Goal: Information Seeking & Learning: Learn about a topic

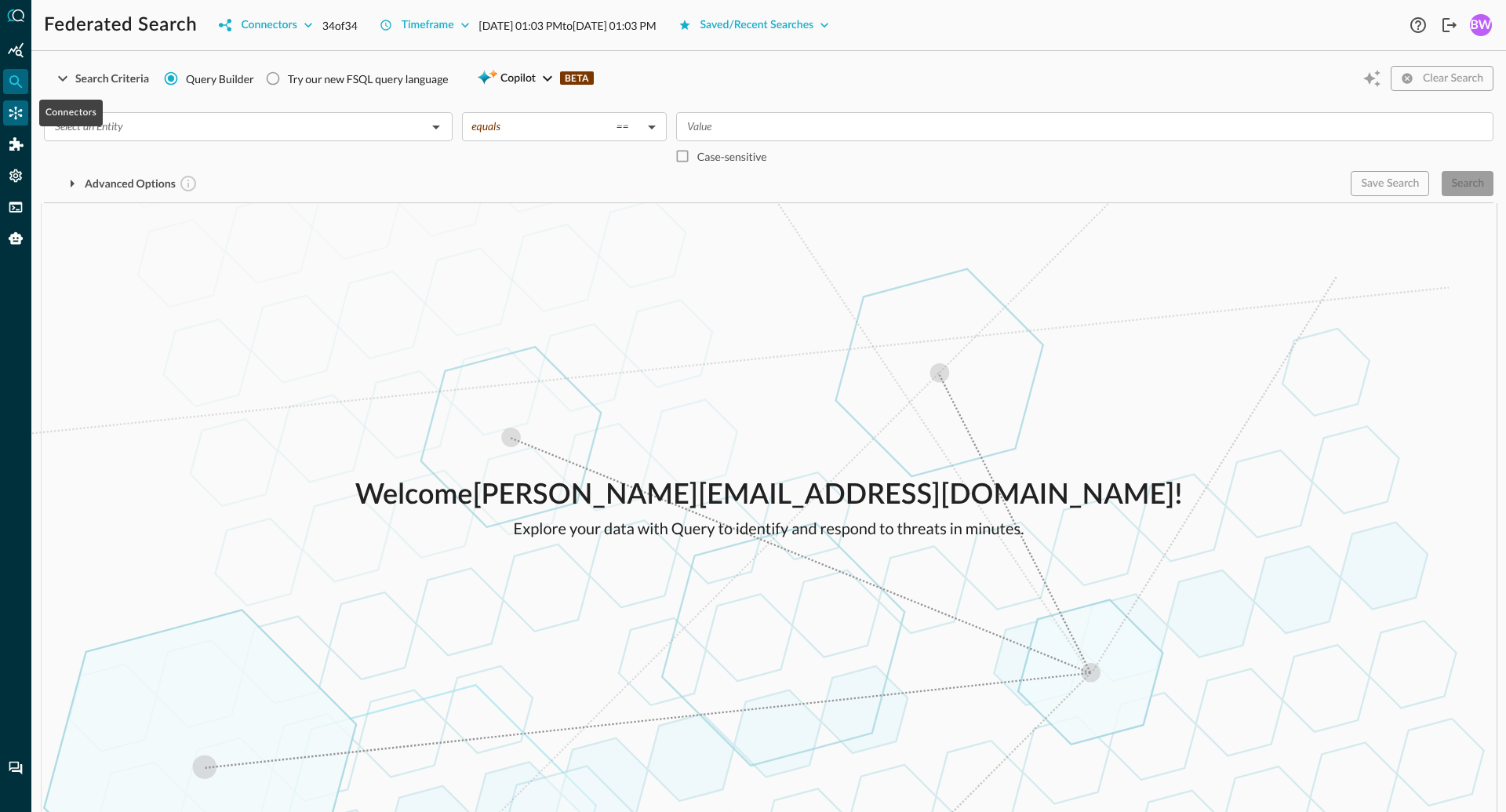
click at [15, 111] on icon "Connectors" at bounding box center [15, 113] width 13 height 13
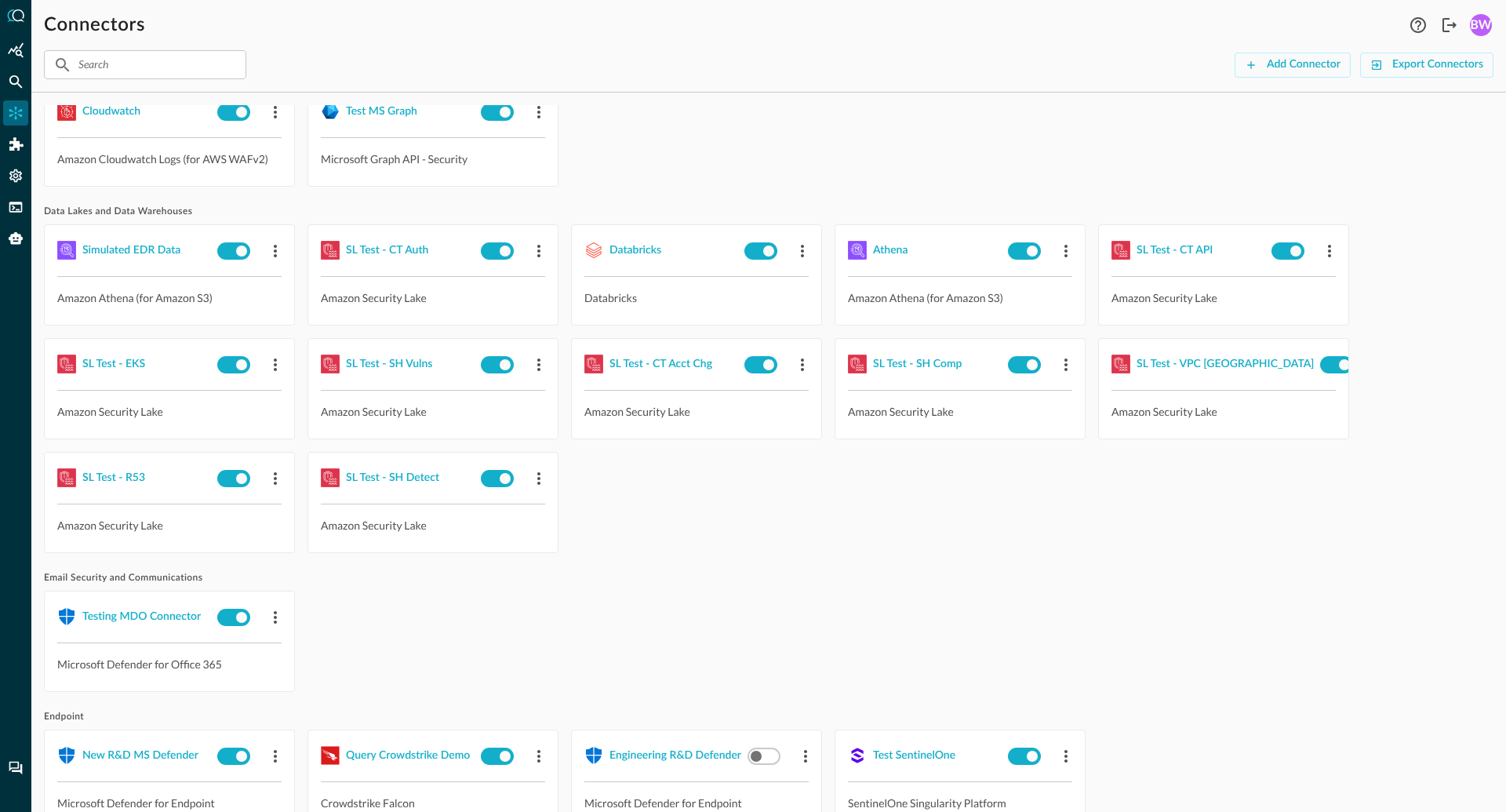
scroll to position [80, 0]
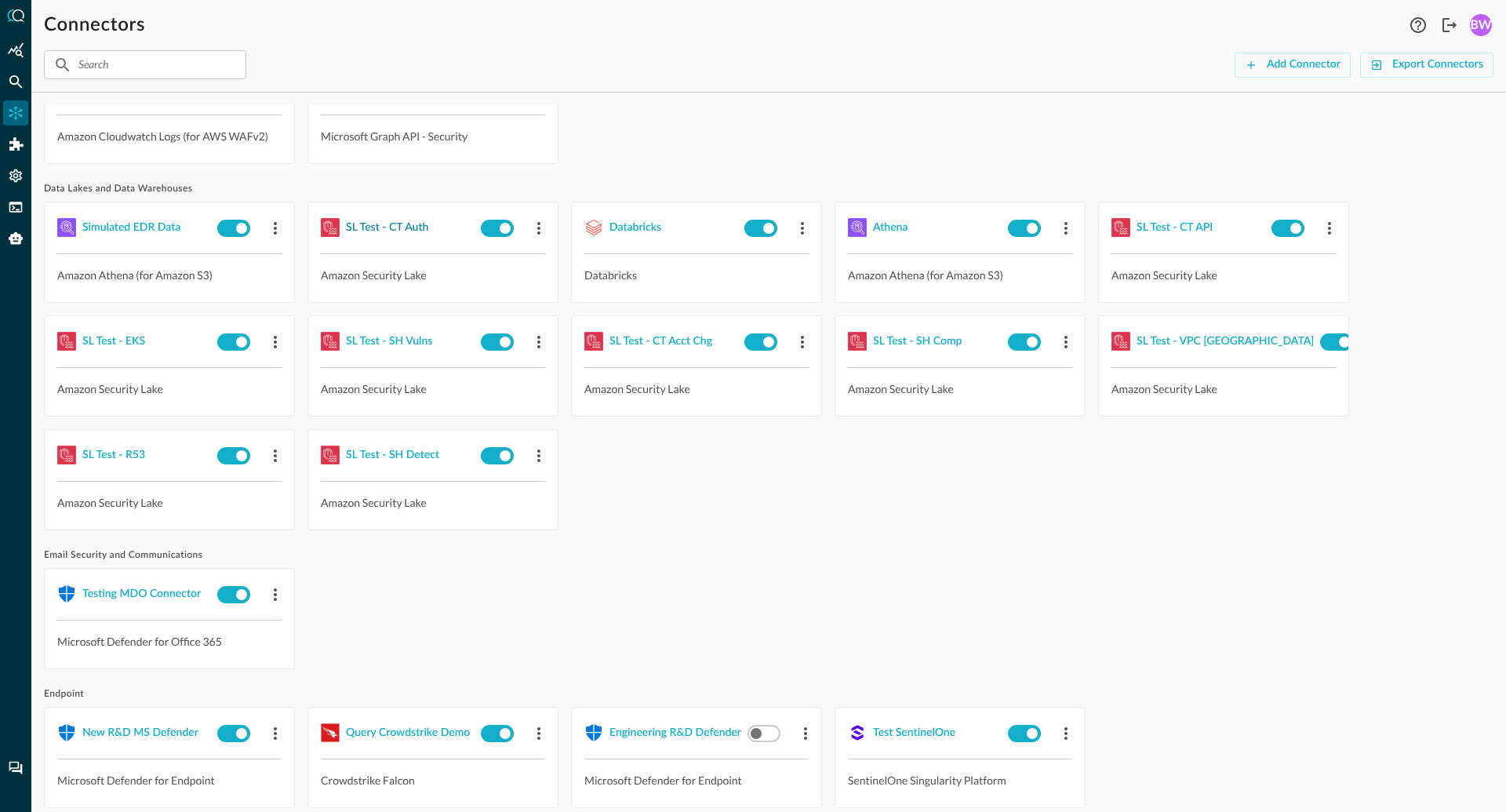
click at [392, 229] on div "SL Test - CT Auth" at bounding box center [387, 227] width 83 height 20
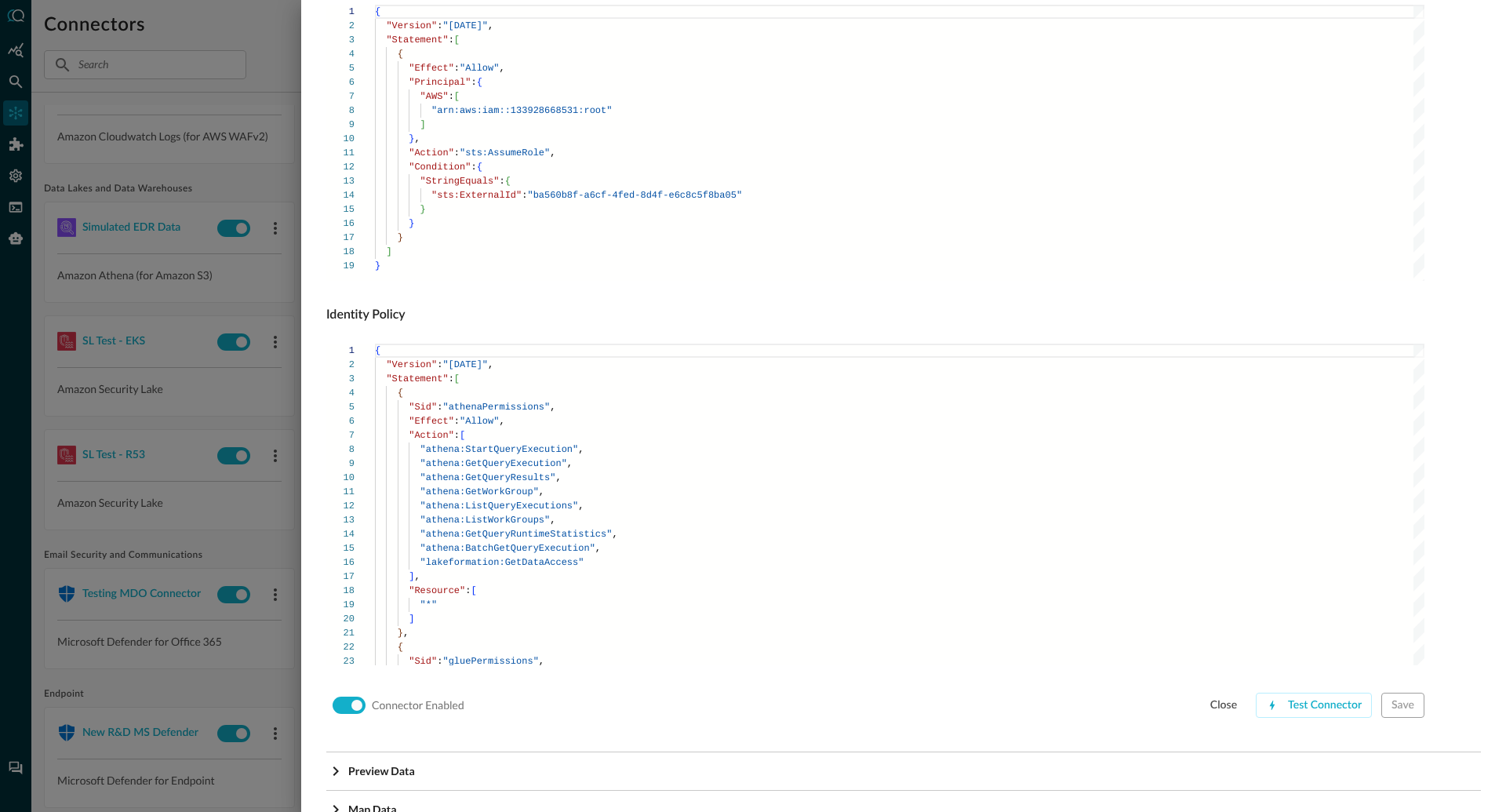
scroll to position [884, 0]
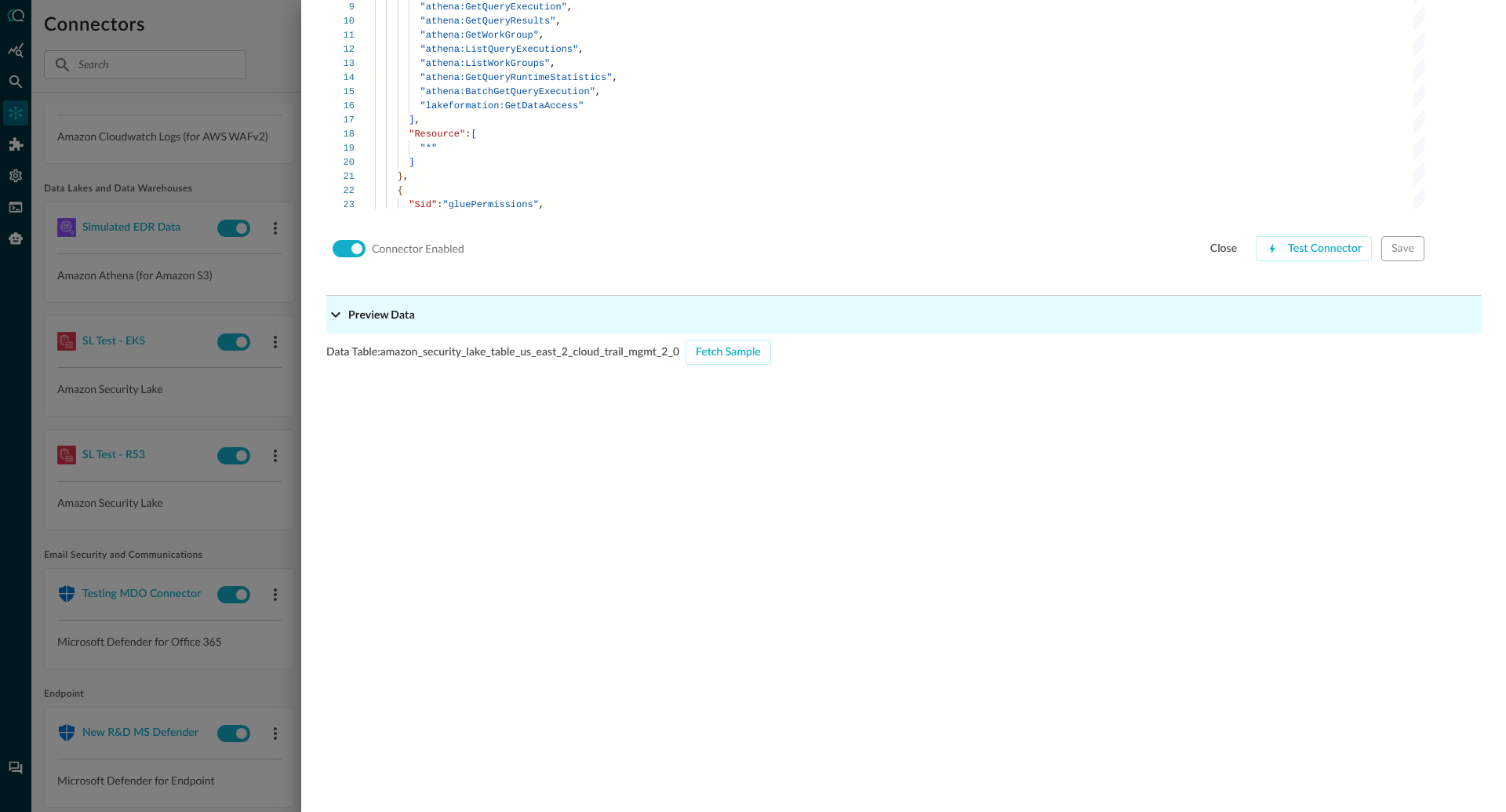
scroll to position [1376, 0]
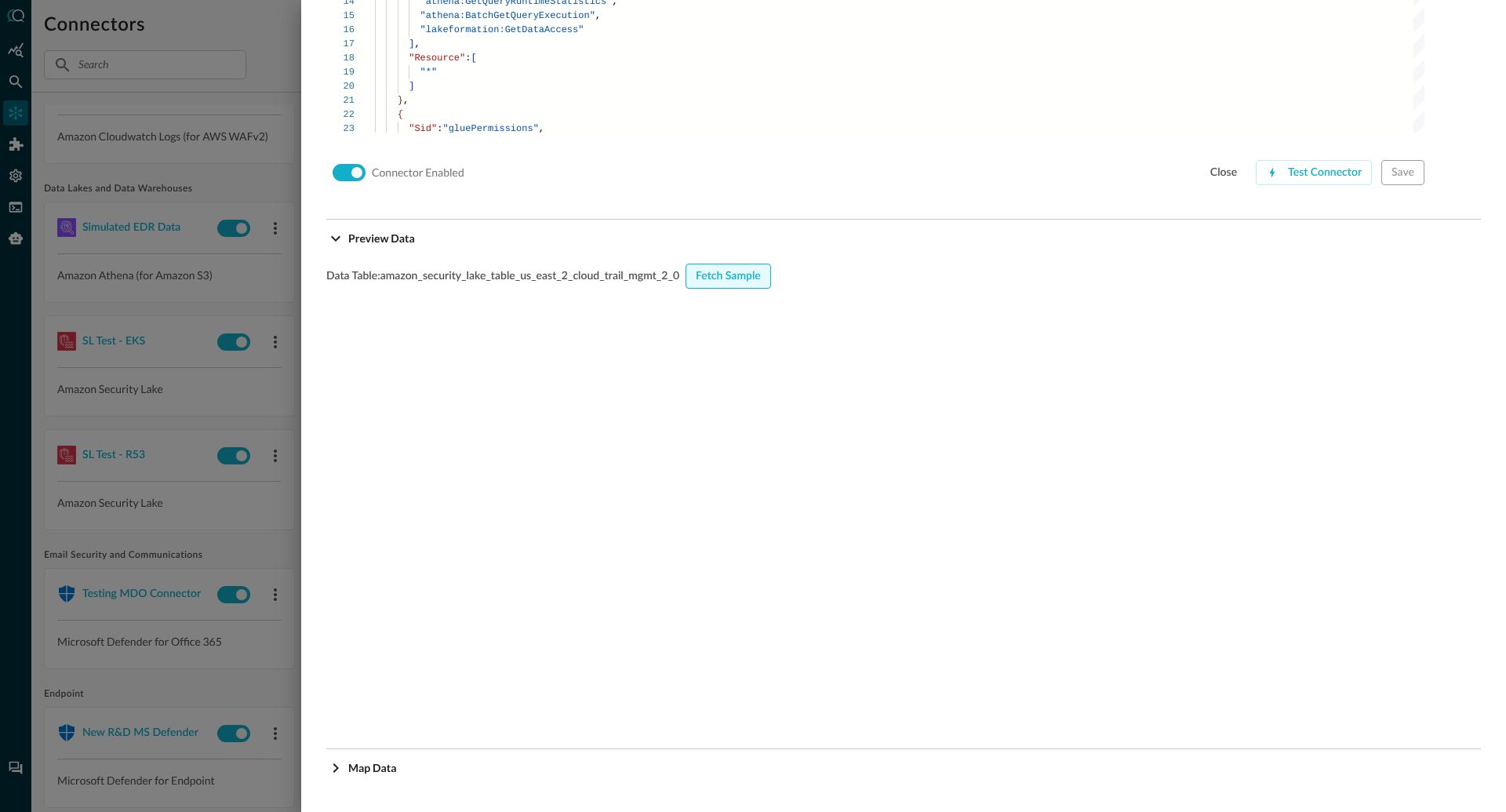
click at [721, 274] on div "Fetch Sample" at bounding box center [728, 276] width 65 height 20
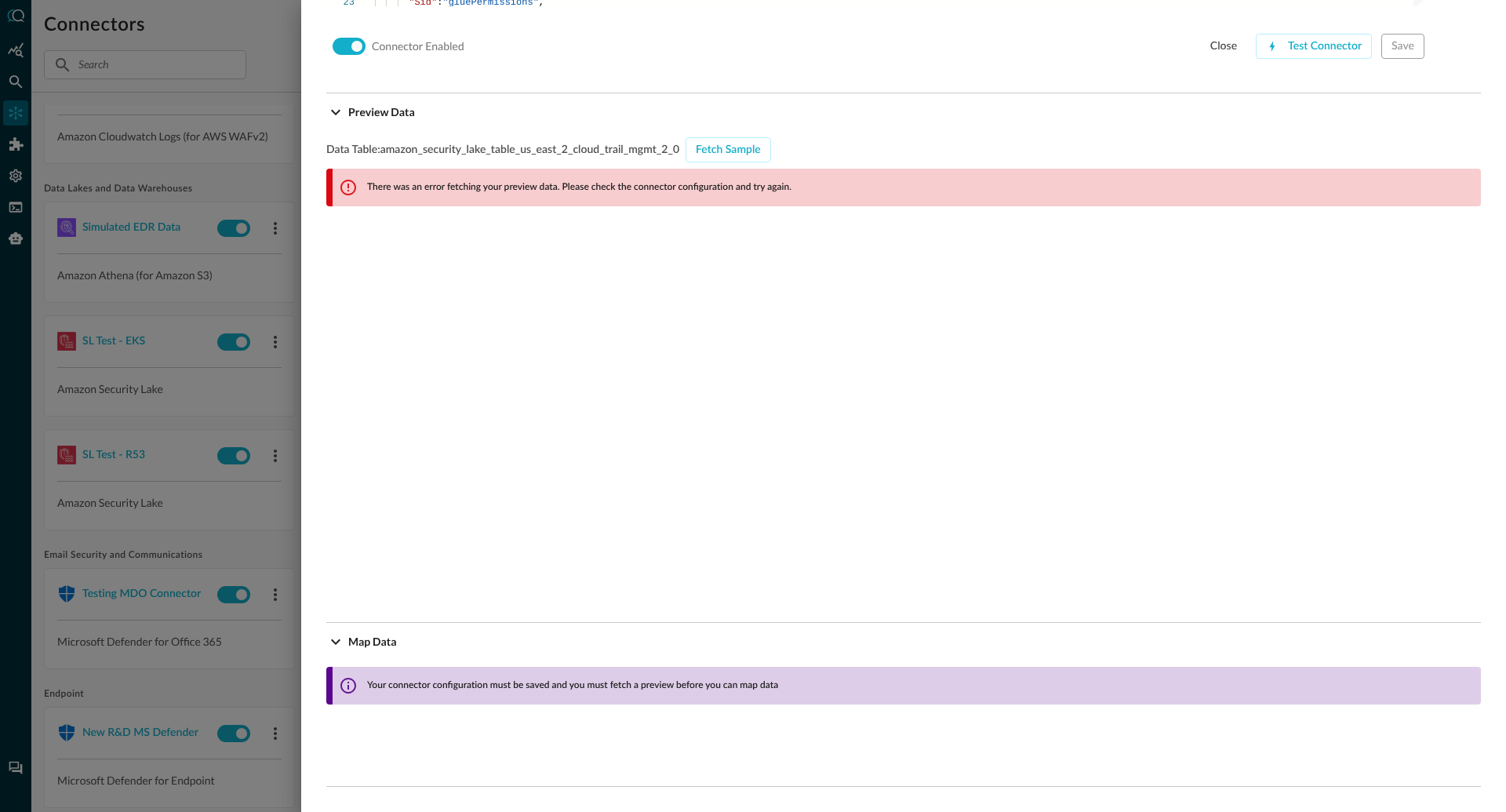
scroll to position [1502, 0]
click at [171, 431] on div at bounding box center [753, 406] width 1506 height 812
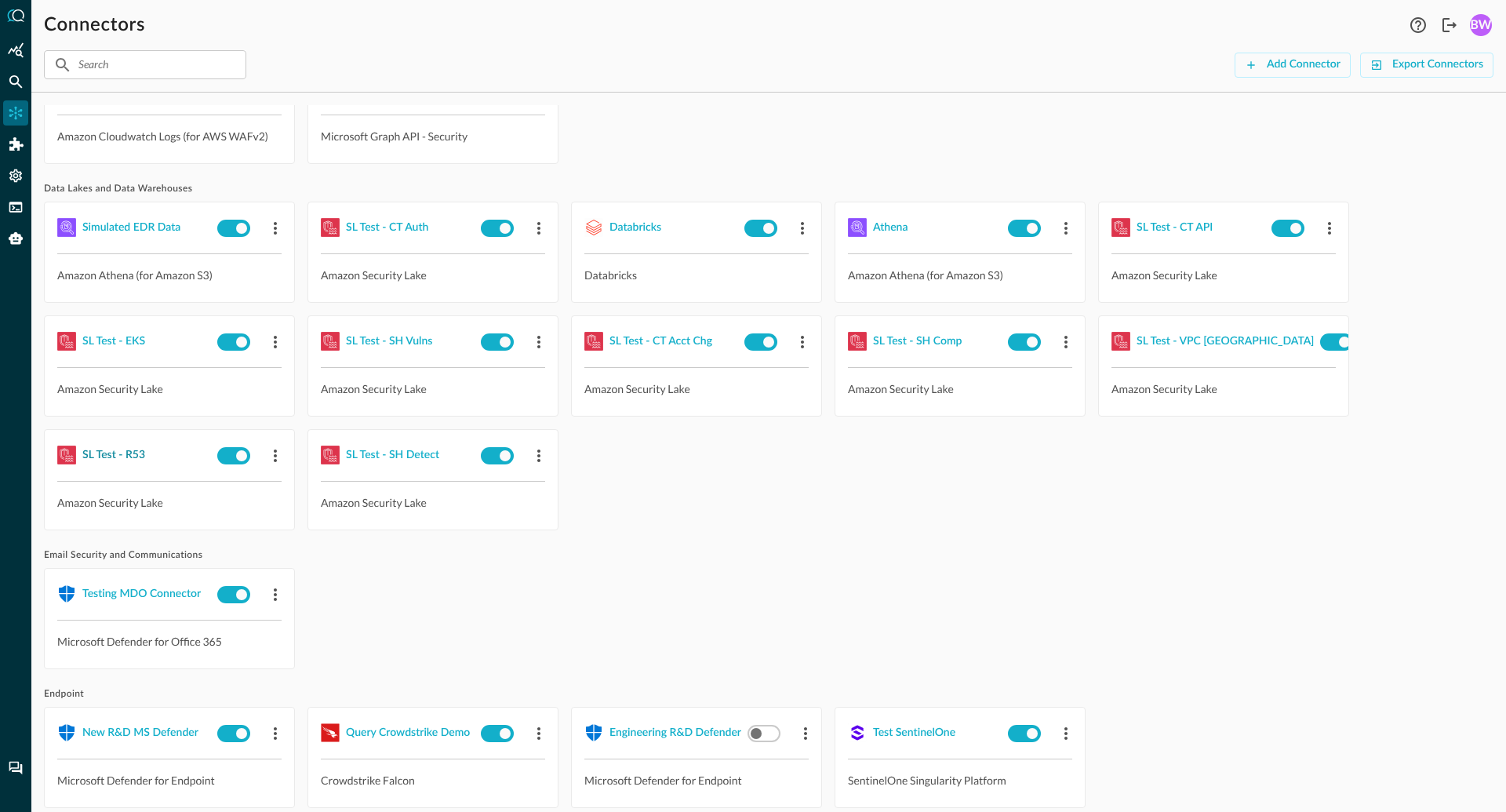
click at [109, 449] on div "SL Test - R53" at bounding box center [114, 455] width 63 height 20
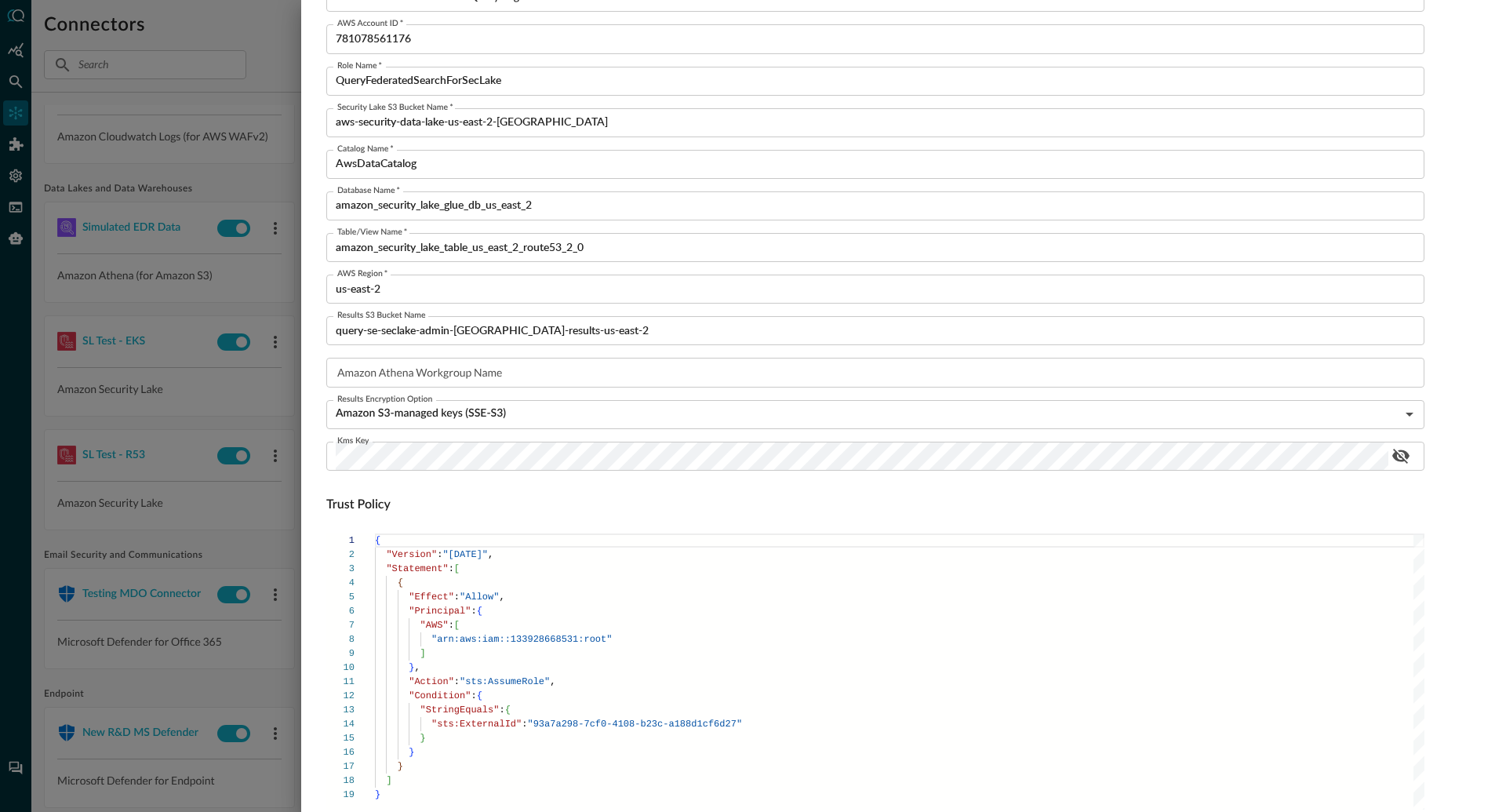
scroll to position [884, 0]
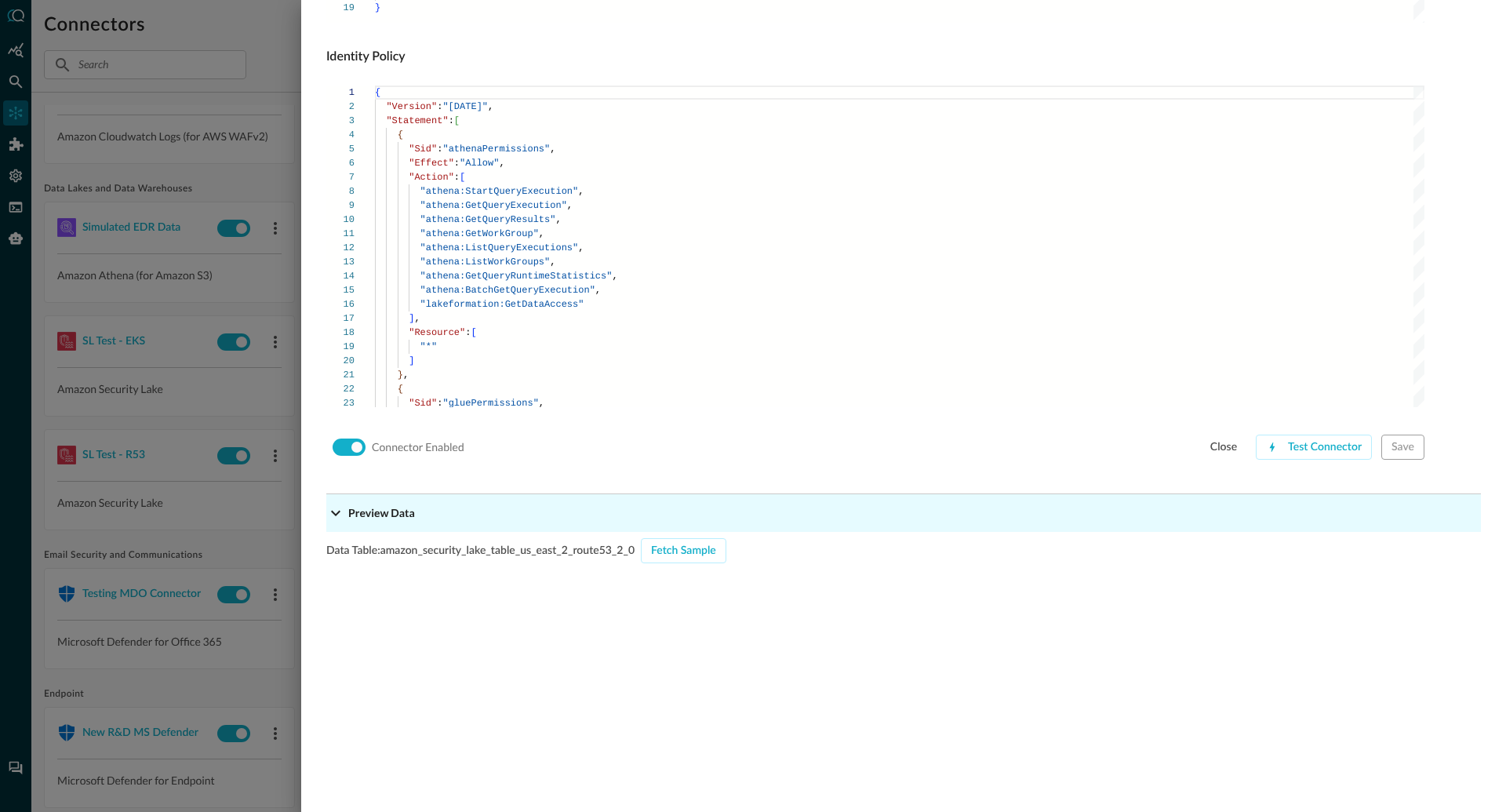
scroll to position [1258, 0]
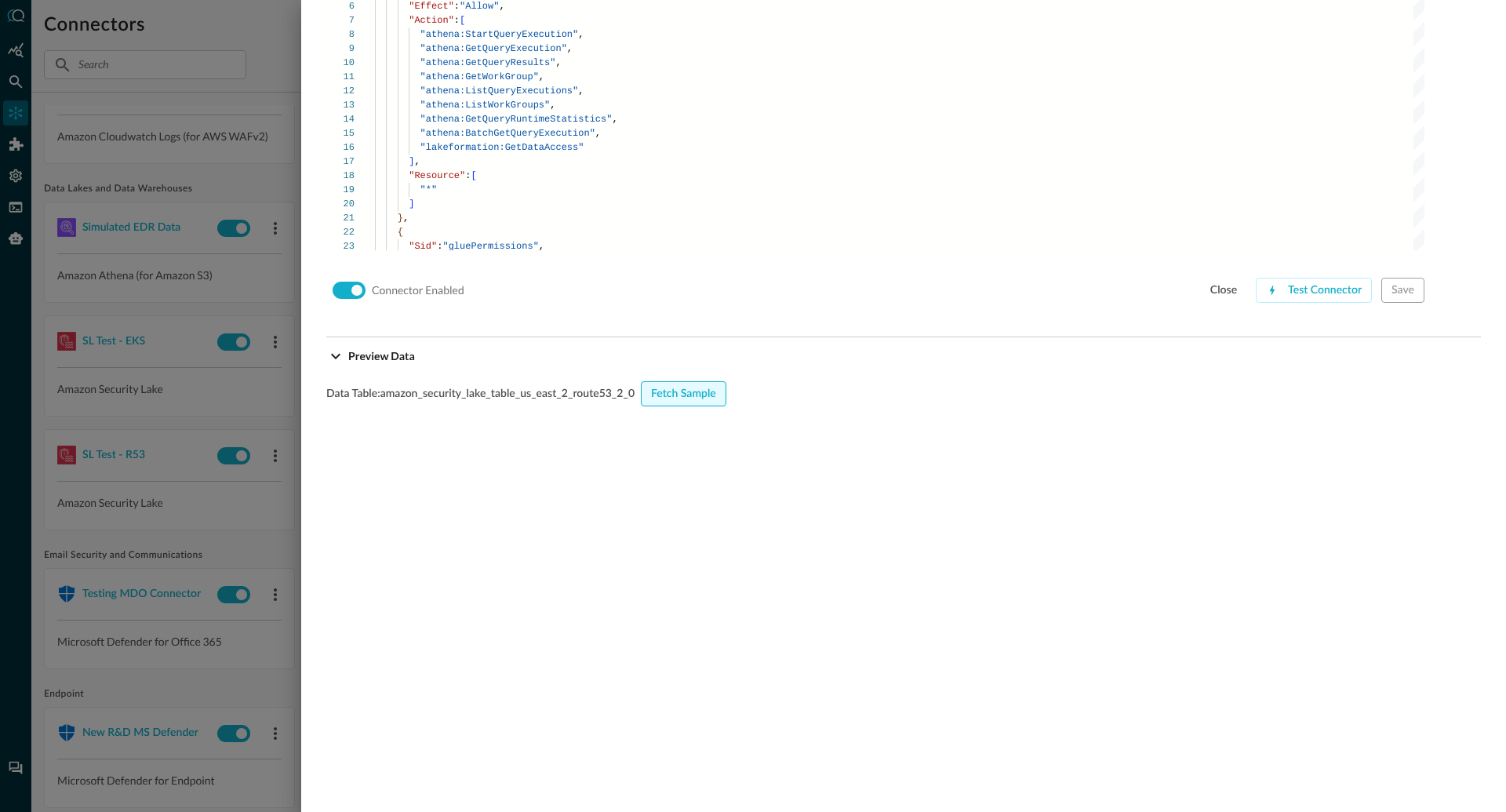
click at [679, 396] on div "Fetch Sample" at bounding box center [684, 394] width 65 height 20
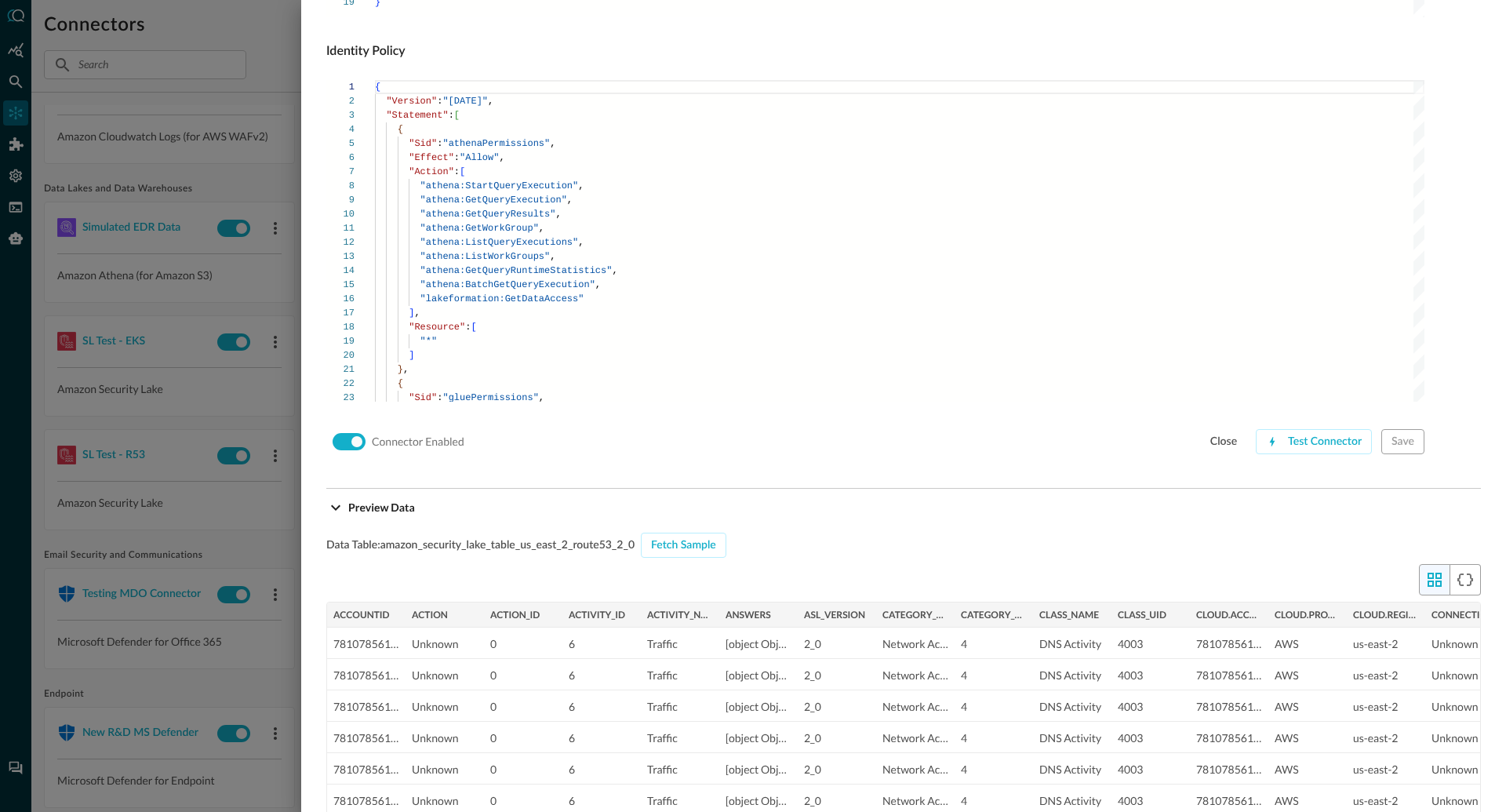
scroll to position [923, 0]
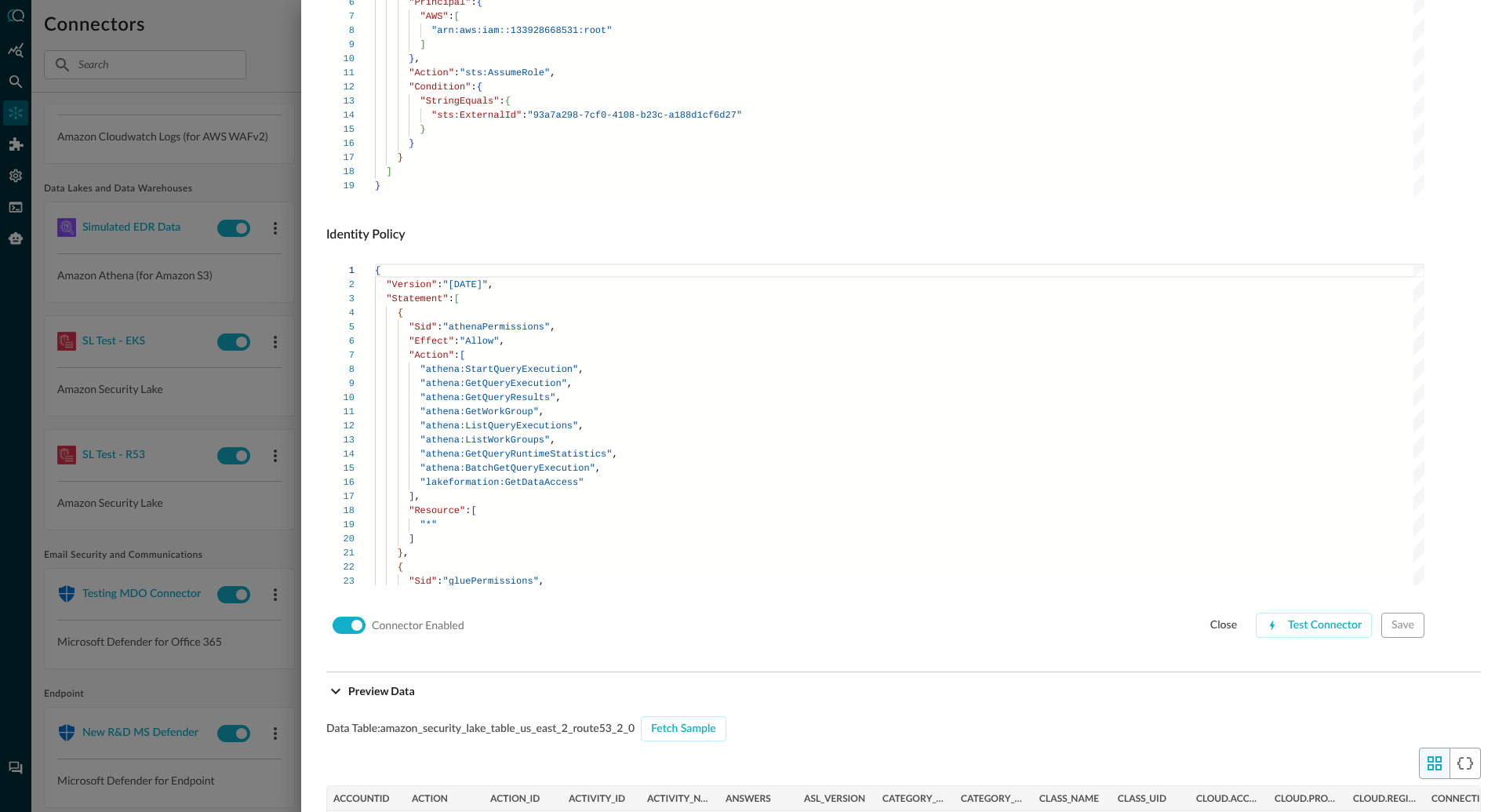
click at [239, 310] on div at bounding box center [753, 406] width 1506 height 812
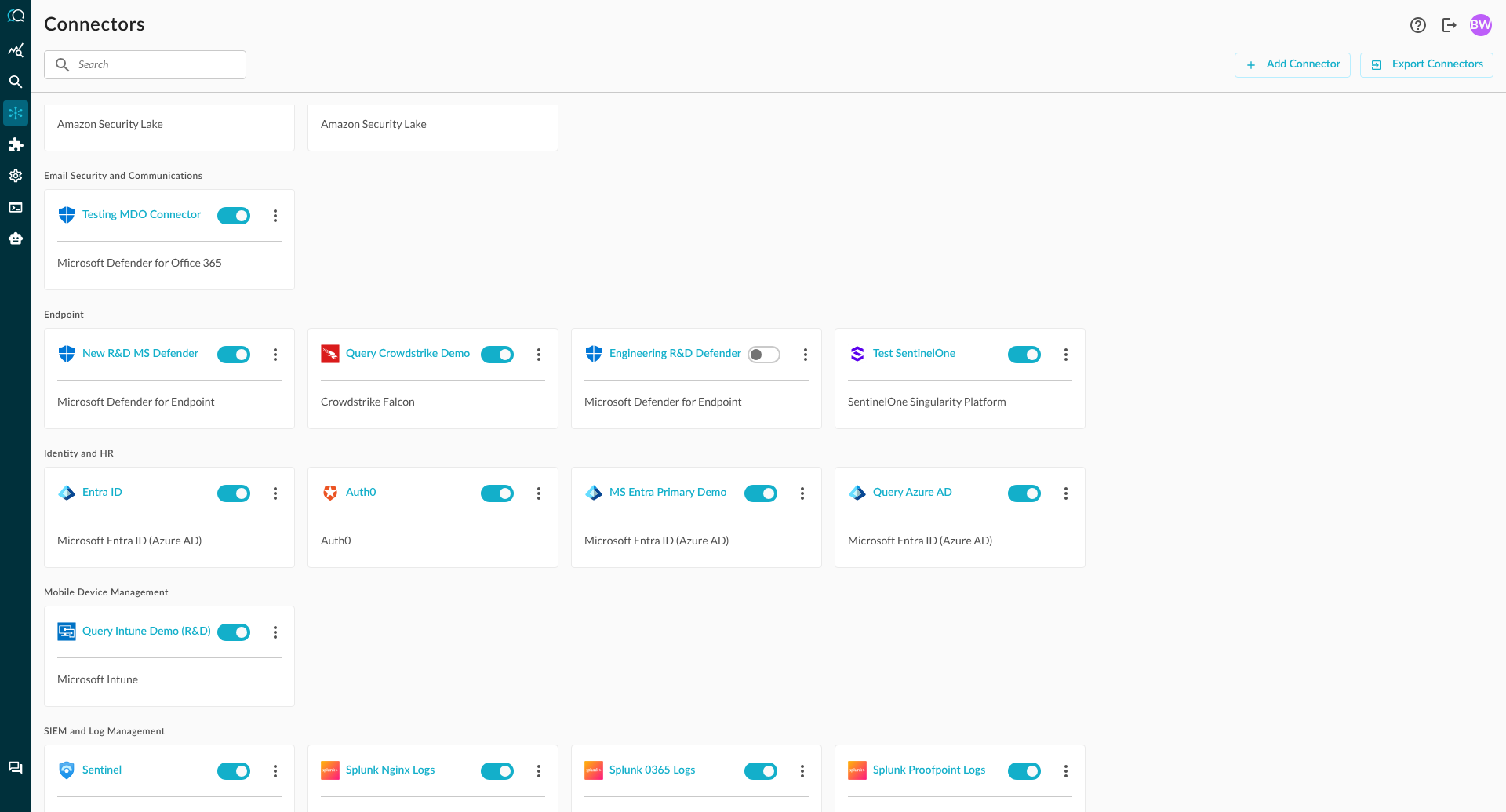
scroll to position [753, 0]
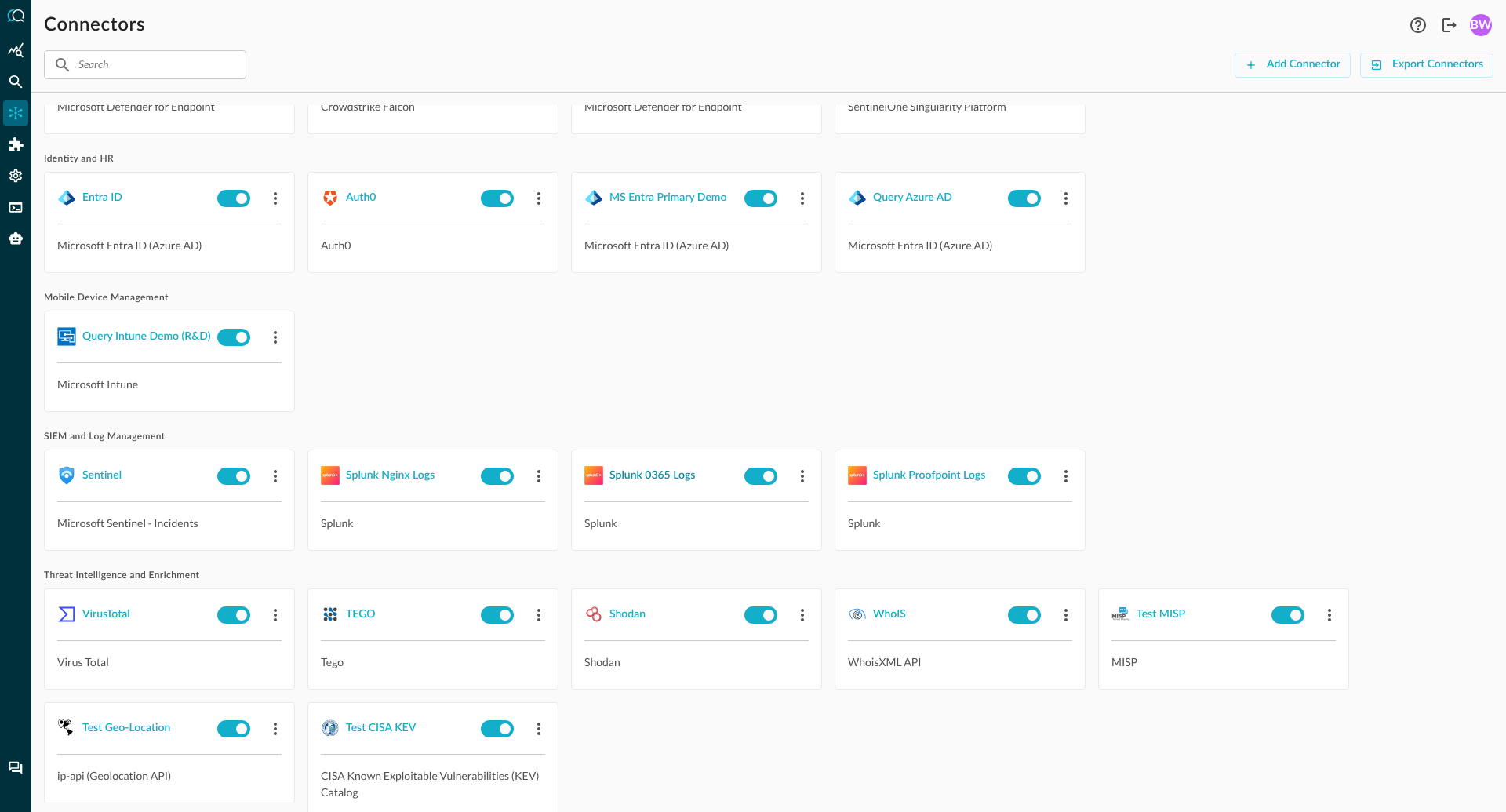
click at [632, 476] on div "Splunk 0365 Logs" at bounding box center [652, 475] width 85 height 20
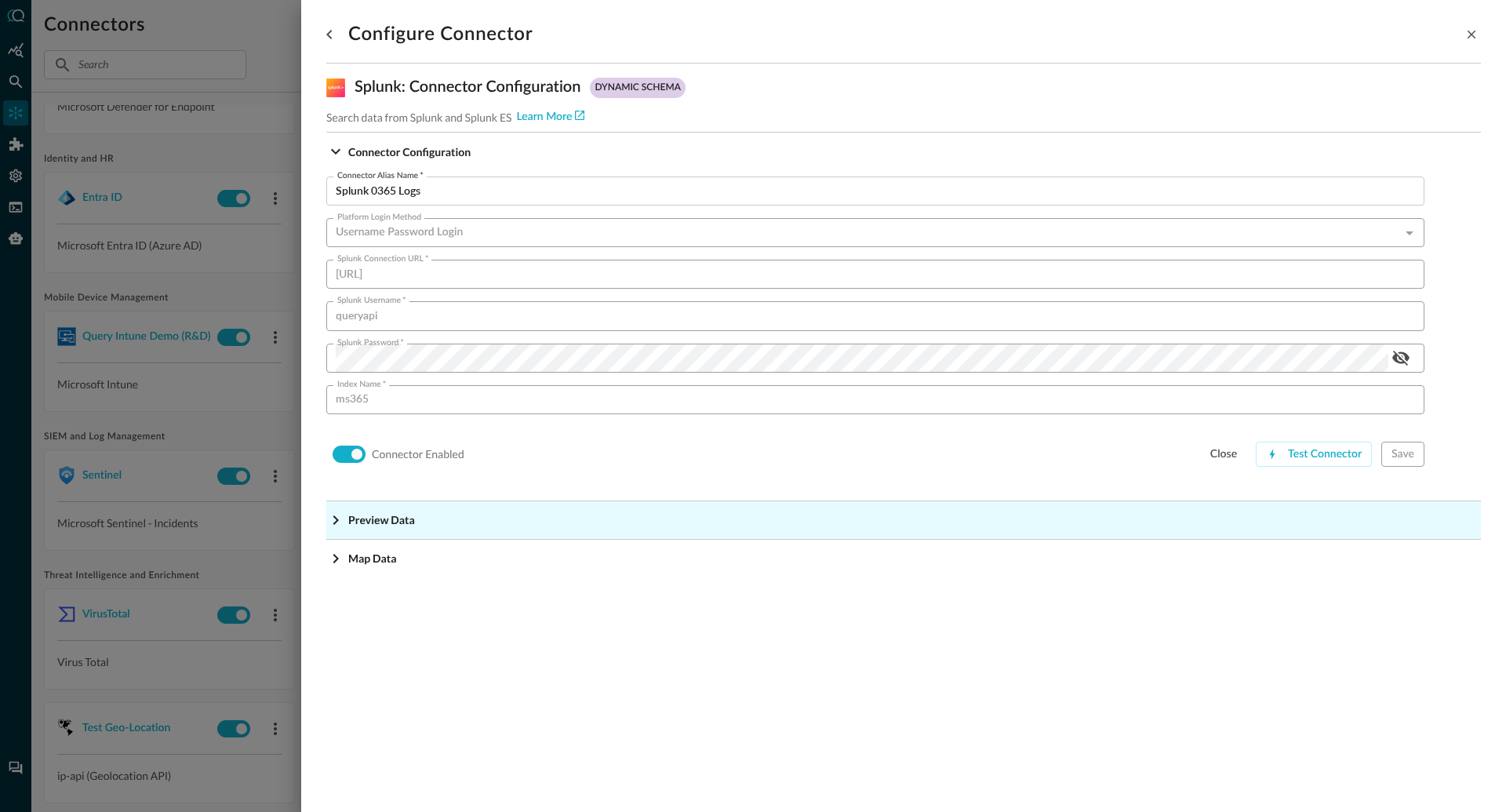
click at [334, 161] on icon "Expand More" at bounding box center [336, 152] width 19 height 19
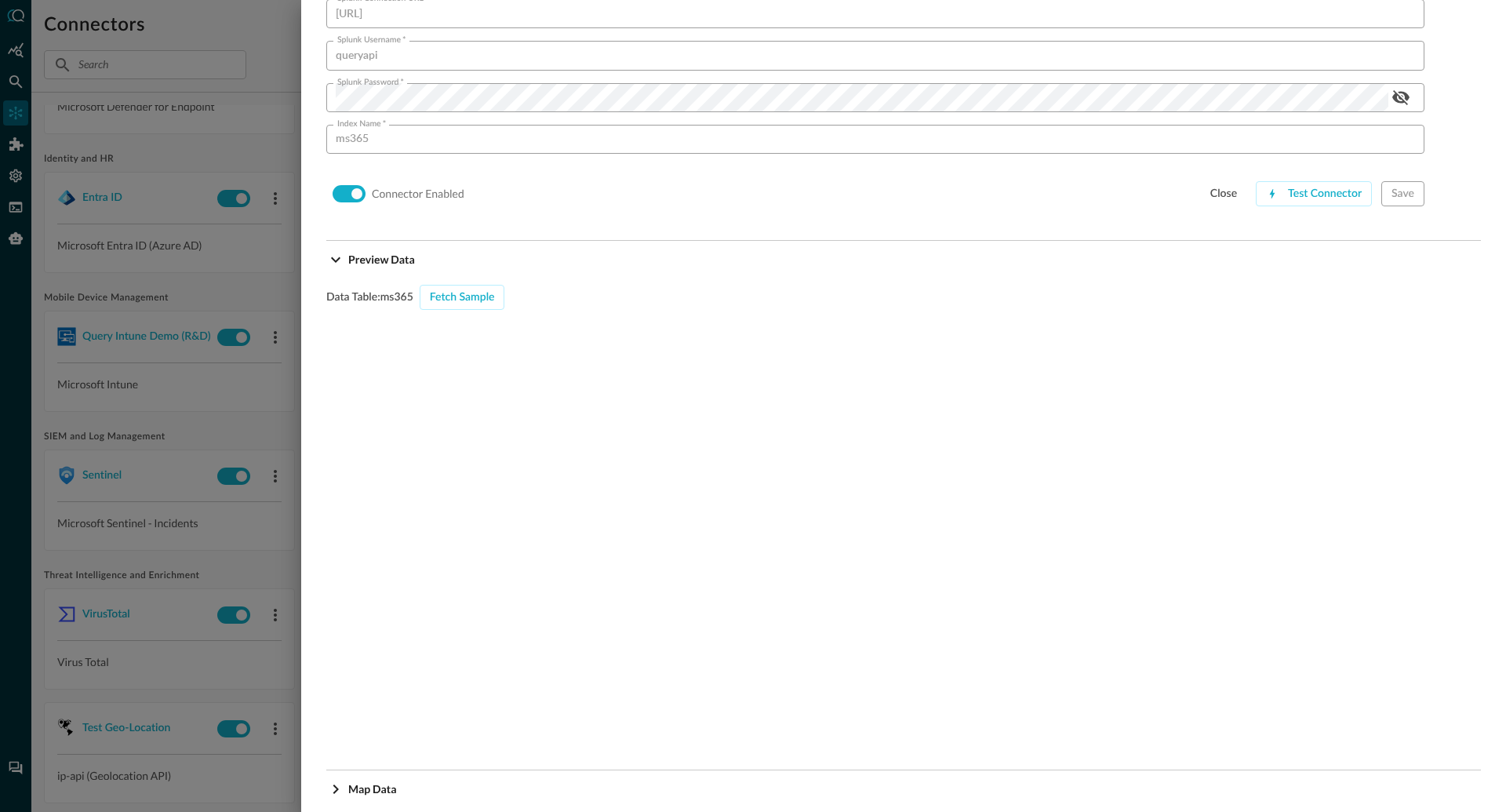
scroll to position [282, 0]
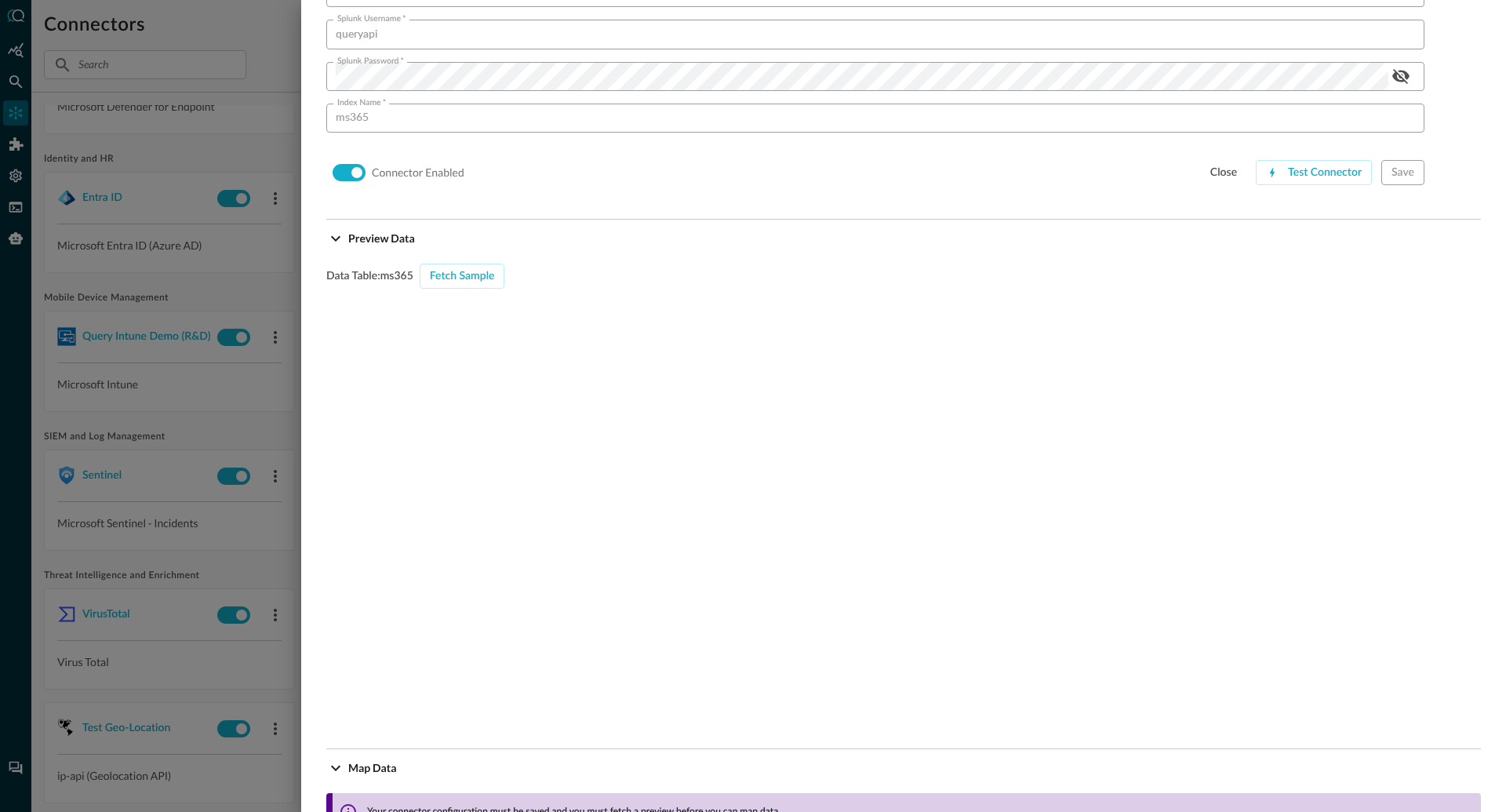
scroll to position [408, 0]
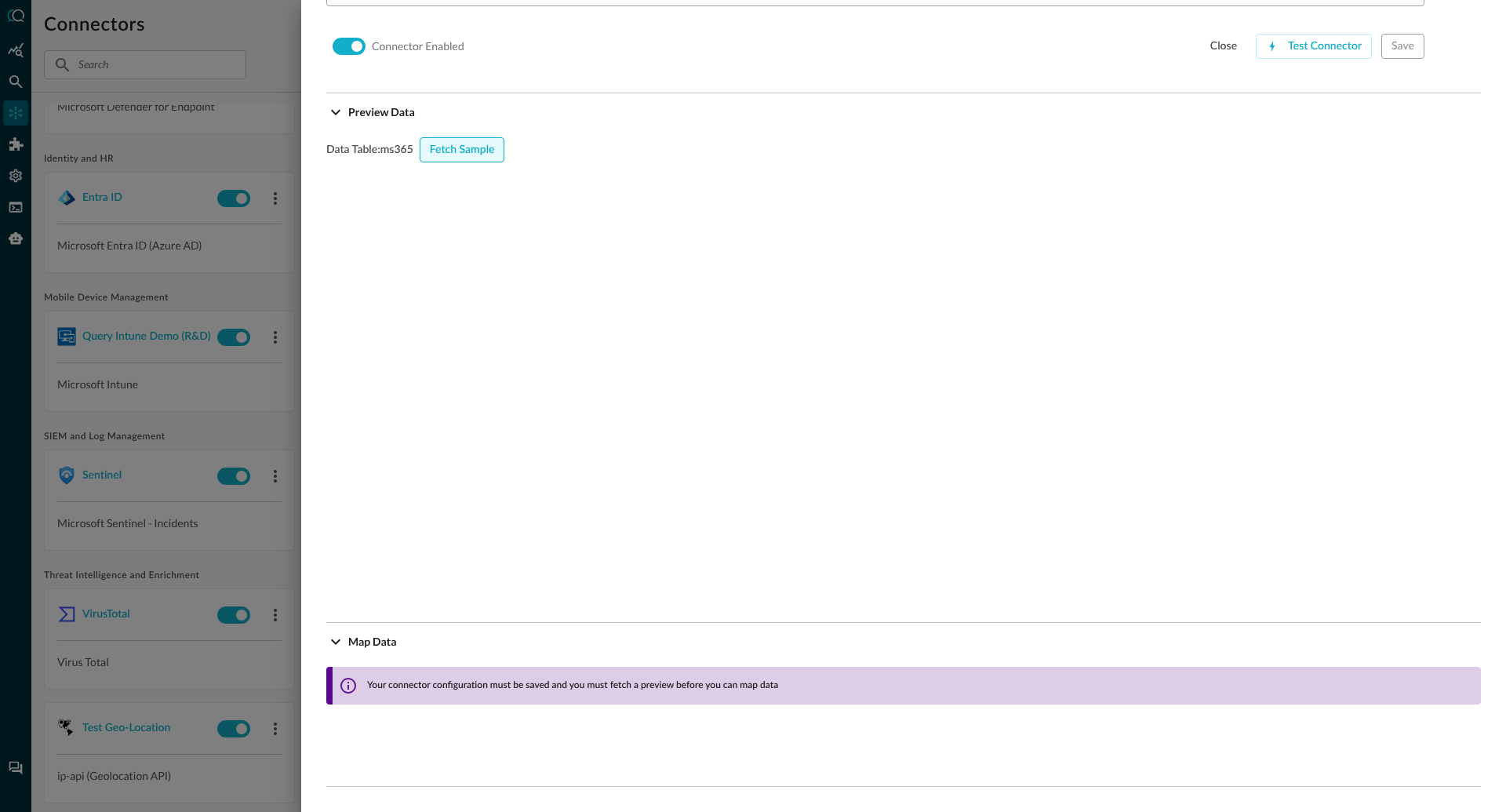
click at [474, 146] on div "Fetch Sample" at bounding box center [462, 150] width 65 height 20
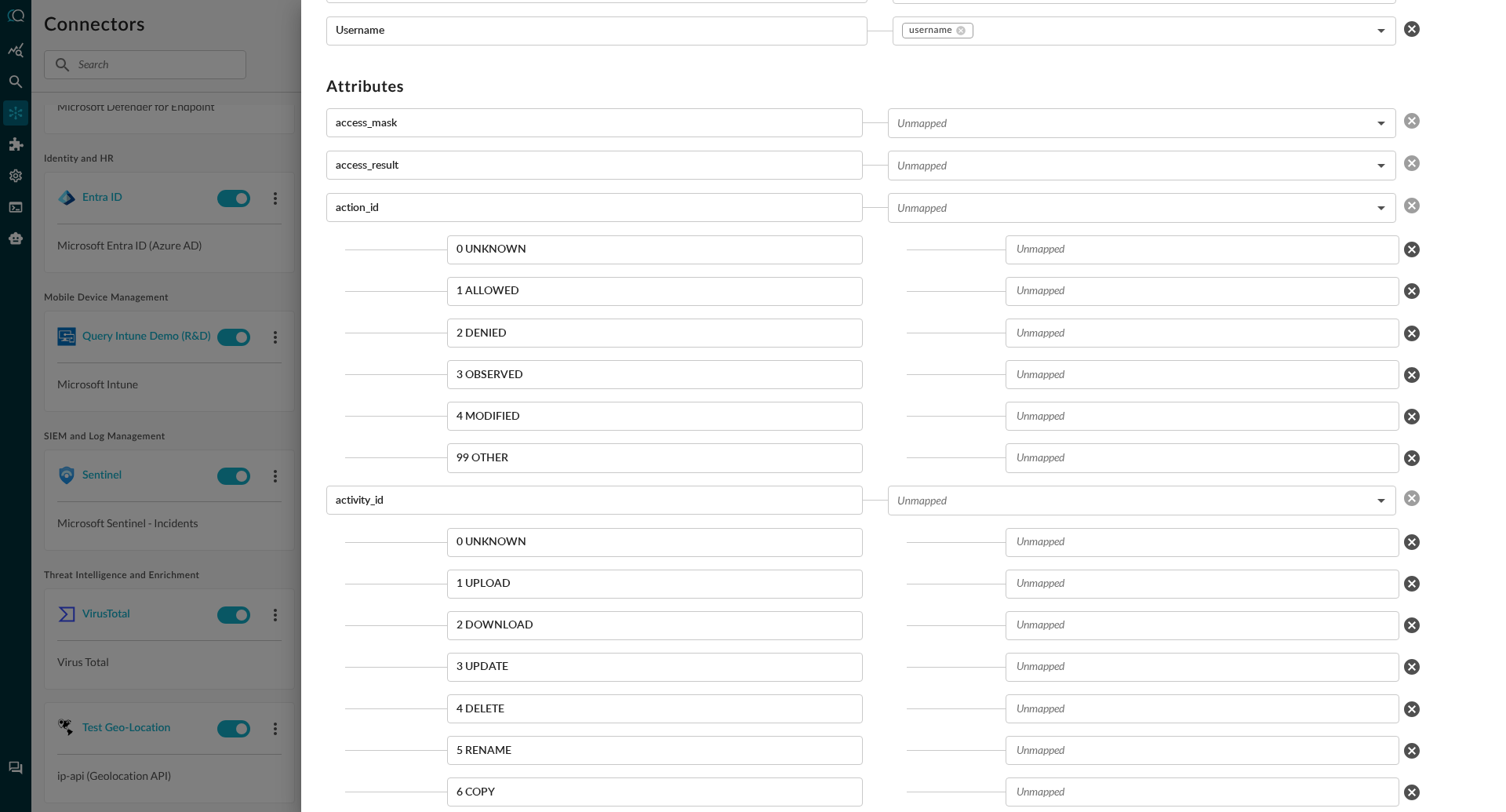
scroll to position [2419, 0]
click at [21, 206] on div at bounding box center [753, 406] width 1506 height 812
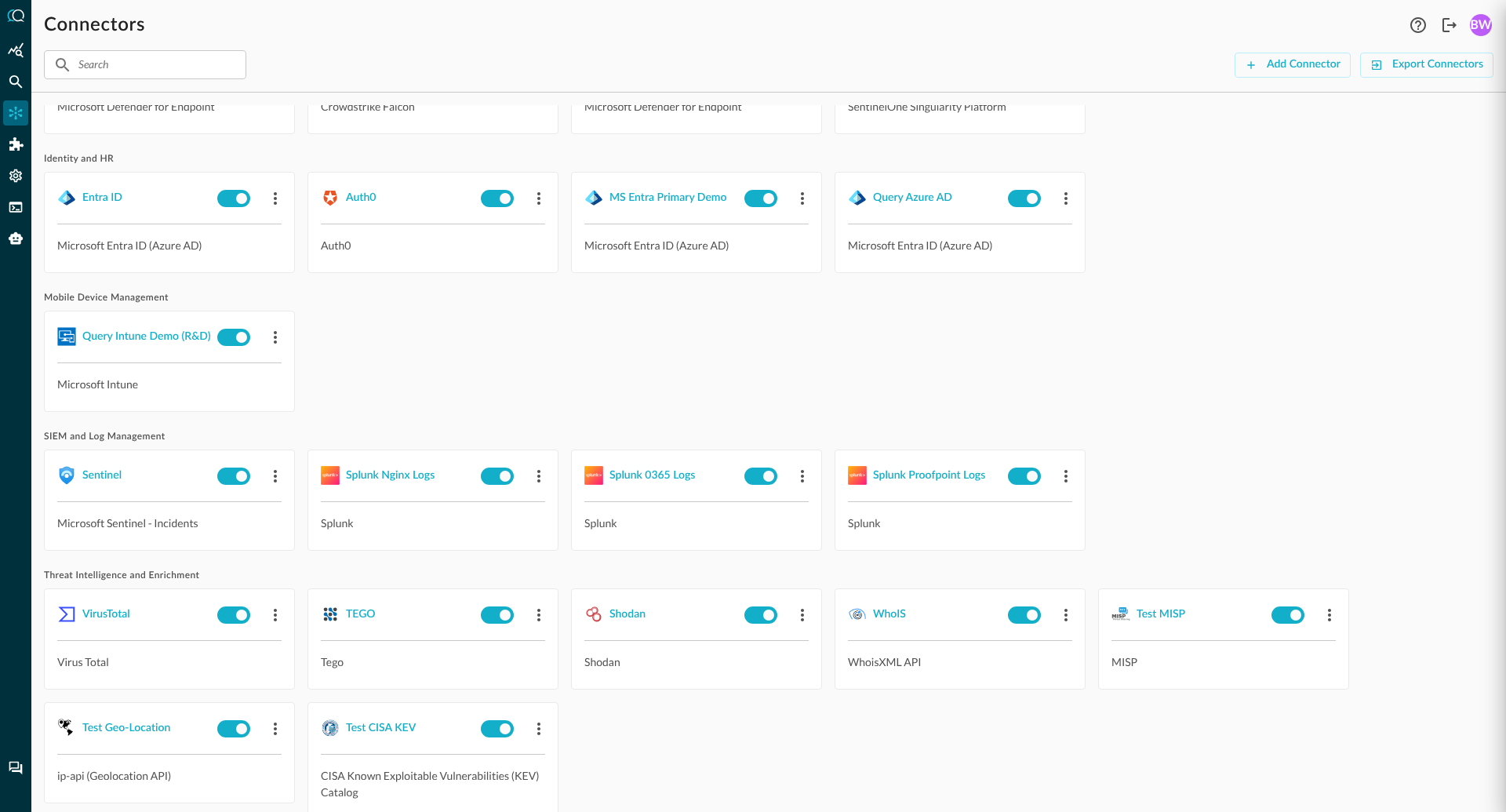
scroll to position [408, 0]
click at [15, 208] on icon "FSQL" at bounding box center [15, 207] width 13 height 10
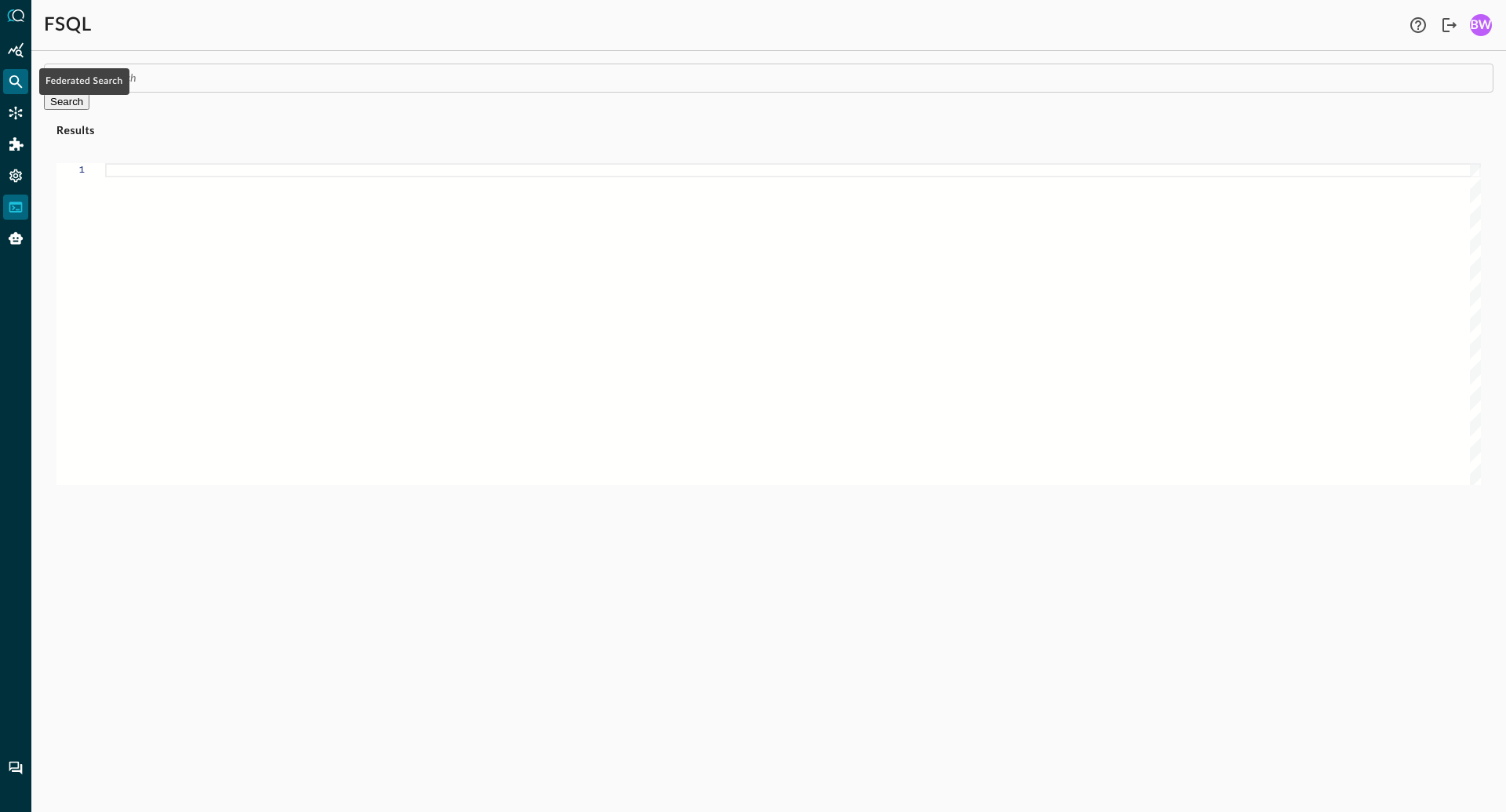
click at [16, 81] on icon "Federated Search" at bounding box center [15, 82] width 15 height 15
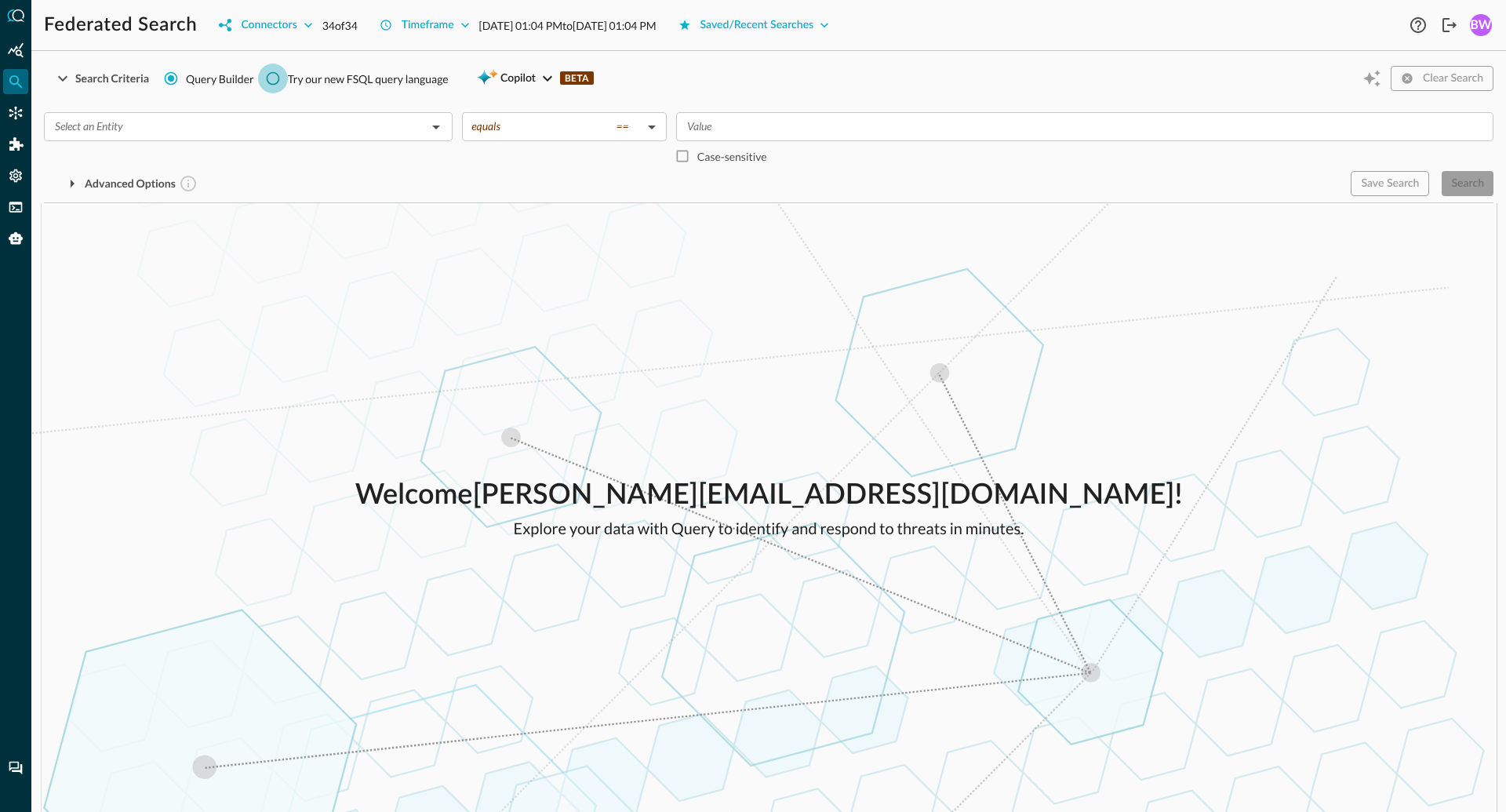
click at [278, 76] on input "Try our new FSQL query language" at bounding box center [273, 78] width 30 height 30
radio input "true"
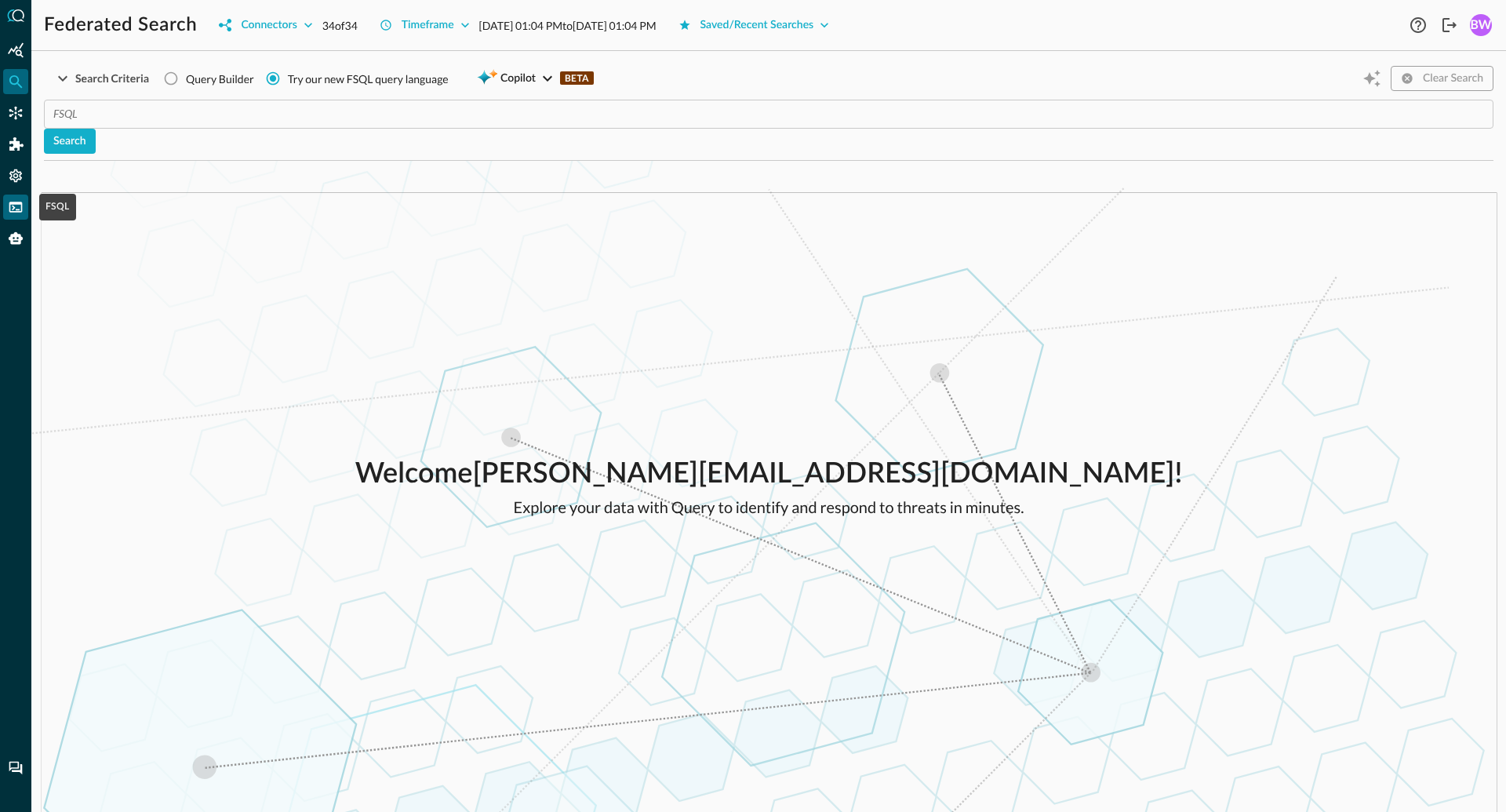
click at [15, 206] on icon "FSQL" at bounding box center [15, 207] width 15 height 15
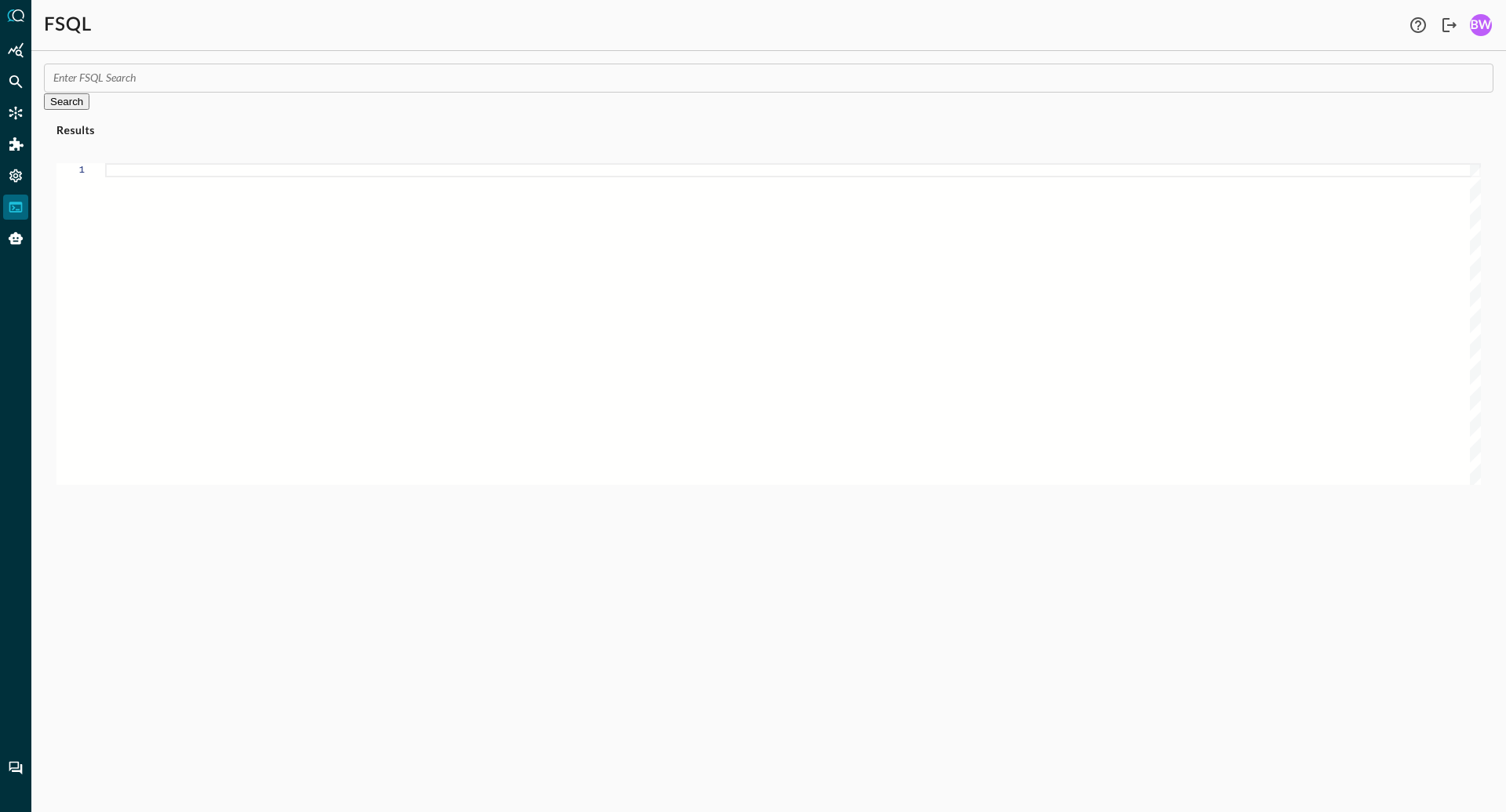
click at [142, 206] on div at bounding box center [793, 323] width 1376 height 321
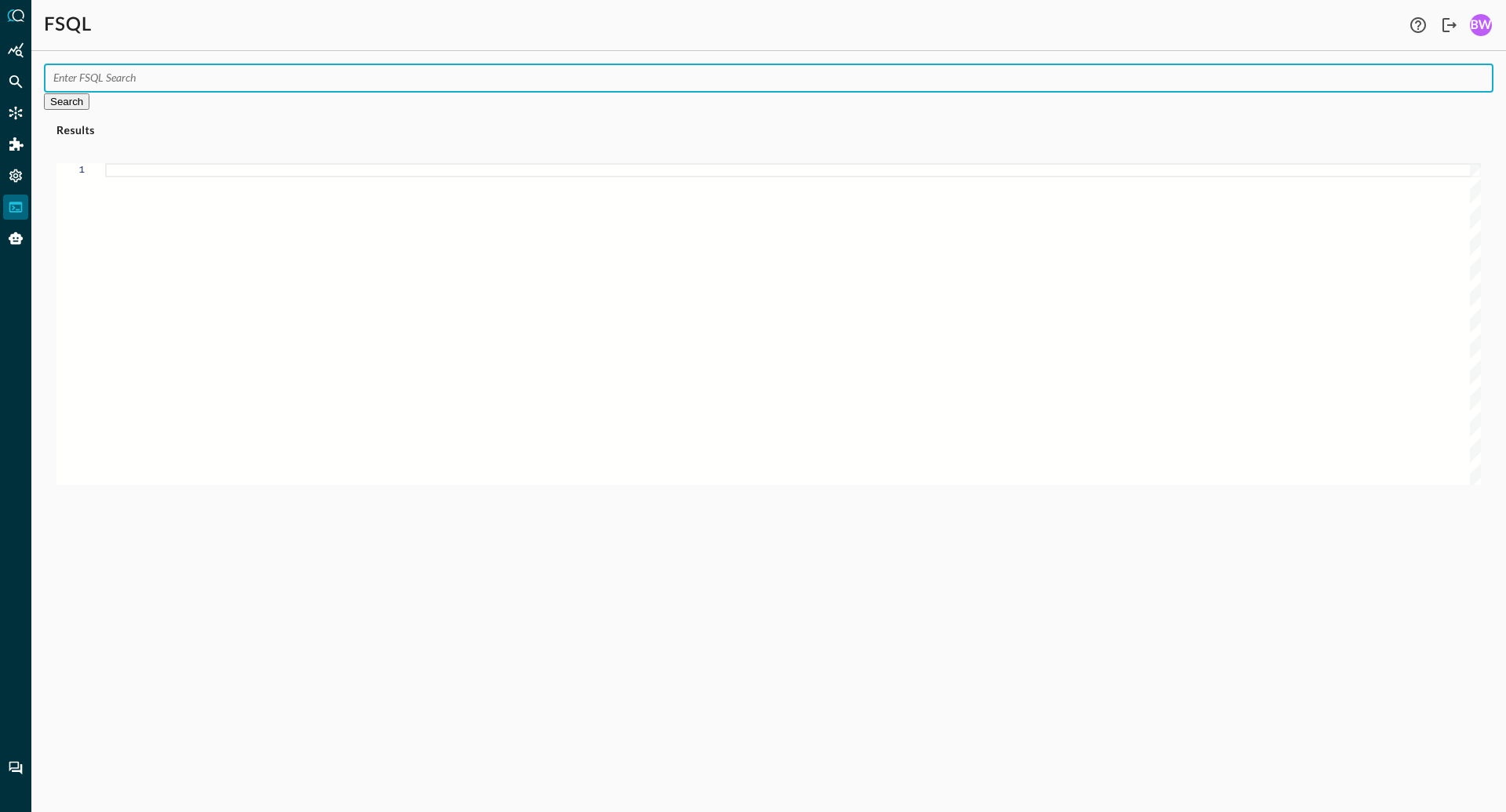
click at [70, 75] on input "text" at bounding box center [773, 78] width 1440 height 29
click at [22, 174] on icon "Settings" at bounding box center [15, 176] width 15 height 15
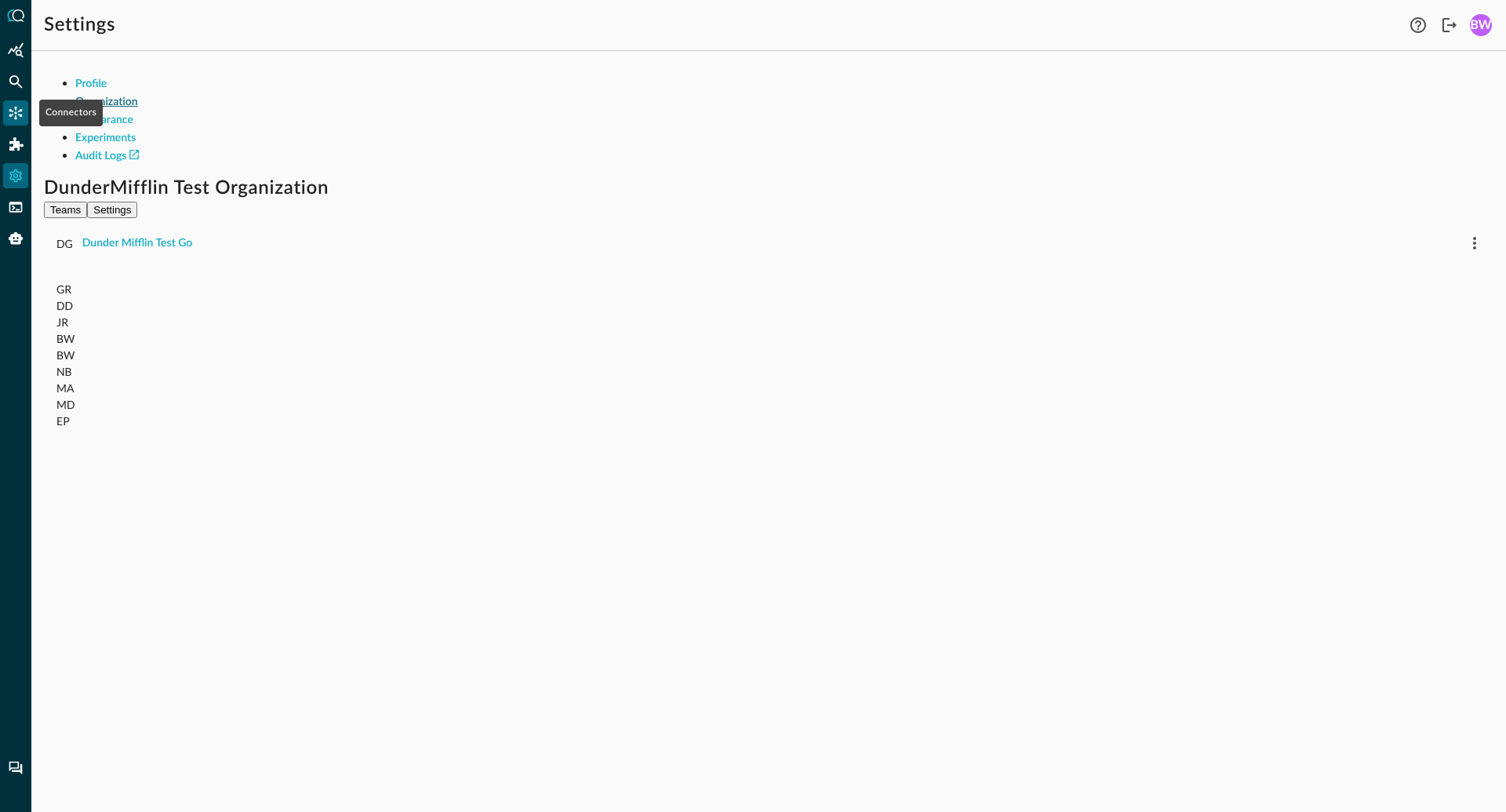
click at [12, 116] on icon "Connectors" at bounding box center [15, 113] width 15 height 15
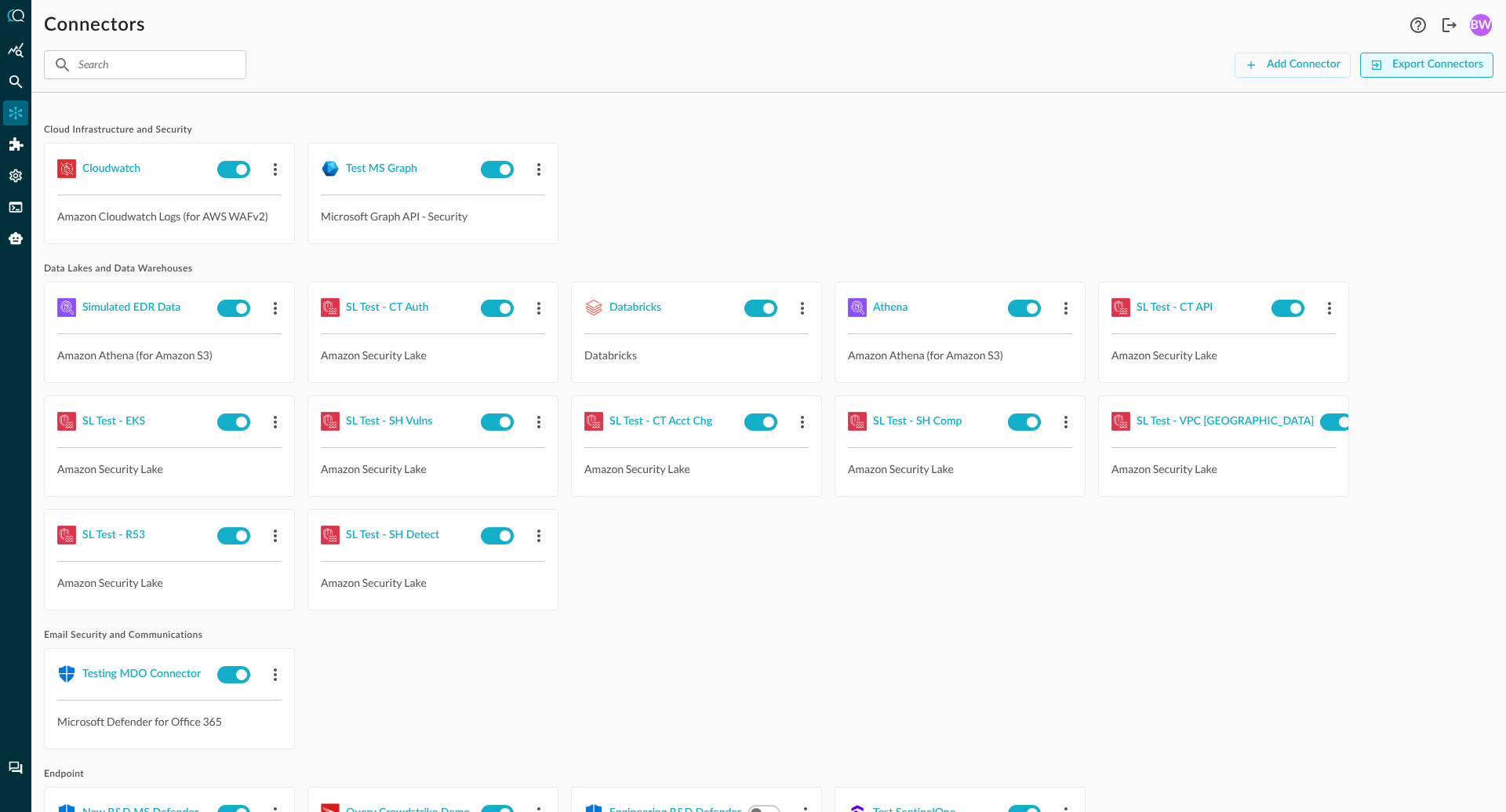
click at [1434, 66] on div "Export Connectors" at bounding box center [1438, 65] width 91 height 20
click at [1420, 24] on icon "Help" at bounding box center [1418, 25] width 15 height 15
click at [19, 83] on icon "Federated Search" at bounding box center [15, 82] width 15 height 15
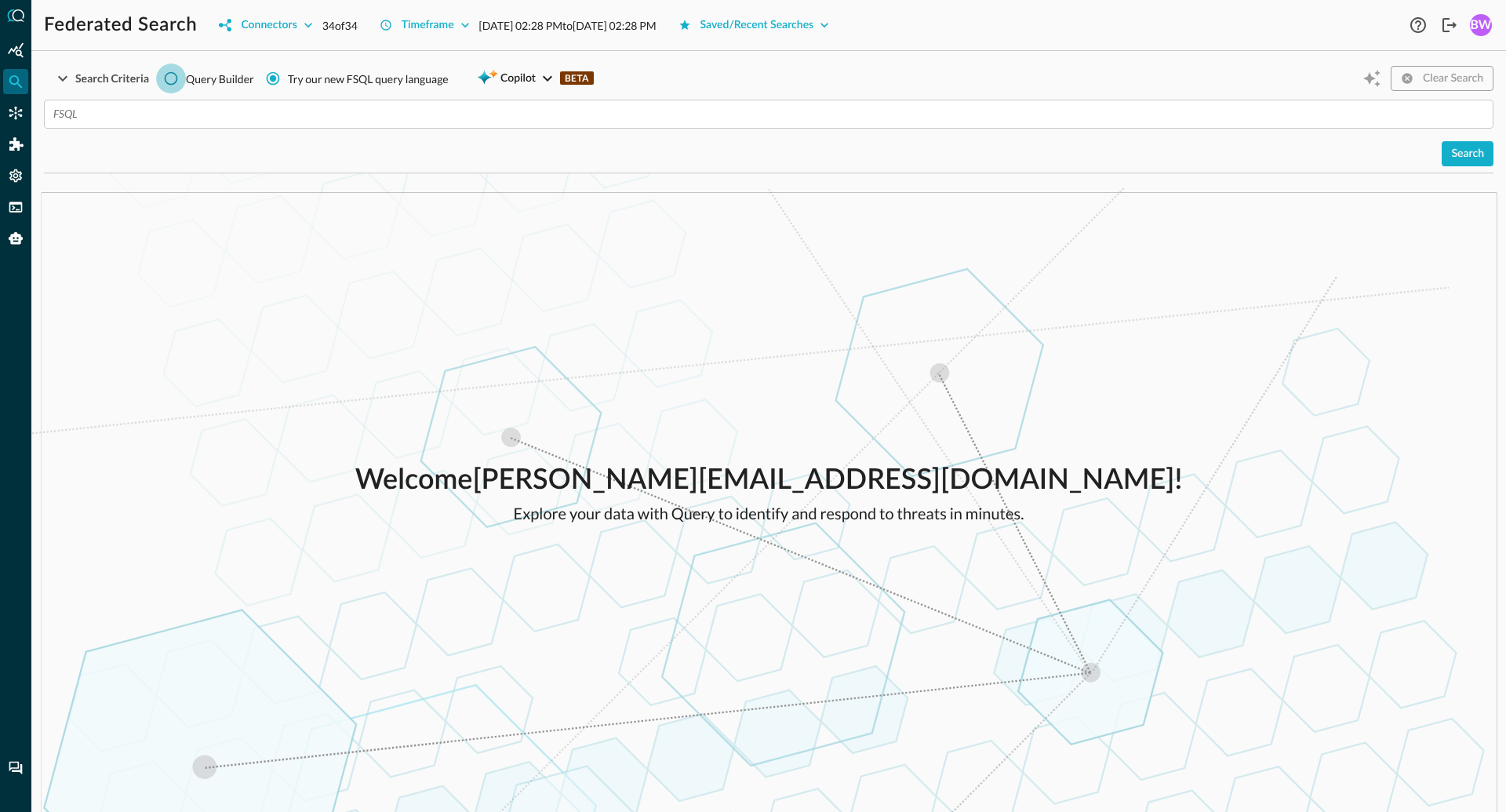
click at [169, 81] on input "Query Builder" at bounding box center [170, 78] width 30 height 30
radio input "true"
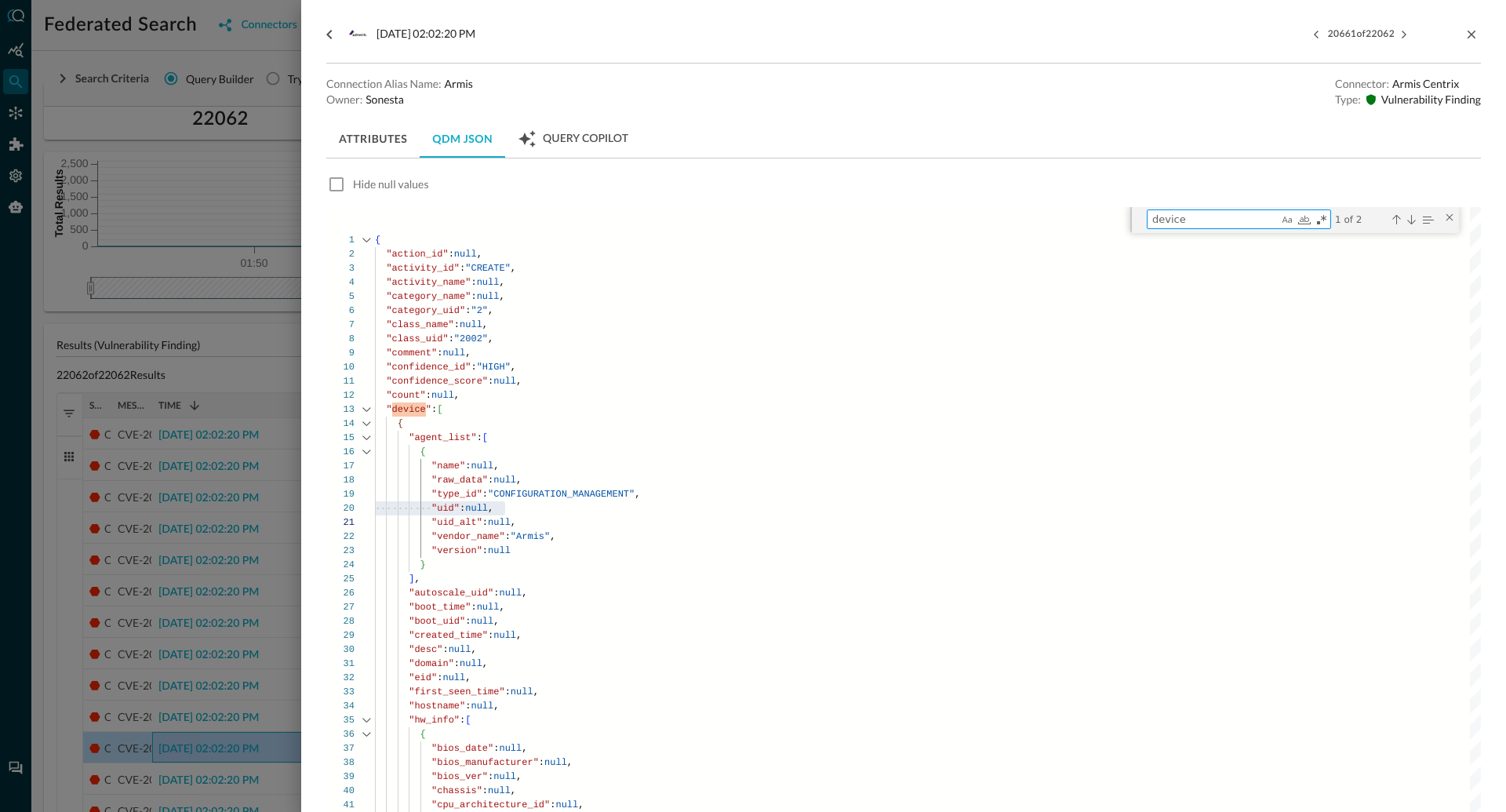
click at [1218, 217] on textarea "device" at bounding box center [1212, 219] width 131 height 18
type textarea "device_"
click at [1451, 217] on div "Close (Escape)" at bounding box center [1449, 217] width 13 height 13
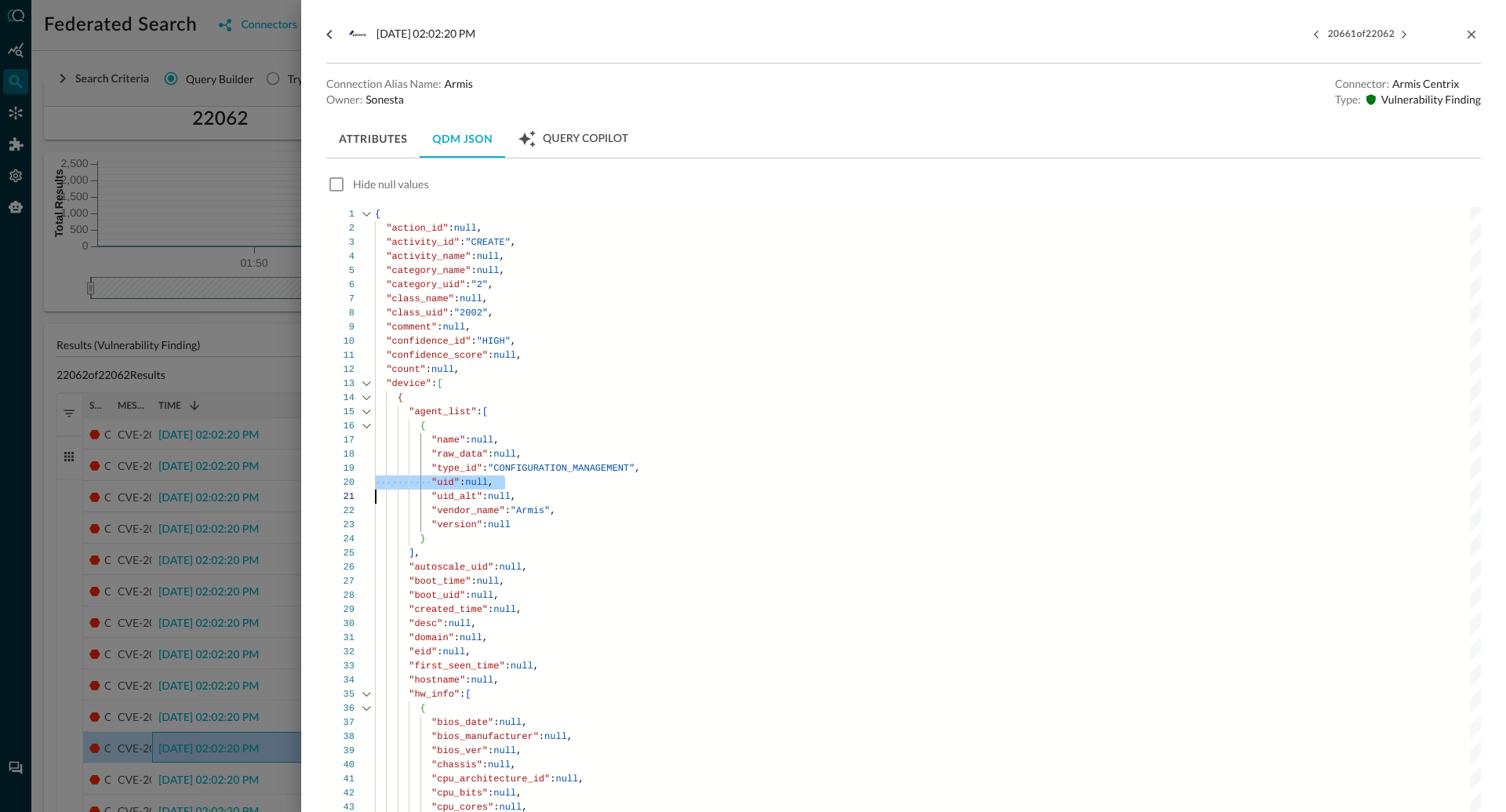
type textarea ""confidence_score": null, "count": null, "device": [ { "agent_list": [ { "name"…"
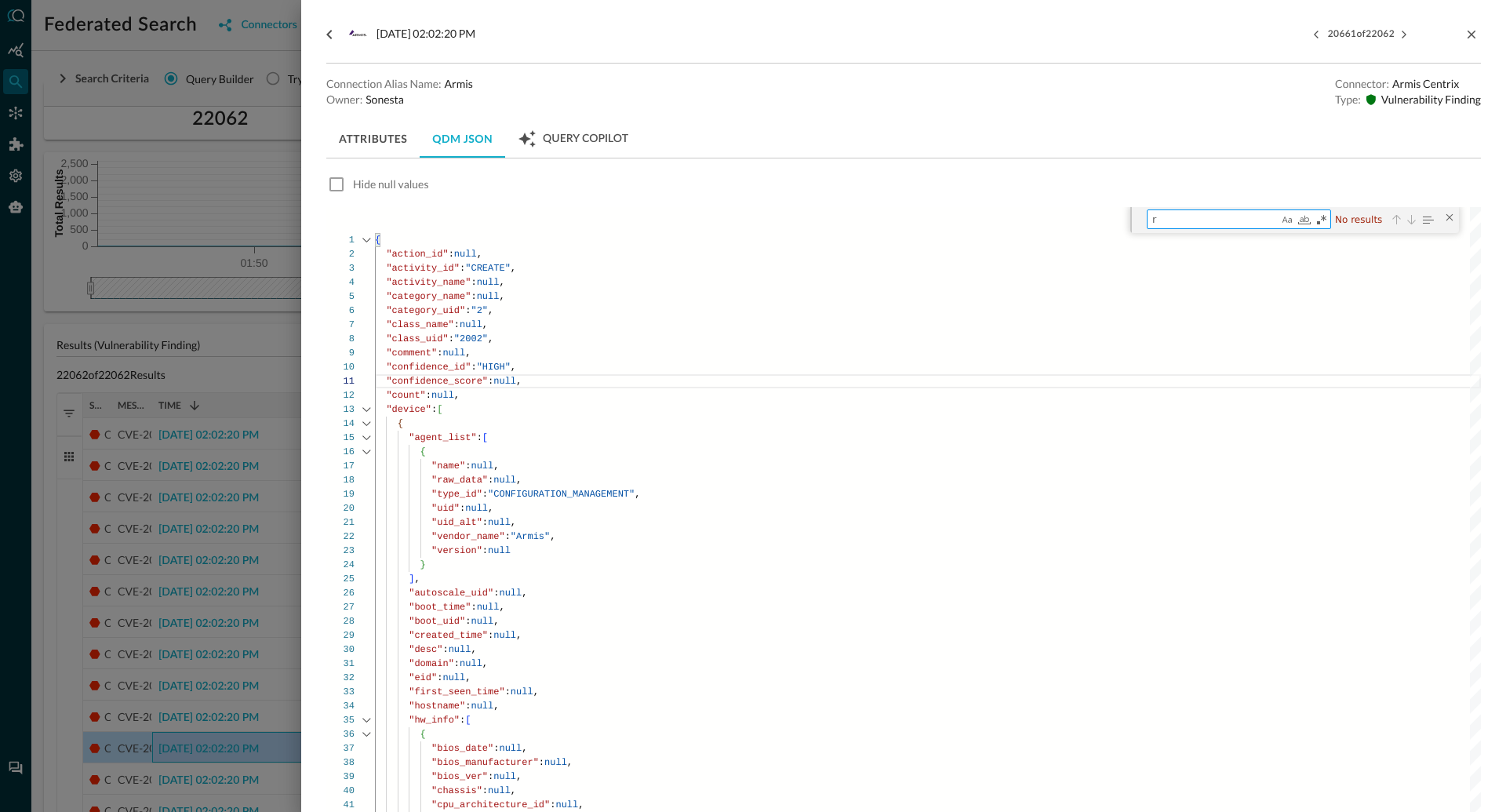
type textarea "re"
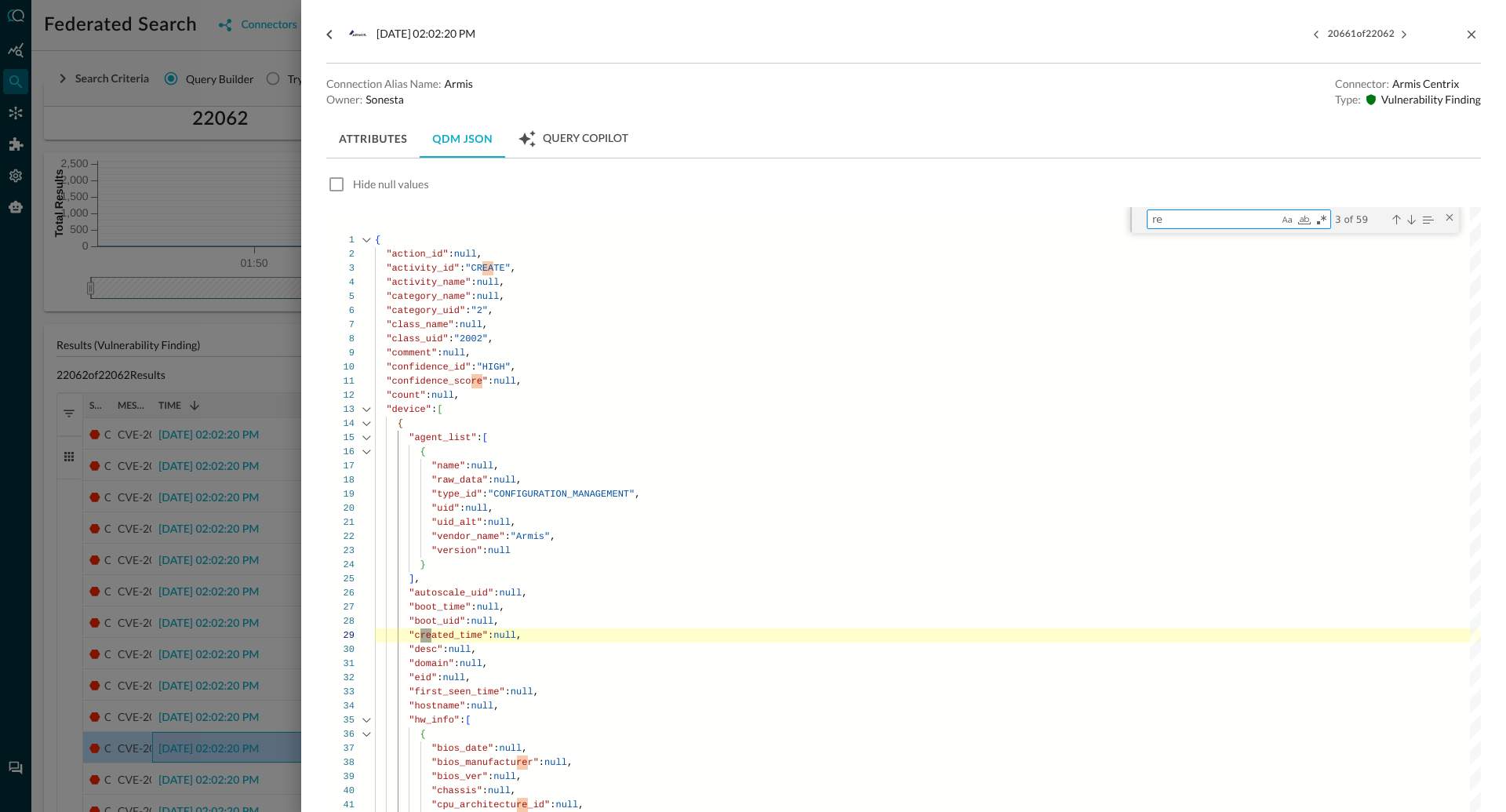
scroll to position [141, 0]
type textarea ""cpu_architecture_id": null, "cpu_bits": null, "cpu_cores": null, "cpu_count": …"
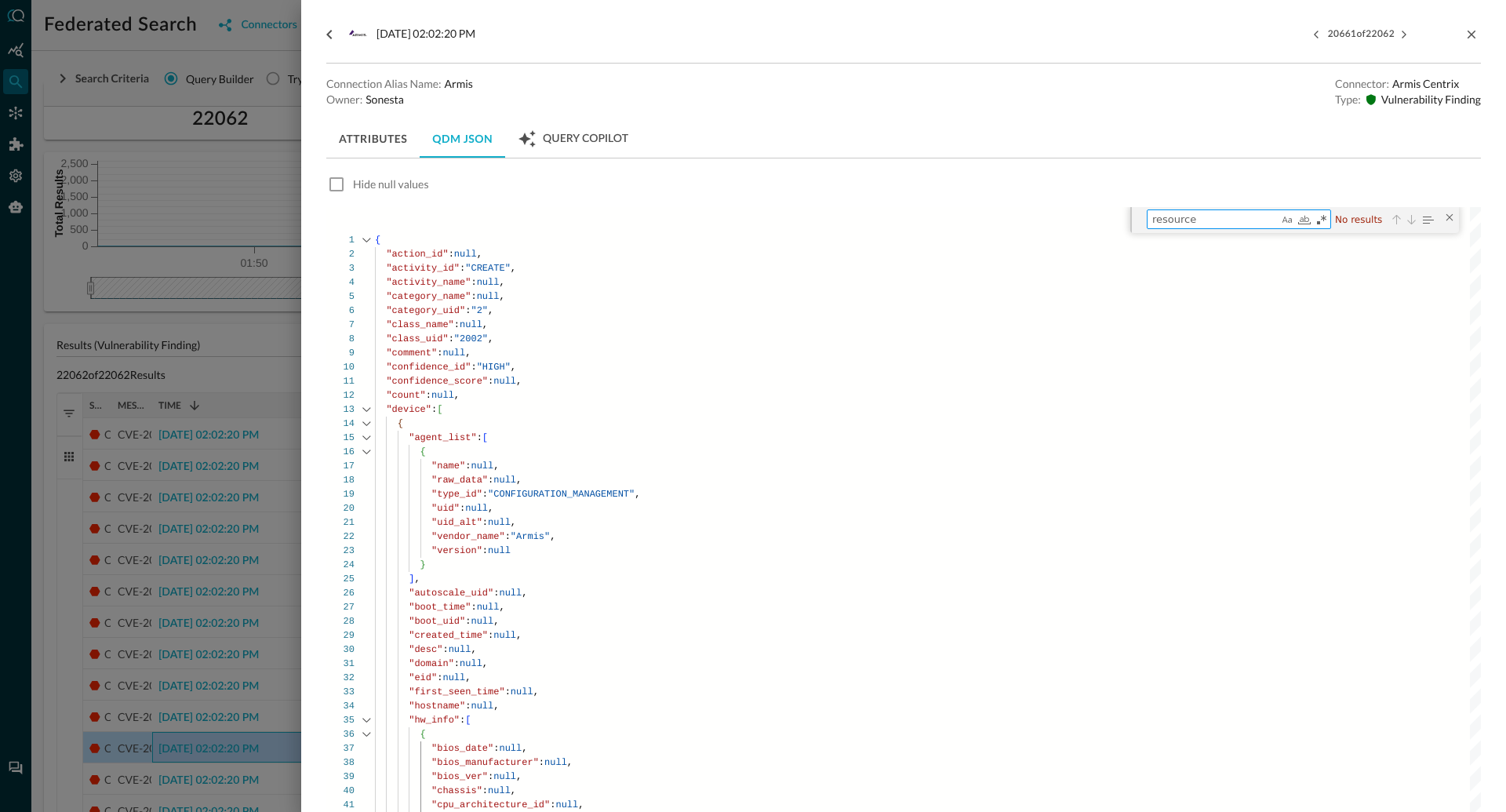
type textarea "resource"
click at [153, 260] on div at bounding box center [753, 406] width 1506 height 812
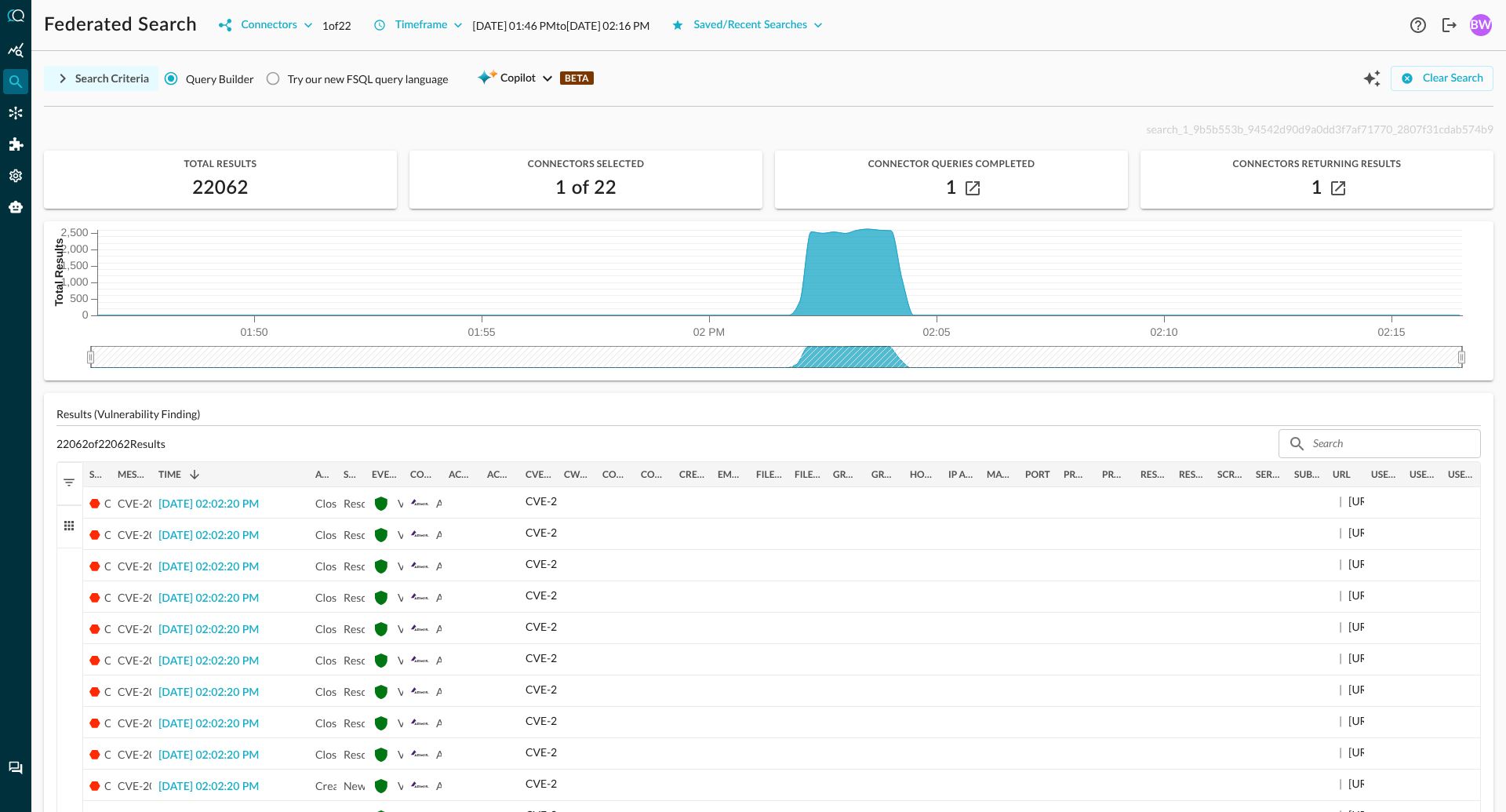
click at [66, 76] on icon "button" at bounding box center [63, 78] width 19 height 19
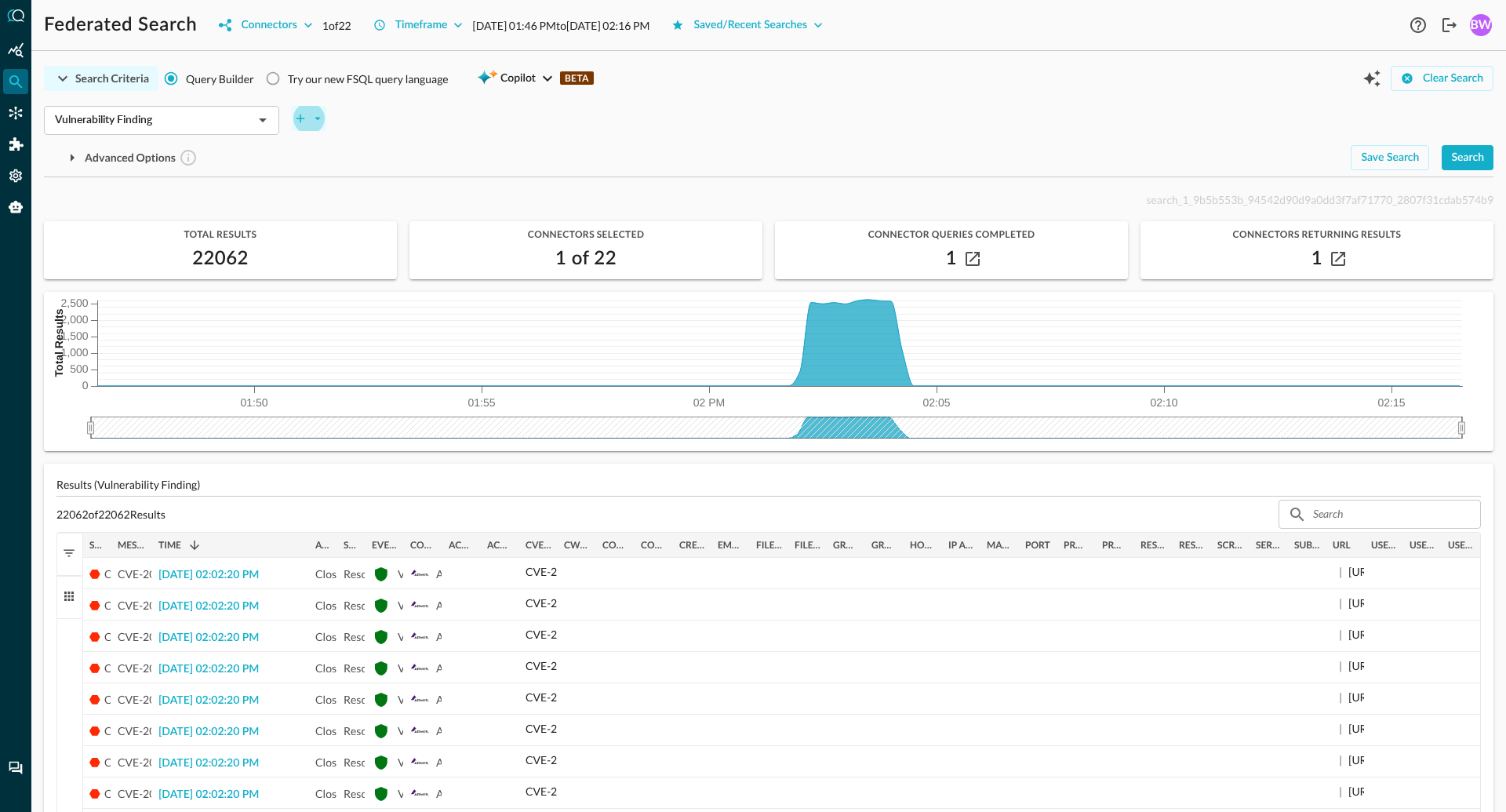
click at [314, 119] on icon "plus-arrow-button" at bounding box center [318, 118] width 14 height 14
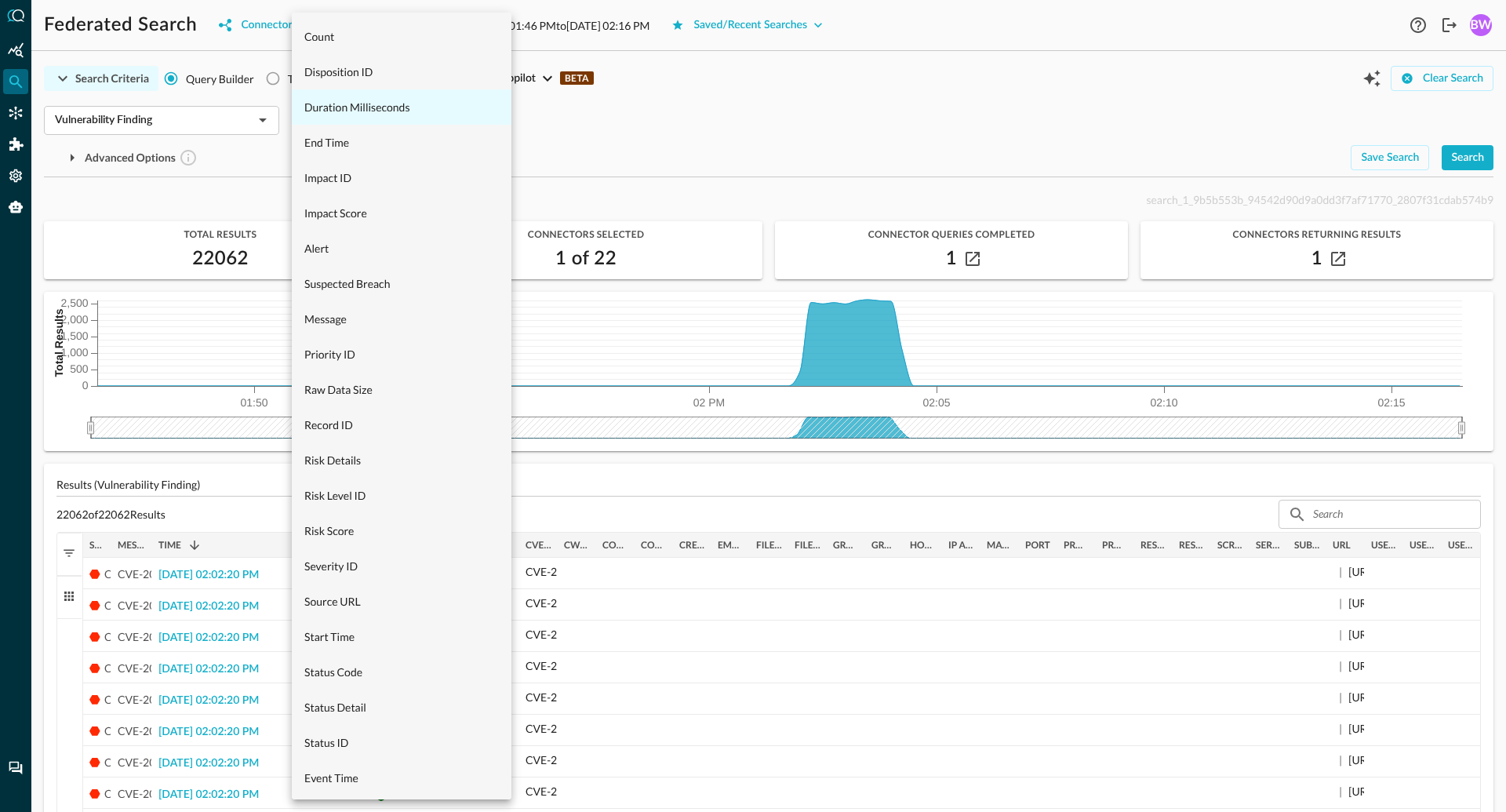
scroll to position [429, 0]
click at [597, 103] on div at bounding box center [753, 406] width 1506 height 812
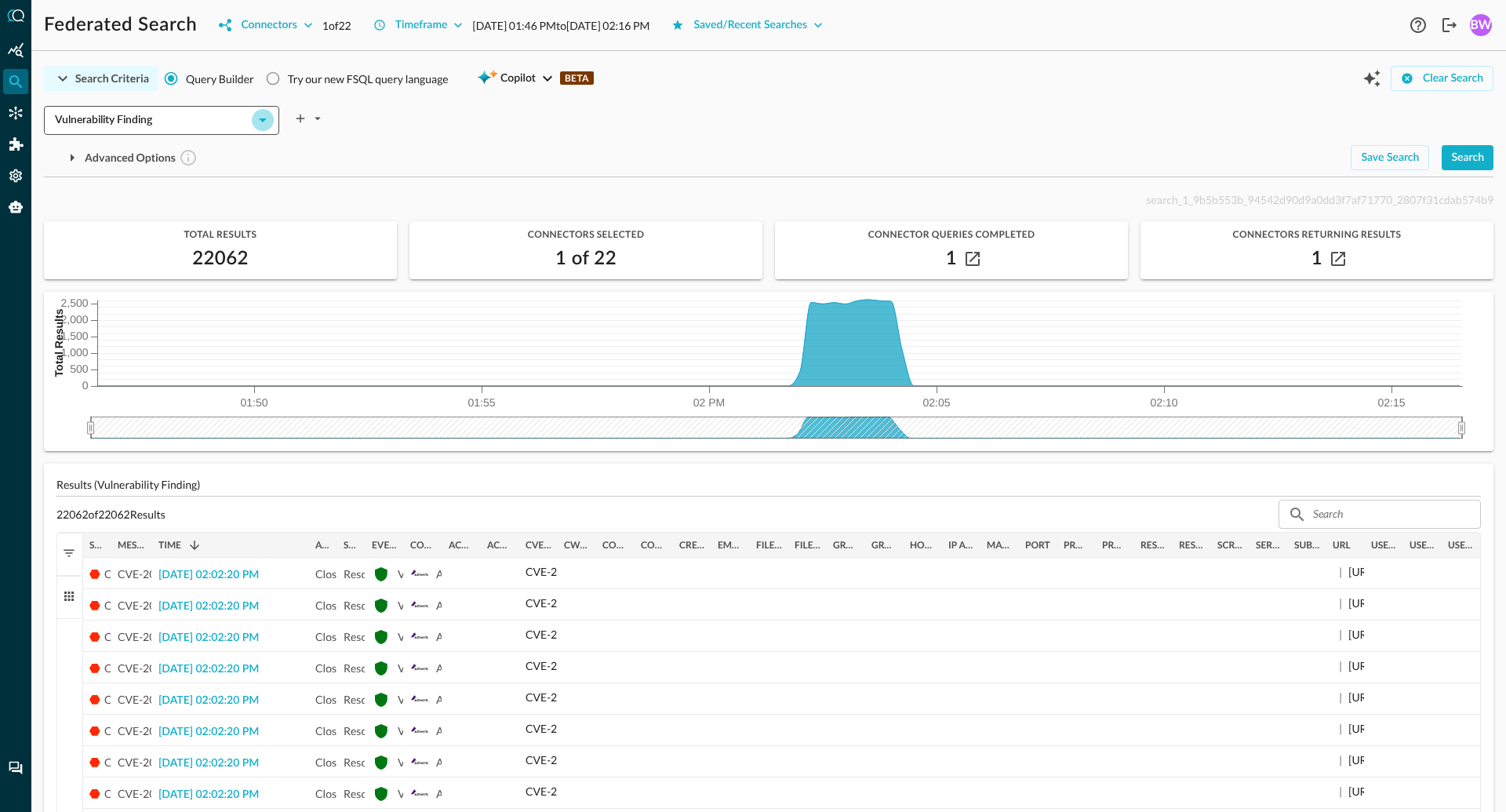
click at [259, 118] on icon "Open" at bounding box center [263, 120] width 19 height 19
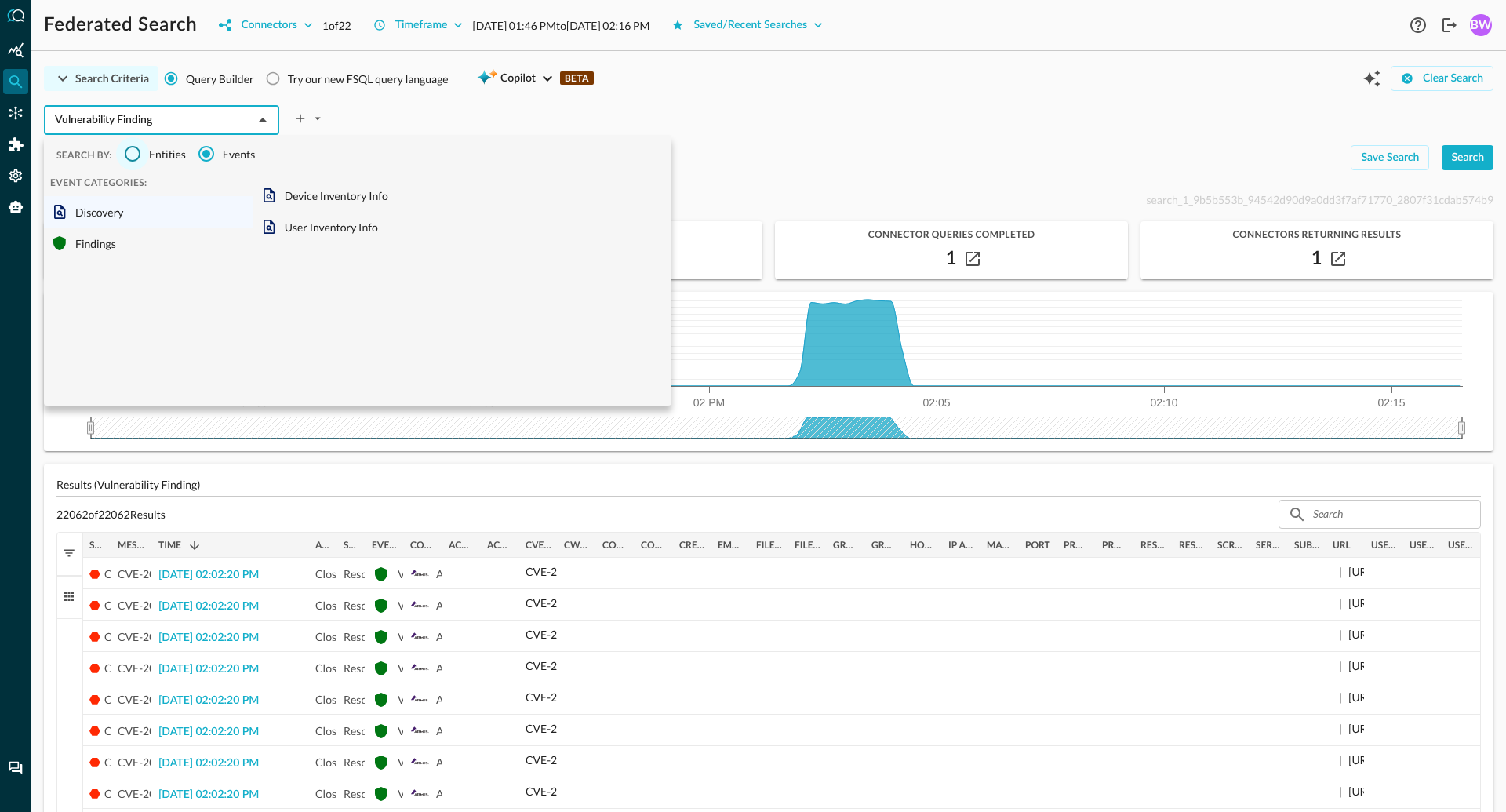
click at [138, 153] on input "Entities" at bounding box center [133, 153] width 33 height 33
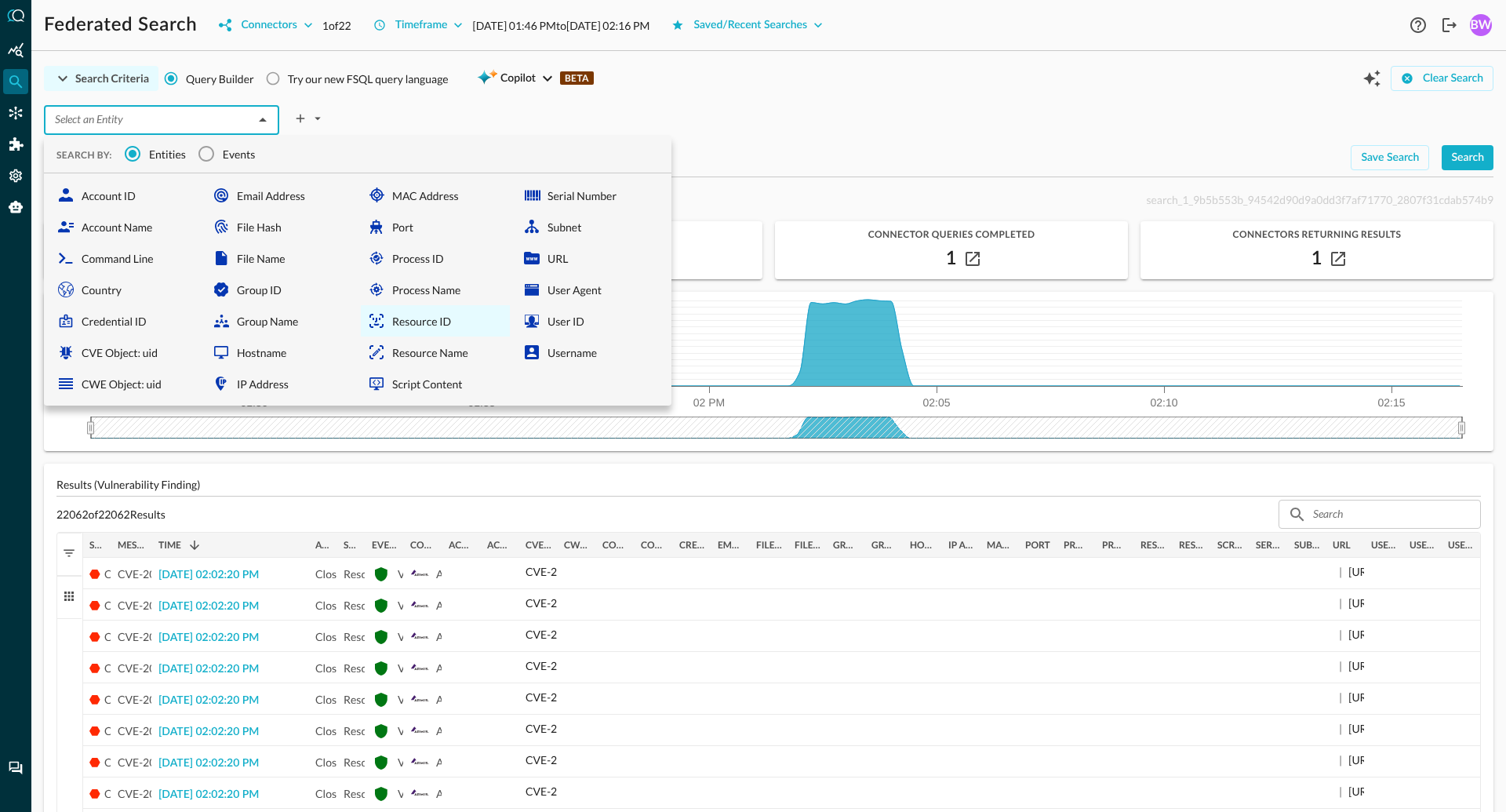
click at [437, 322] on div "Resource ID" at bounding box center [435, 320] width 149 height 31
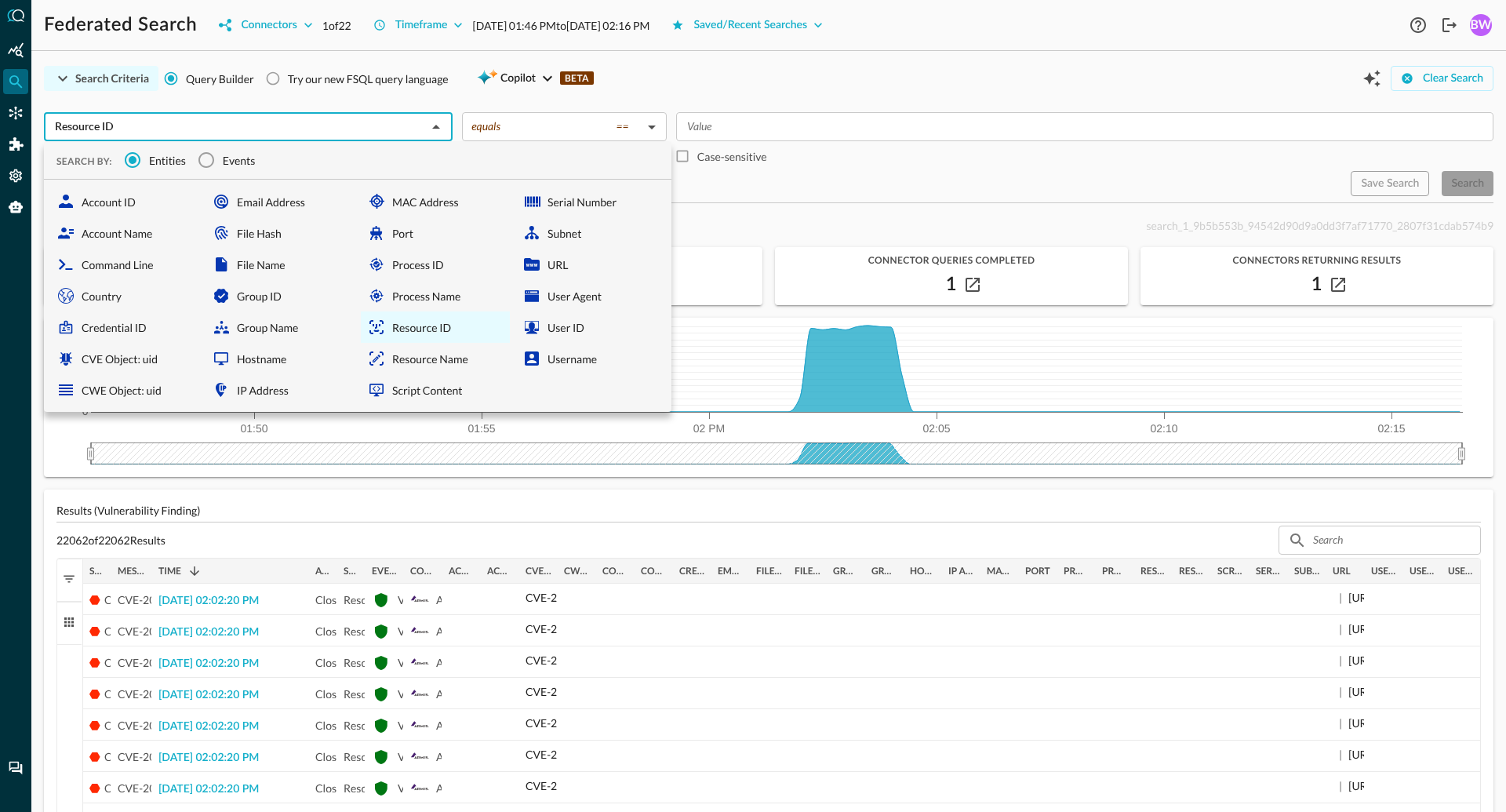
click at [164, 129] on input "Resource ID" at bounding box center [235, 127] width 374 height 20
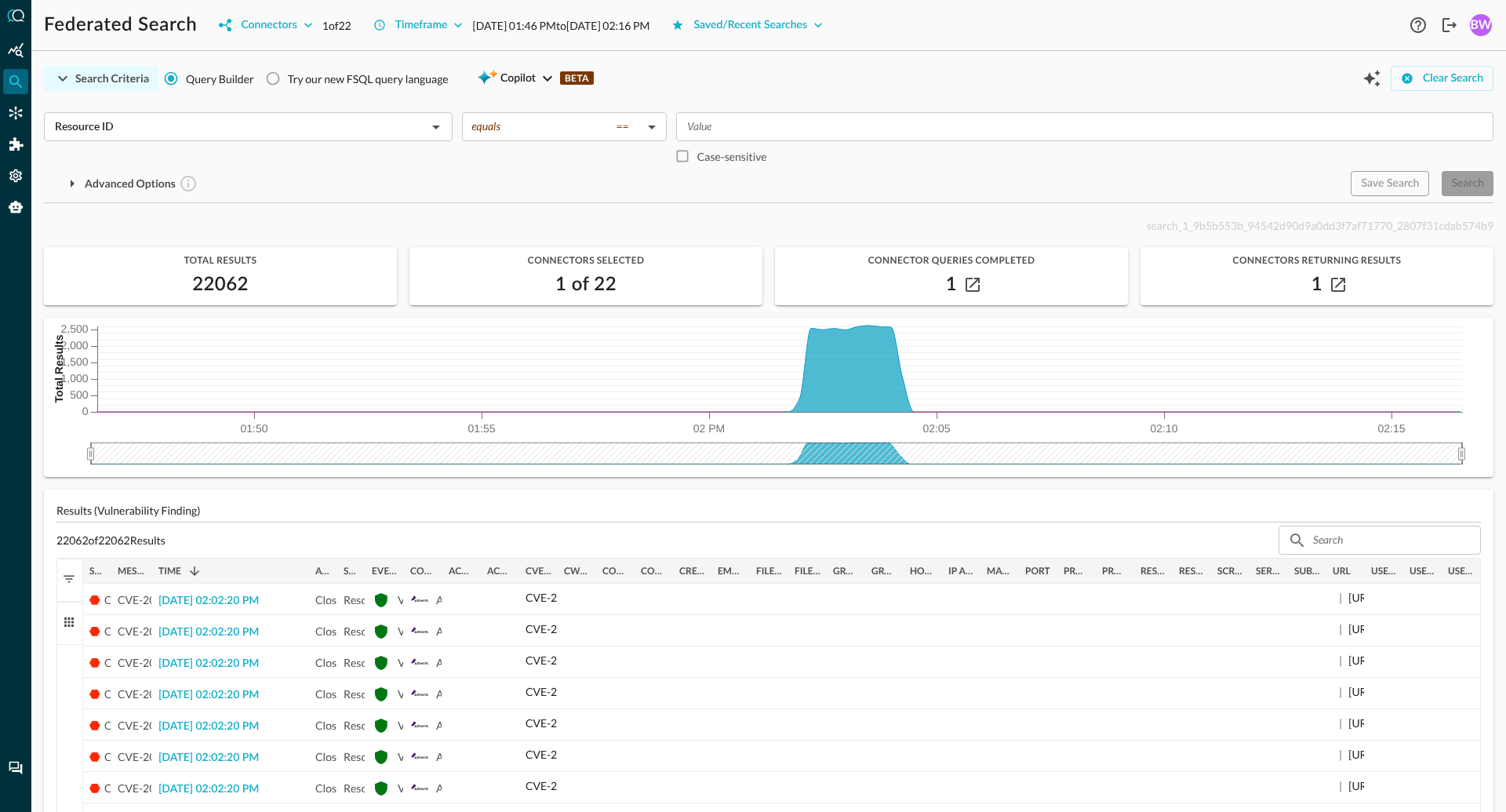
click at [153, 567] on div "Time 1" at bounding box center [231, 570] width 157 height 25
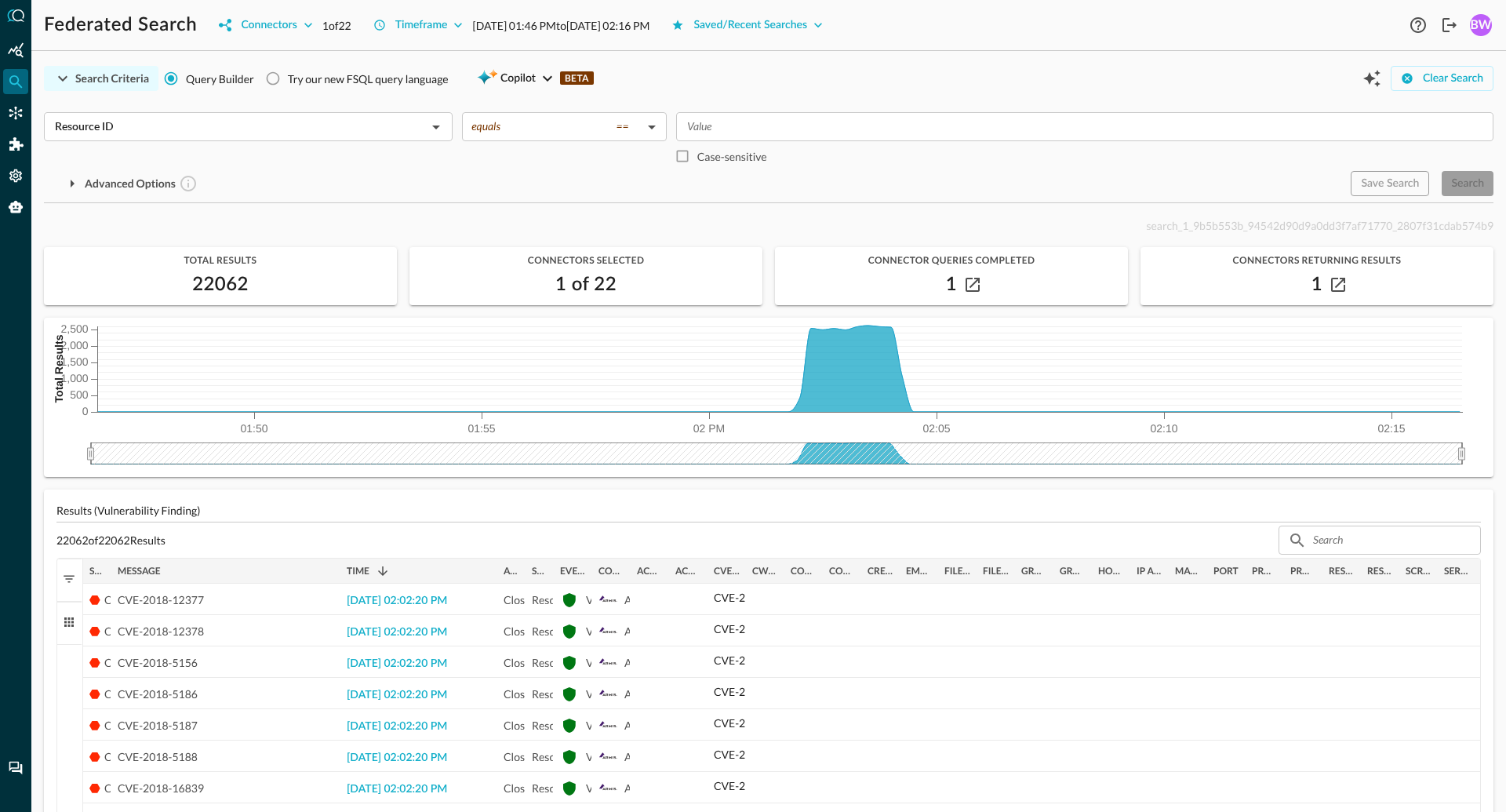
drag, startPoint x: 149, startPoint y: 568, endPoint x: 338, endPoint y: 562, distance: 189.1
click at [338, 562] on div at bounding box center [339, 570] width 6 height 25
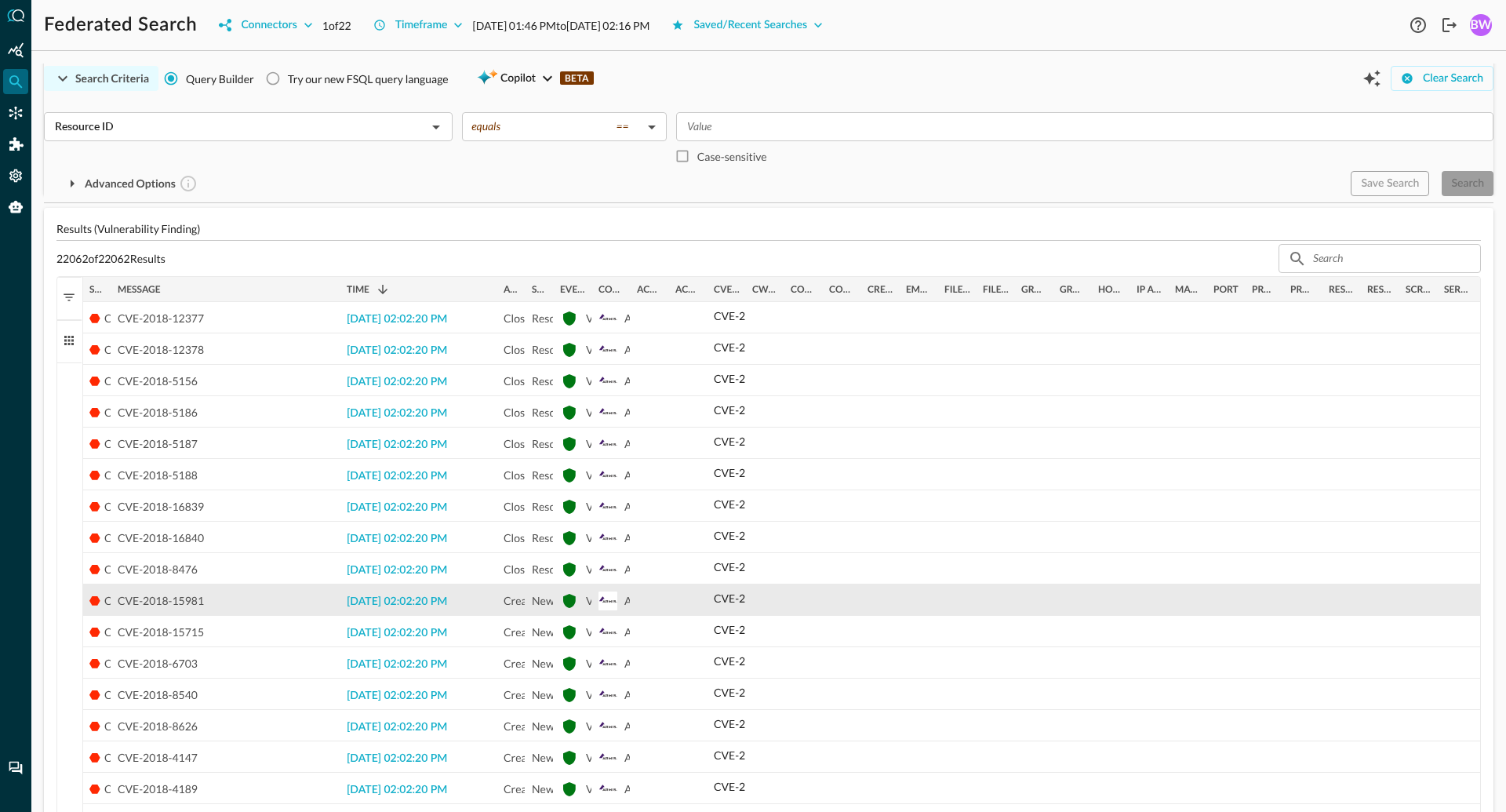
scroll to position [288, 0]
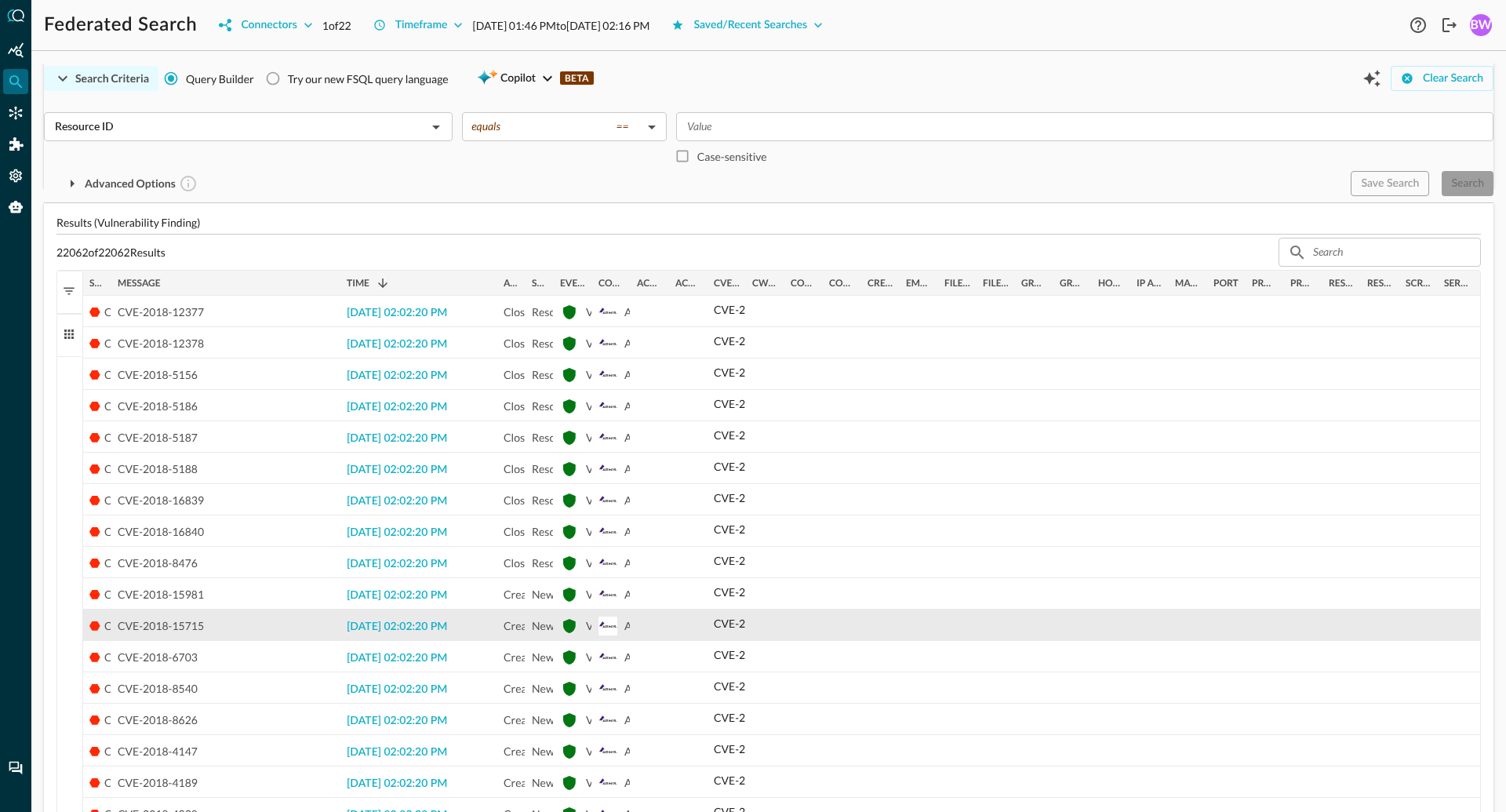
drag, startPoint x: 202, startPoint y: 628, endPoint x: 152, endPoint y: 628, distance: 50.0
click at [151, 628] on span "CVE-2018-15715" at bounding box center [161, 626] width 86 height 31
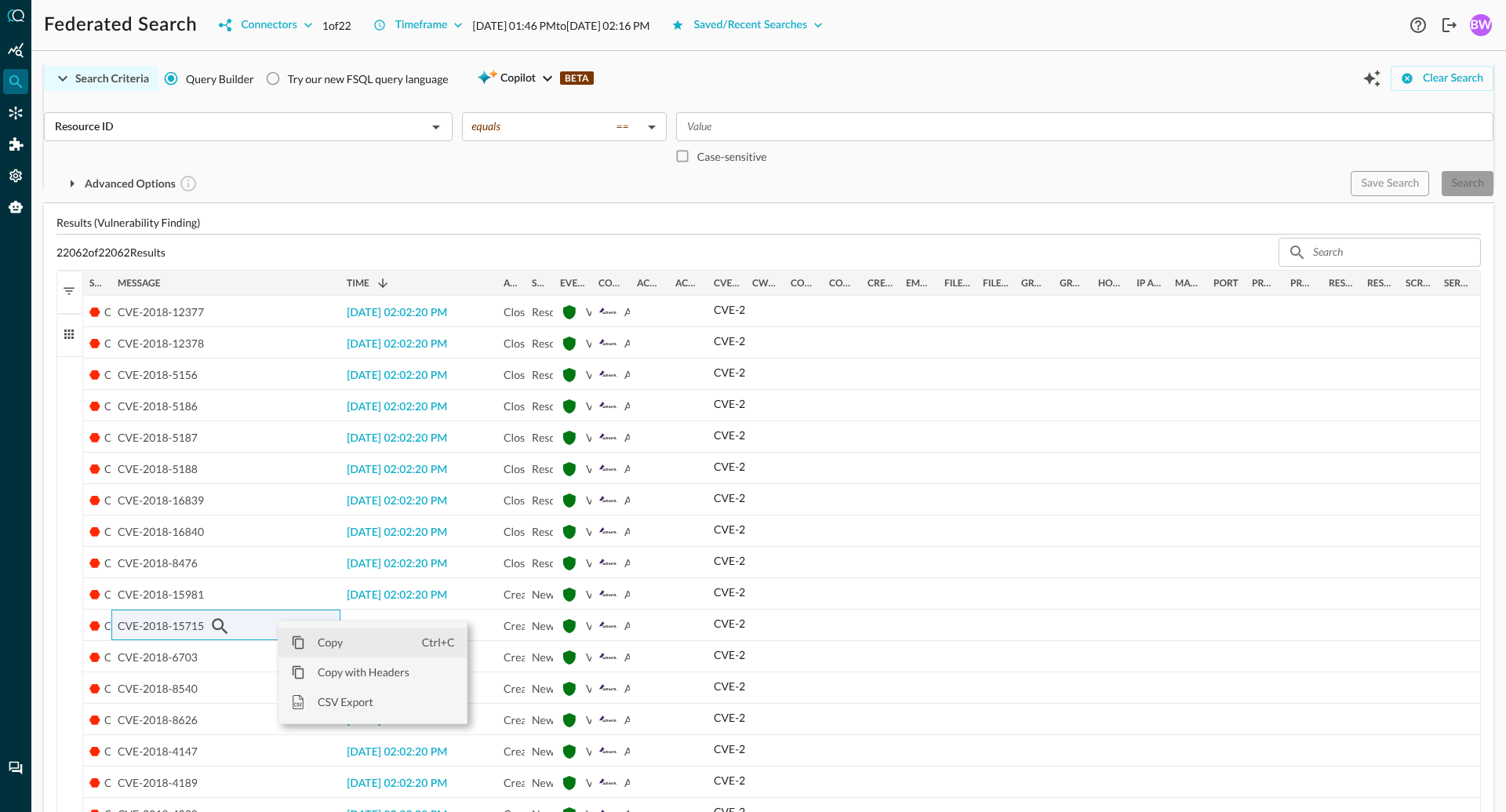
click at [315, 642] on span "Copy" at bounding box center [363, 642] width 117 height 30
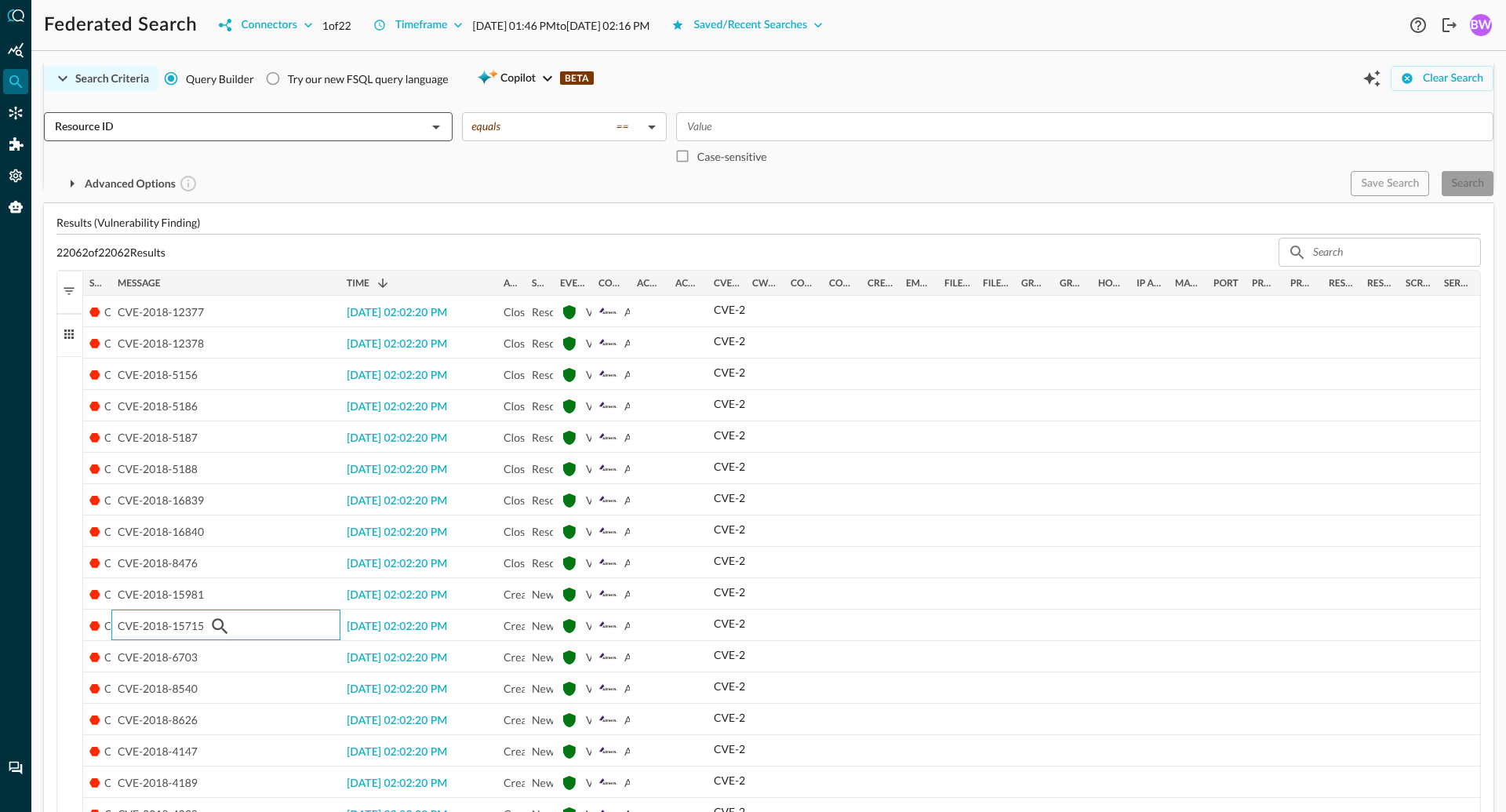
click at [259, 138] on div "Resource ID ​" at bounding box center [248, 127] width 409 height 29
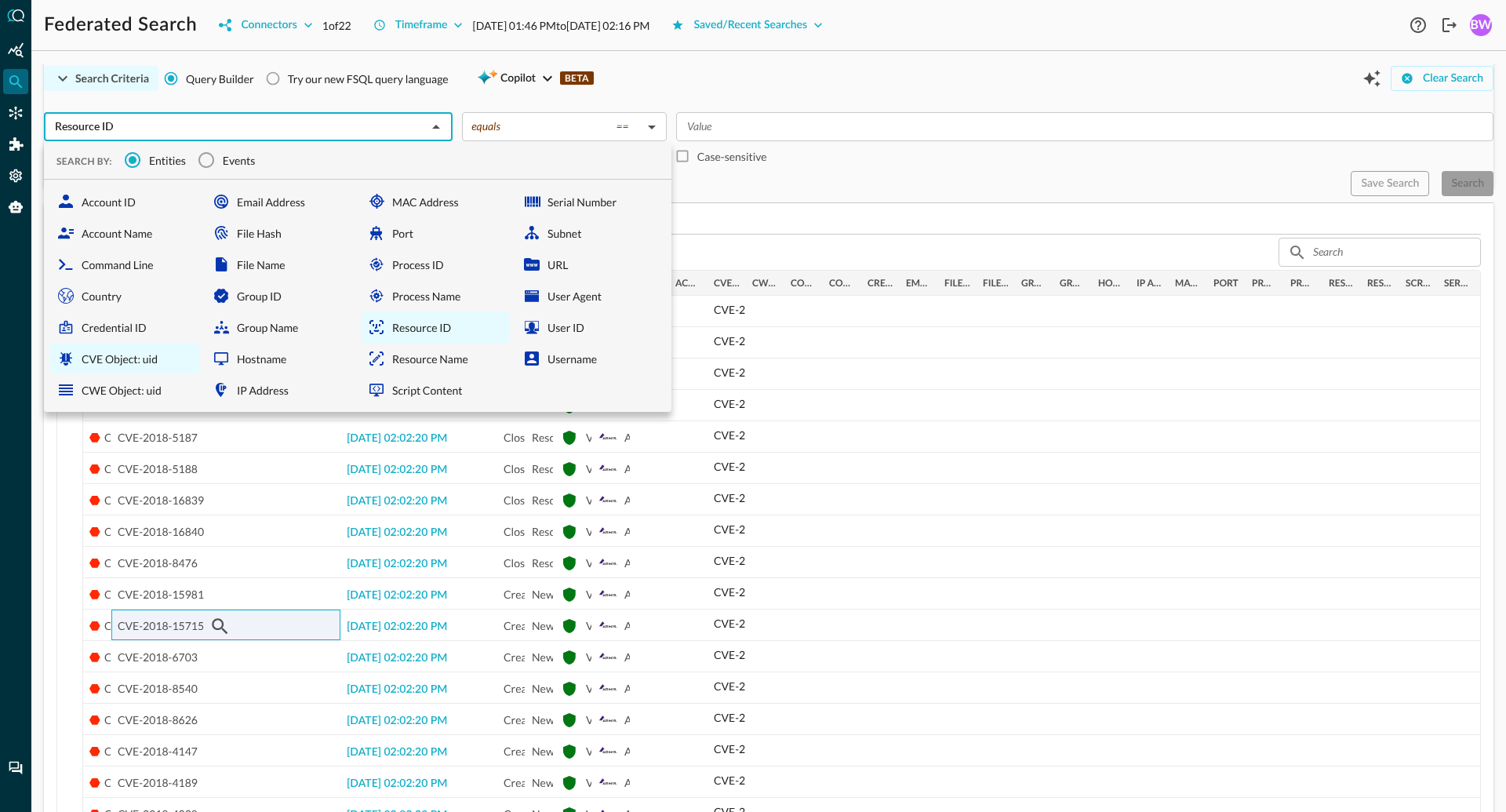
click at [147, 361] on div "CVE Object: uid" at bounding box center [124, 358] width 149 height 31
type input "CVE Object: uid"
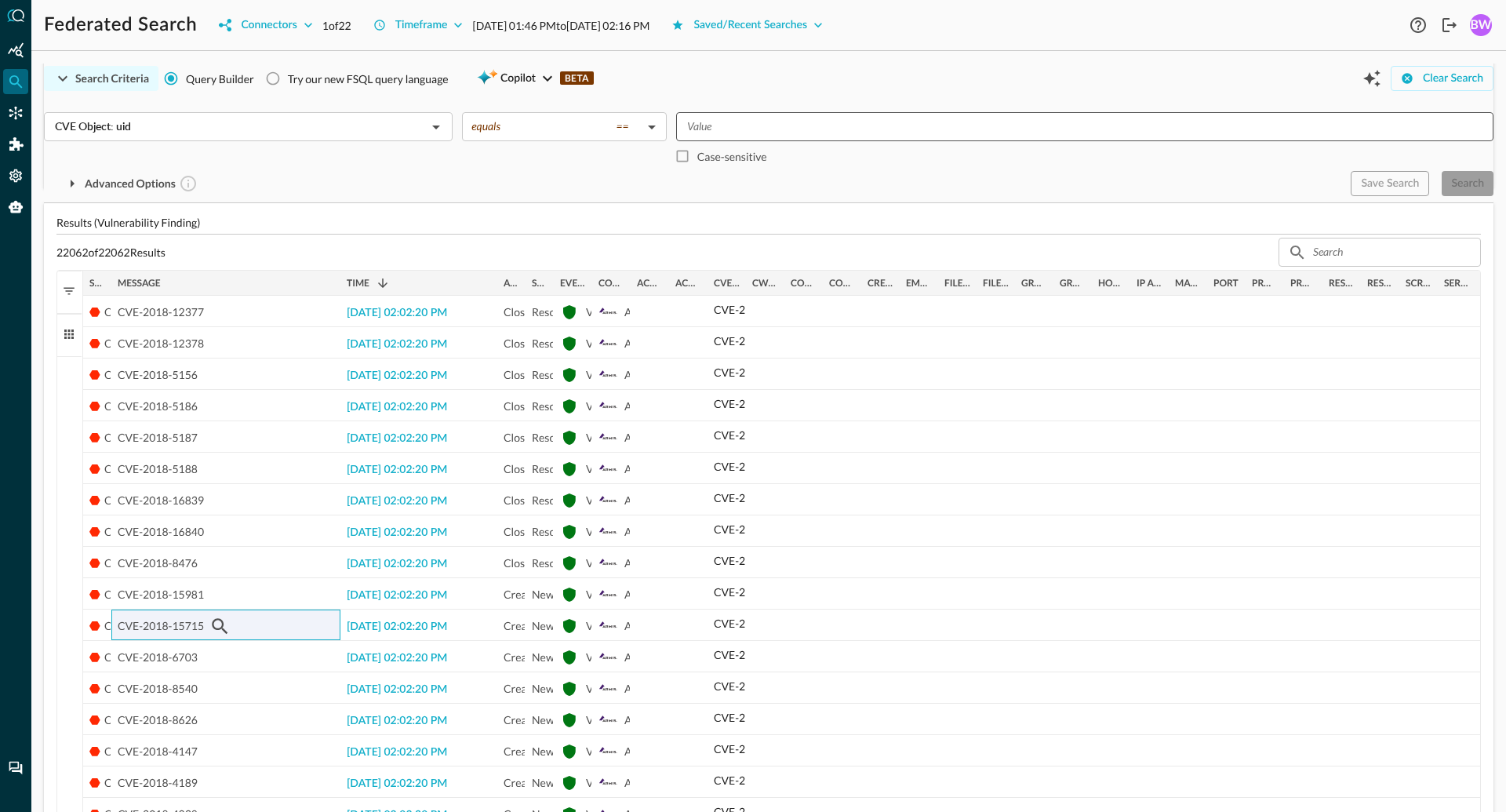
click at [739, 133] on input "Value" at bounding box center [1083, 127] width 805 height 20
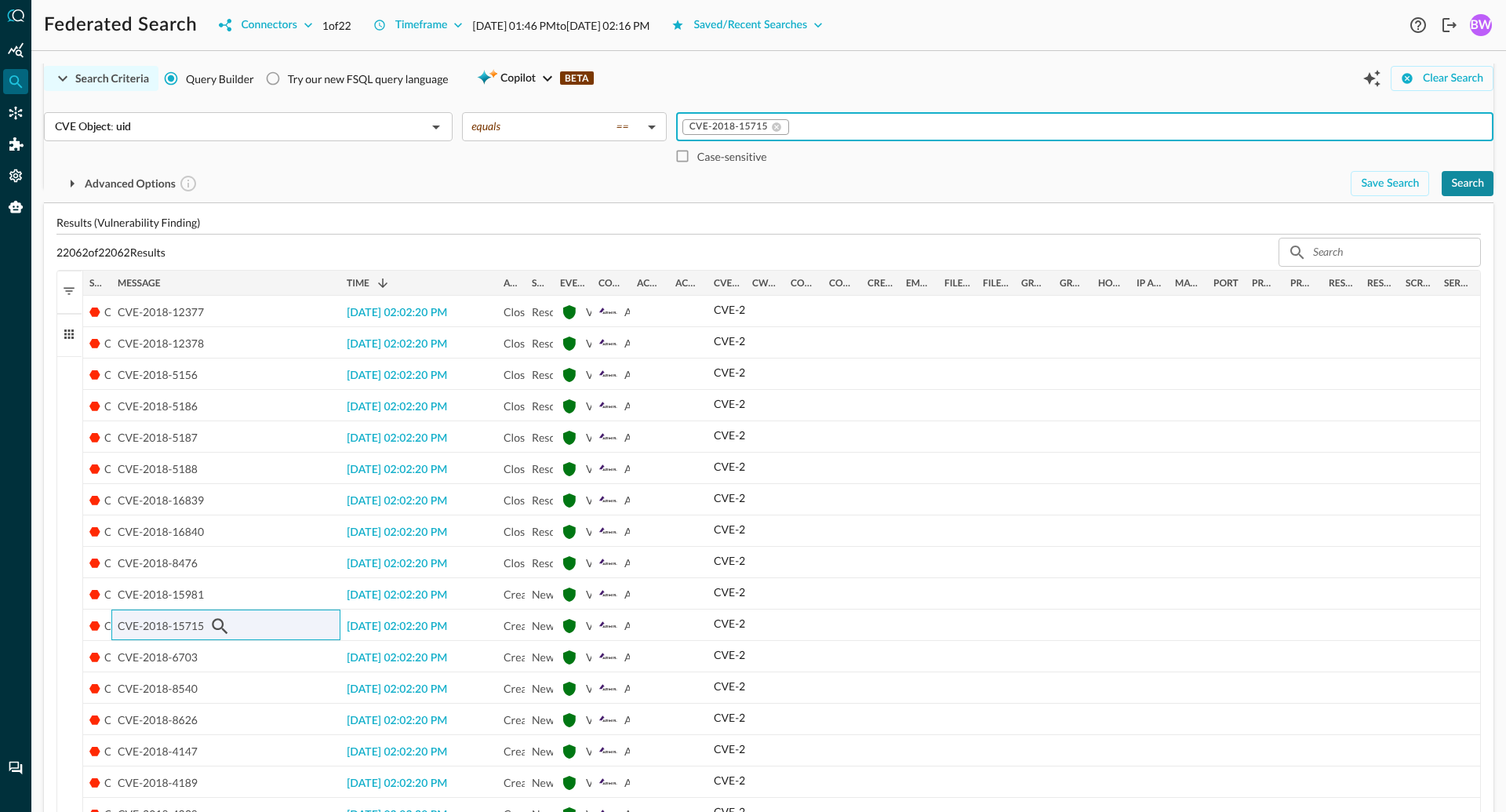
click at [1478, 174] on div "Search" at bounding box center [1467, 183] width 33 height 20
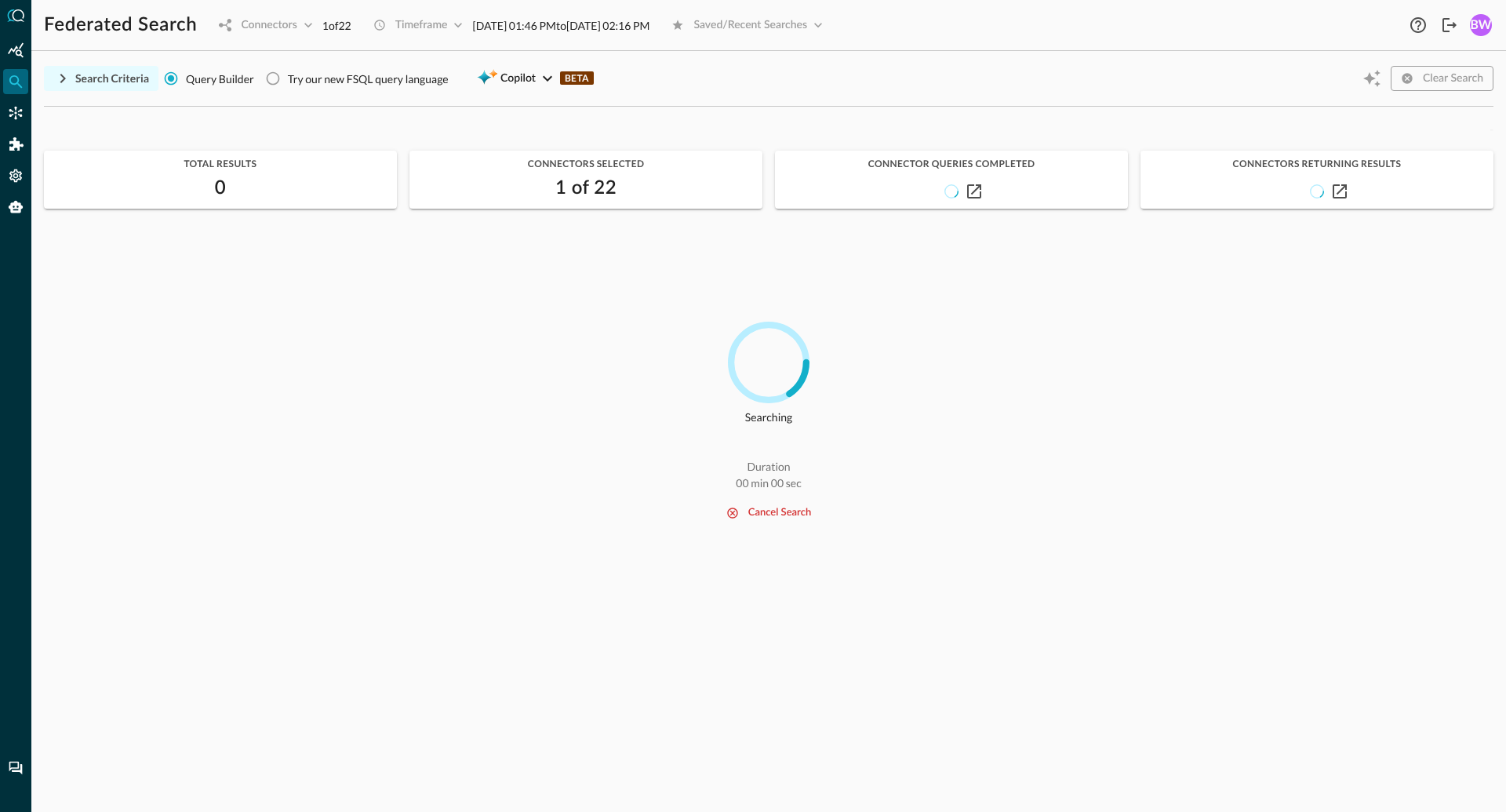
scroll to position [0, 0]
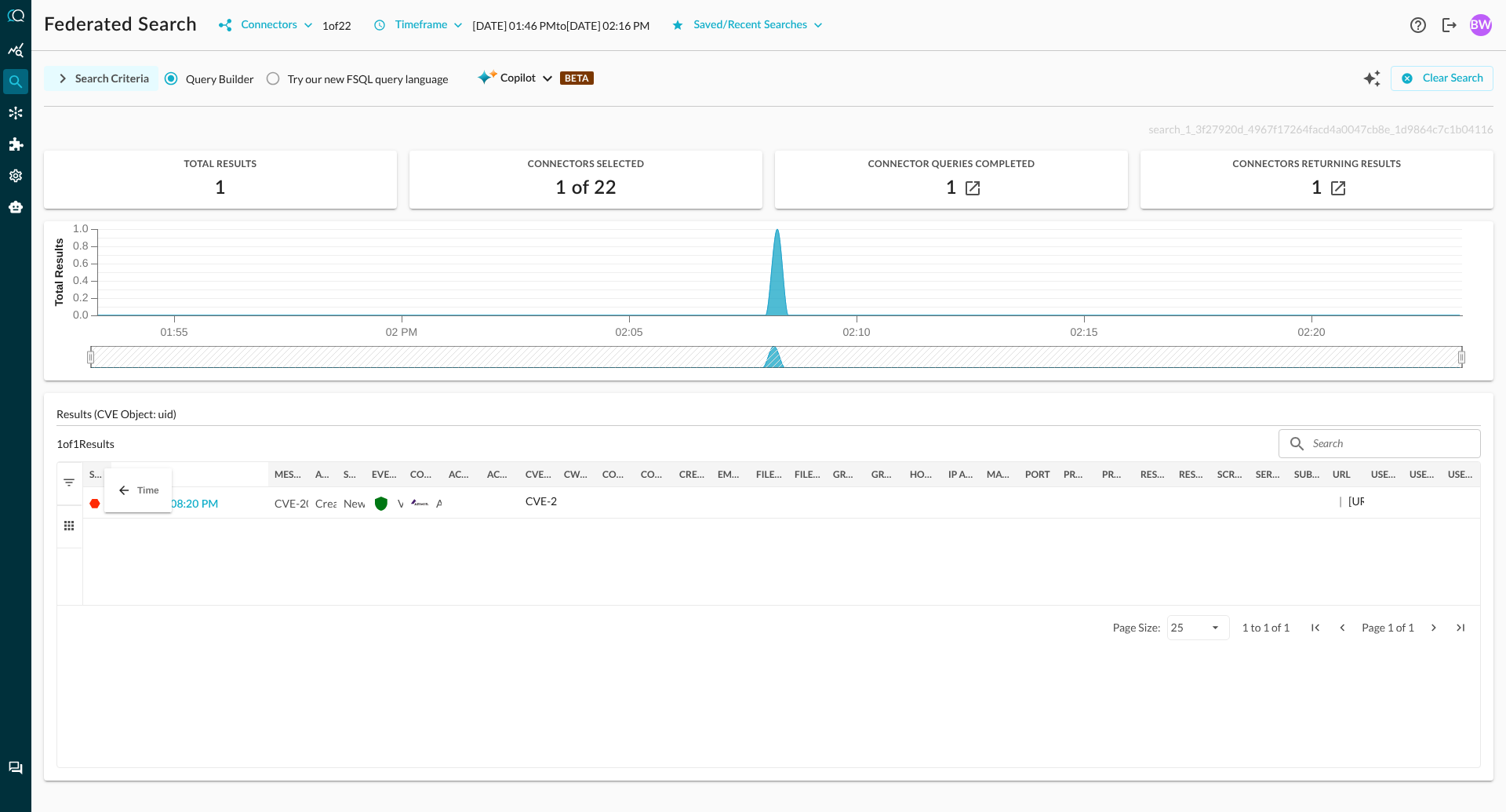
drag, startPoint x: 152, startPoint y: 479, endPoint x: 112, endPoint y: 478, distance: 40.0
click at [97, 84] on div "Search Criteria" at bounding box center [112, 78] width 74 height 20
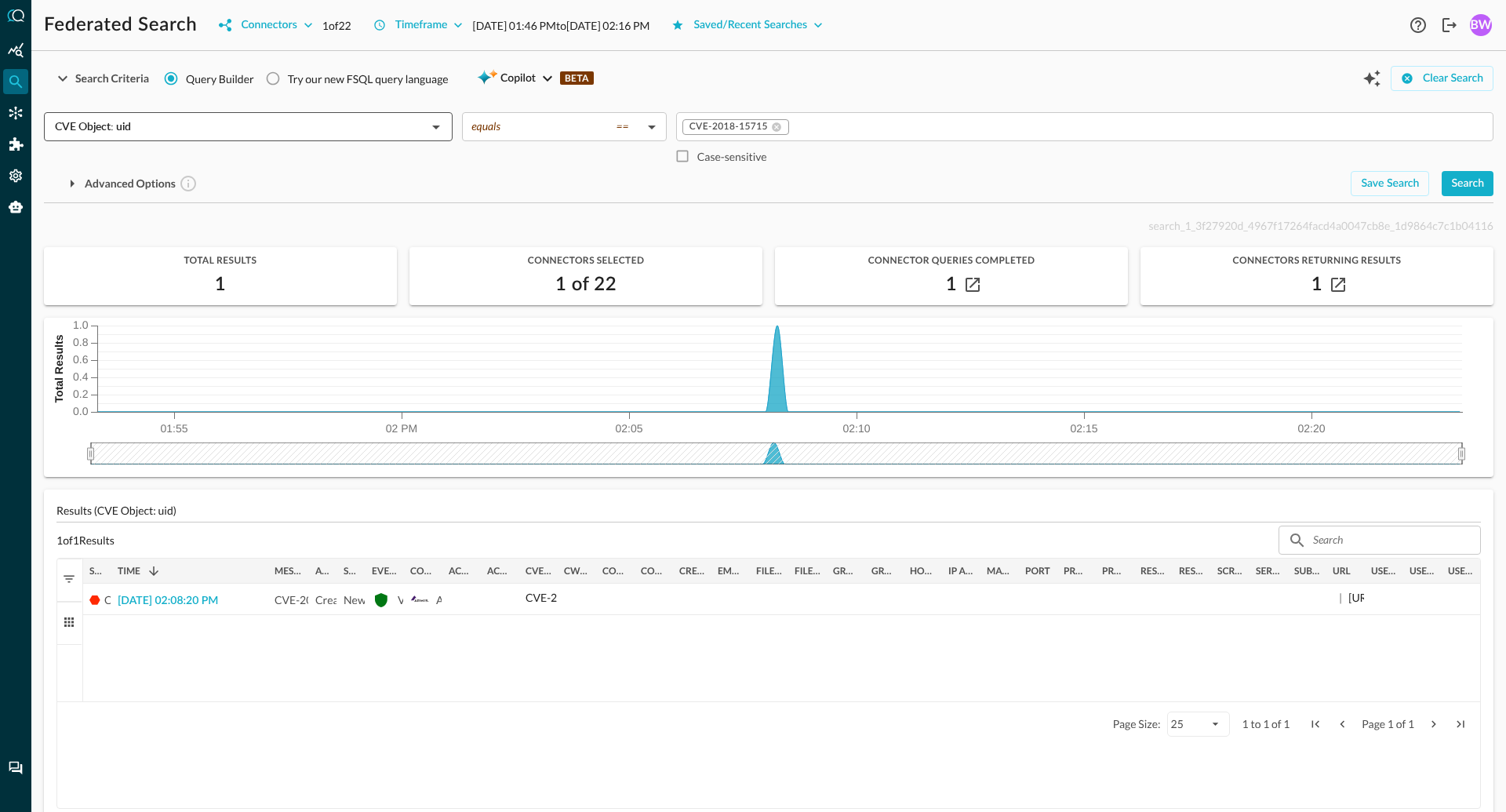
click at [73, 132] on input "CVE Object: uid" at bounding box center [235, 127] width 374 height 20
drag, startPoint x: 110, startPoint y: 567, endPoint x: 176, endPoint y: 564, distance: 66.1
click at [176, 564] on div at bounding box center [175, 570] width 6 height 25
click at [291, 22] on div "Connectors" at bounding box center [269, 25] width 56 height 20
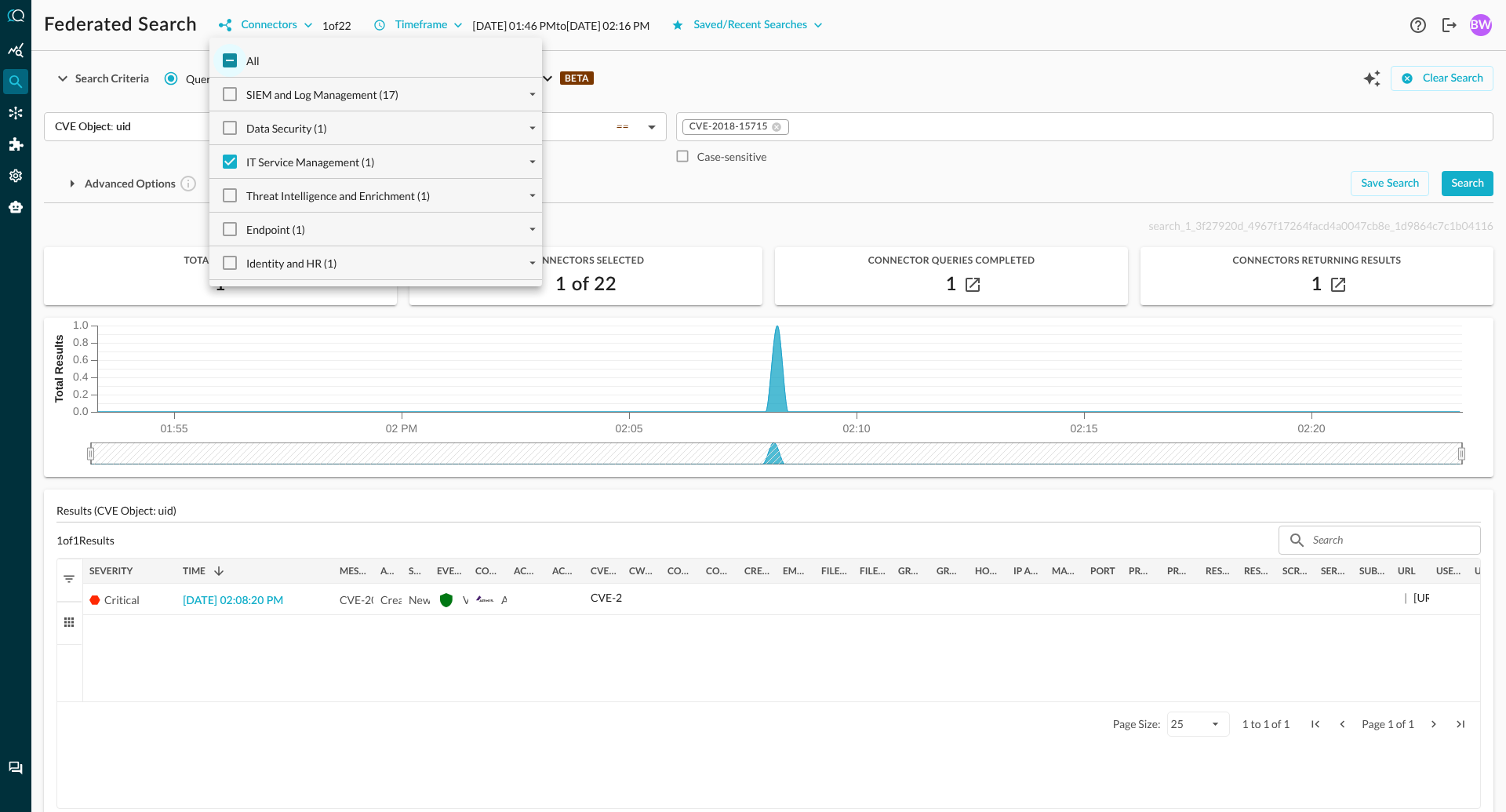
click at [231, 63] on input "All" at bounding box center [230, 60] width 33 height 33
checkbox input "true"
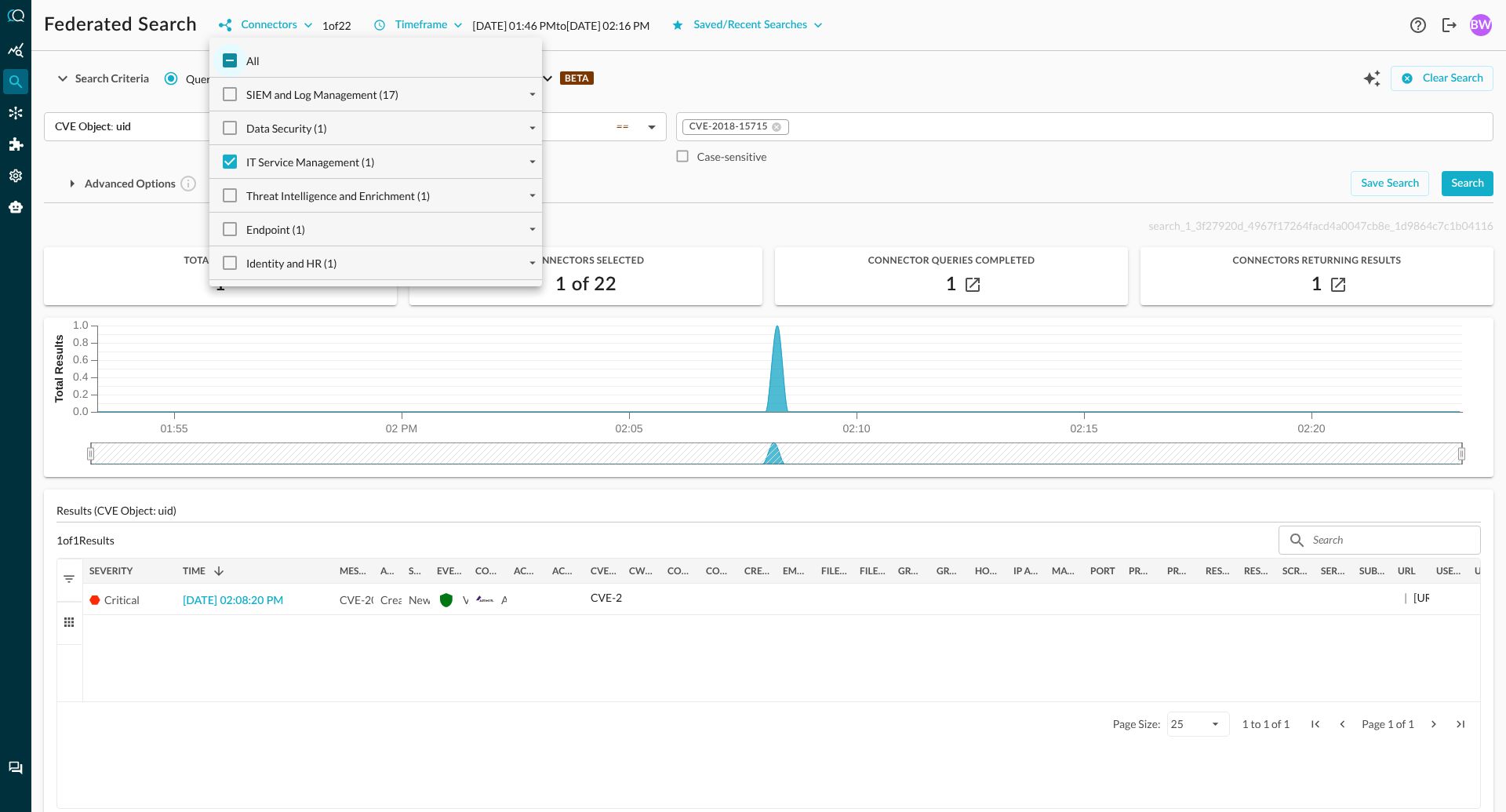
checkbox input "true"
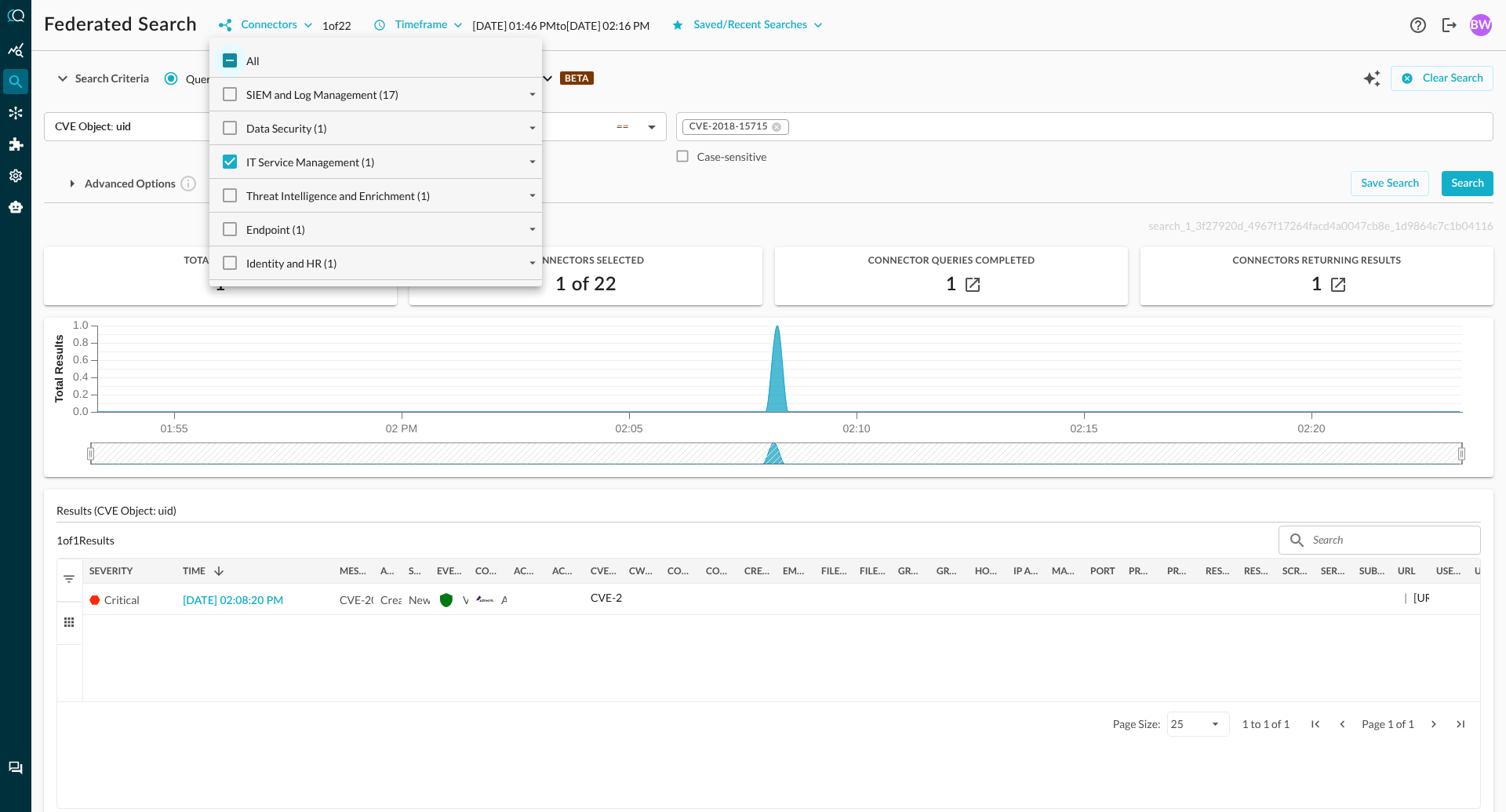
checkbox input "true"
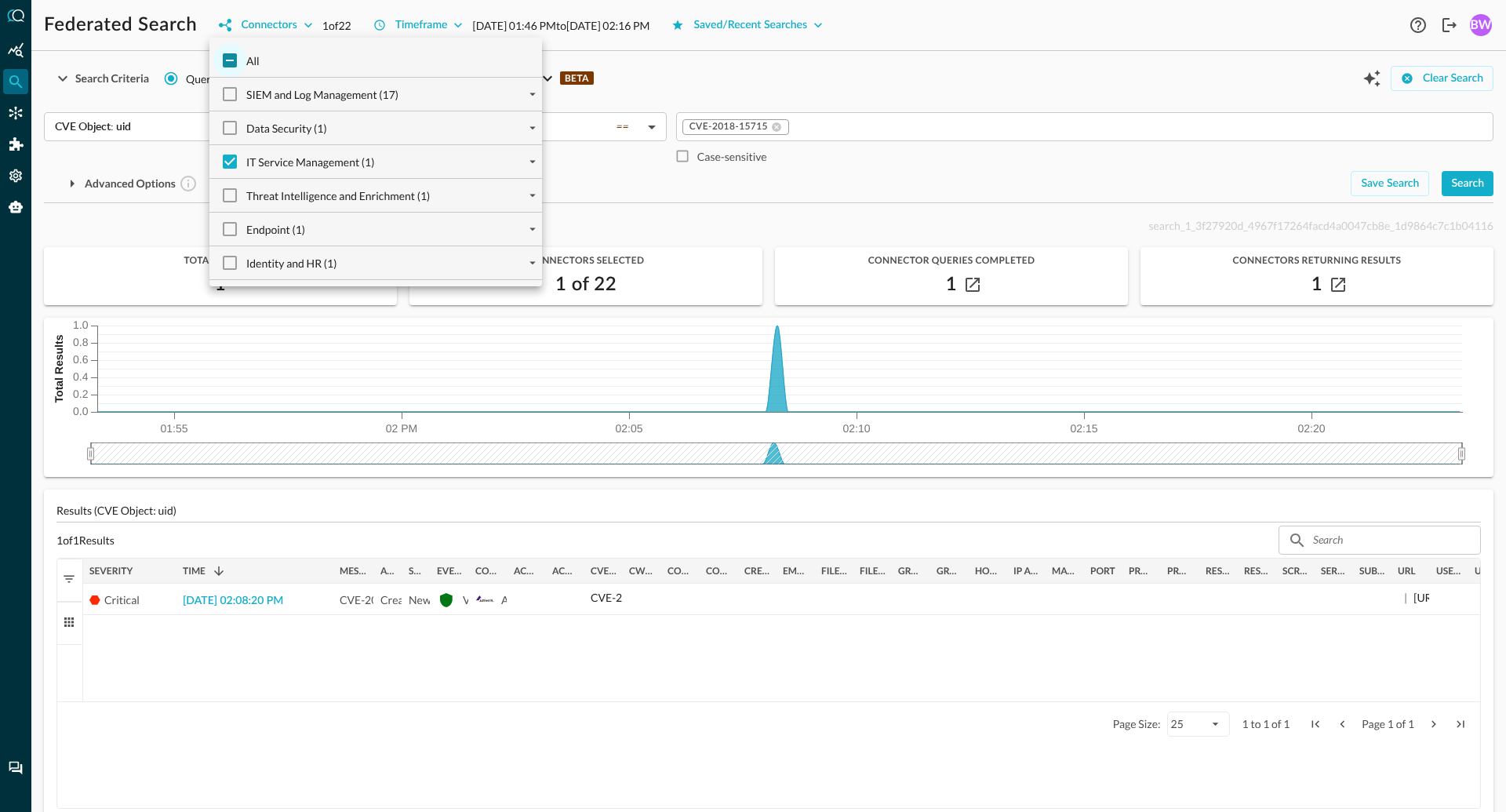
checkbox input "true"
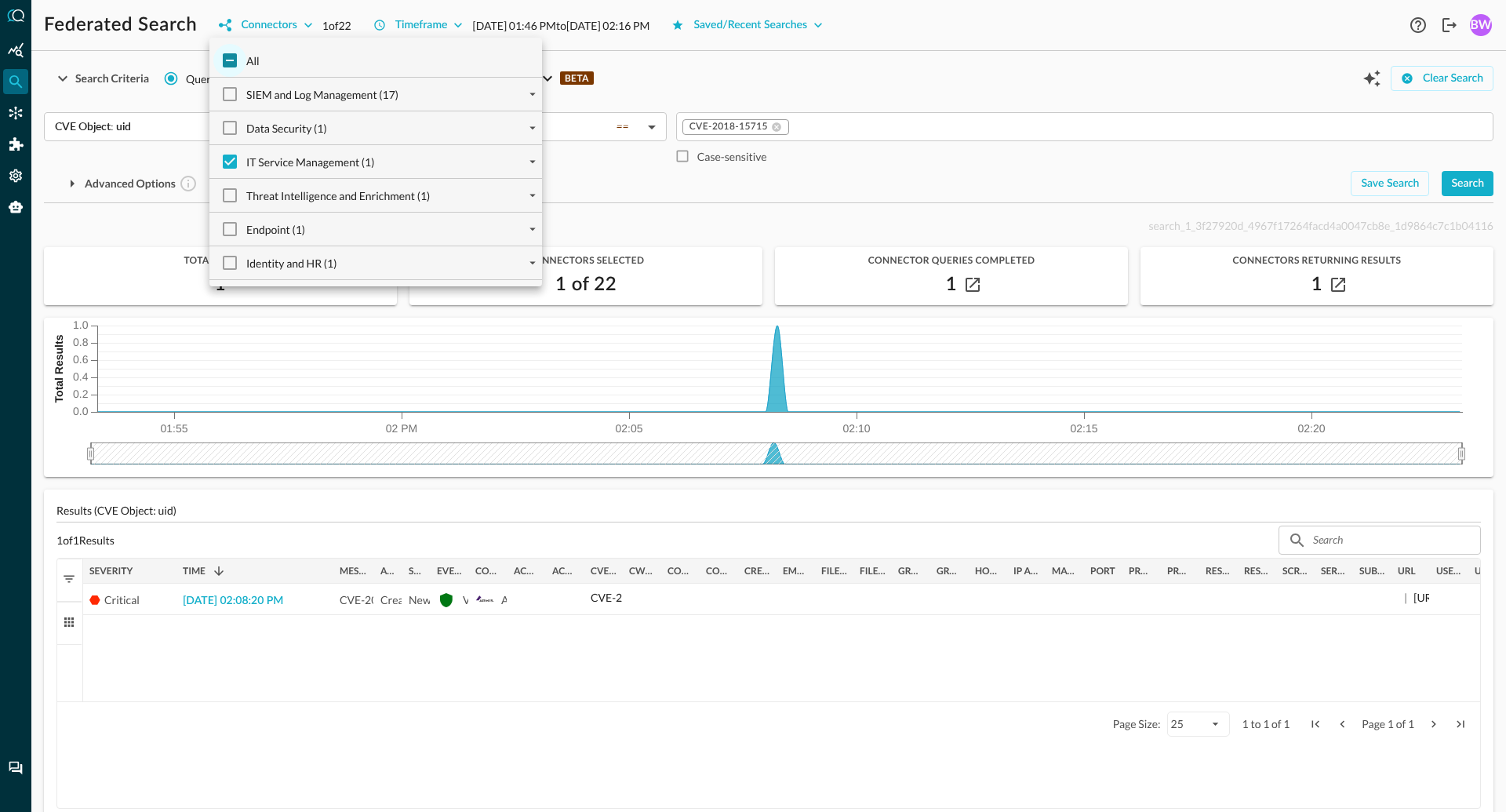
checkbox input "true"
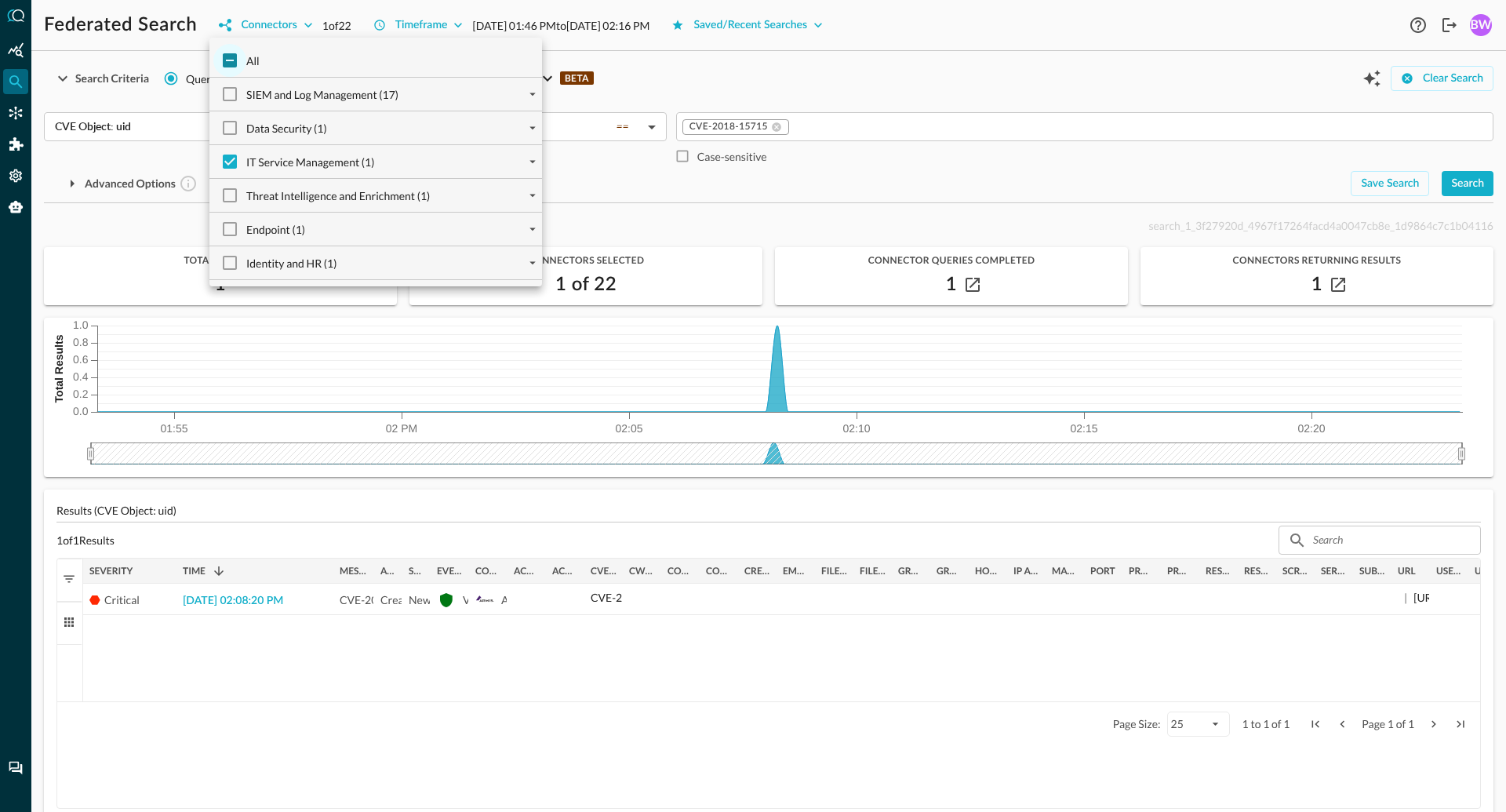
checkbox input "true"
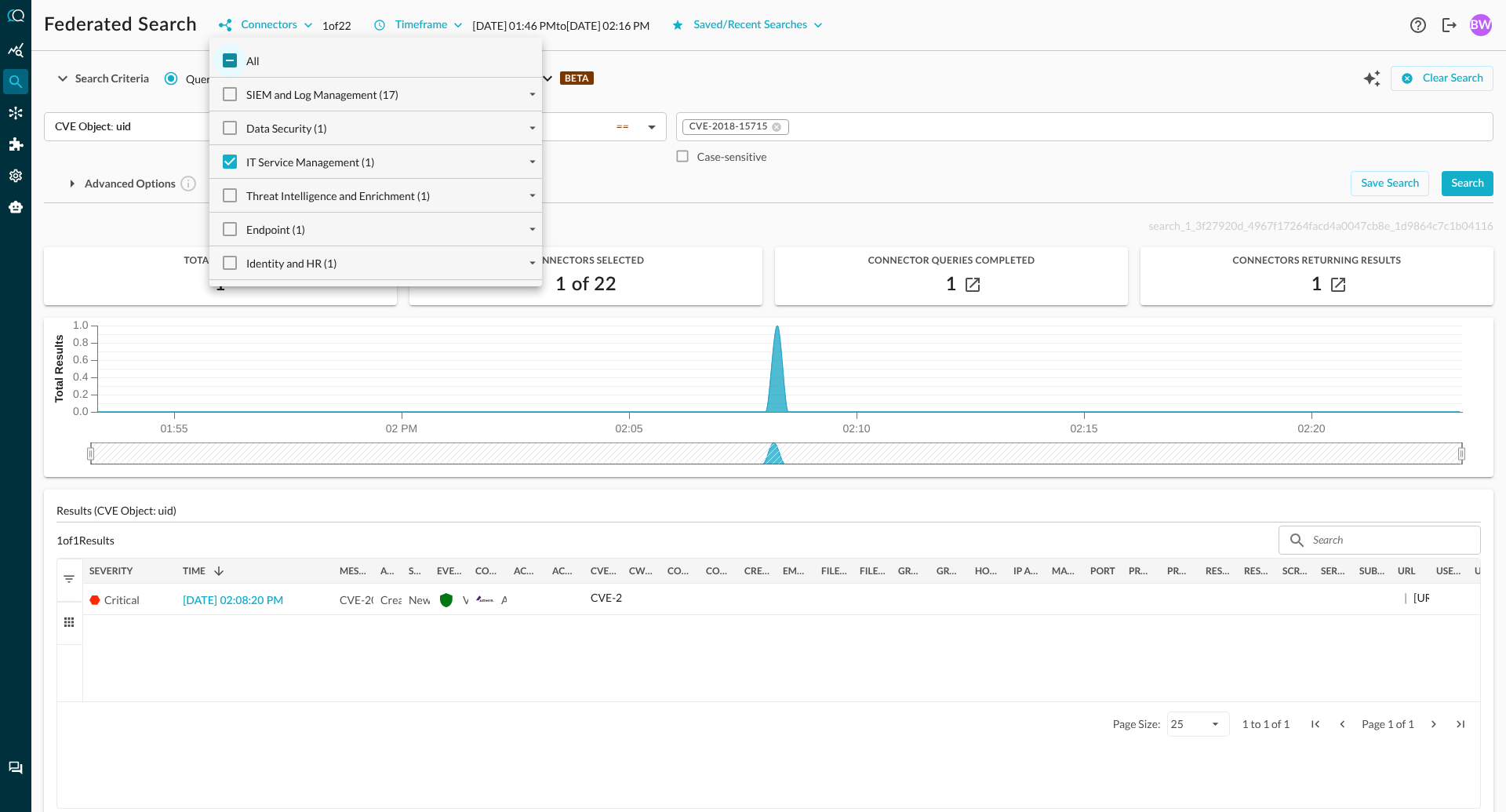
checkbox input "true"
click at [680, 85] on div at bounding box center [753, 406] width 1506 height 812
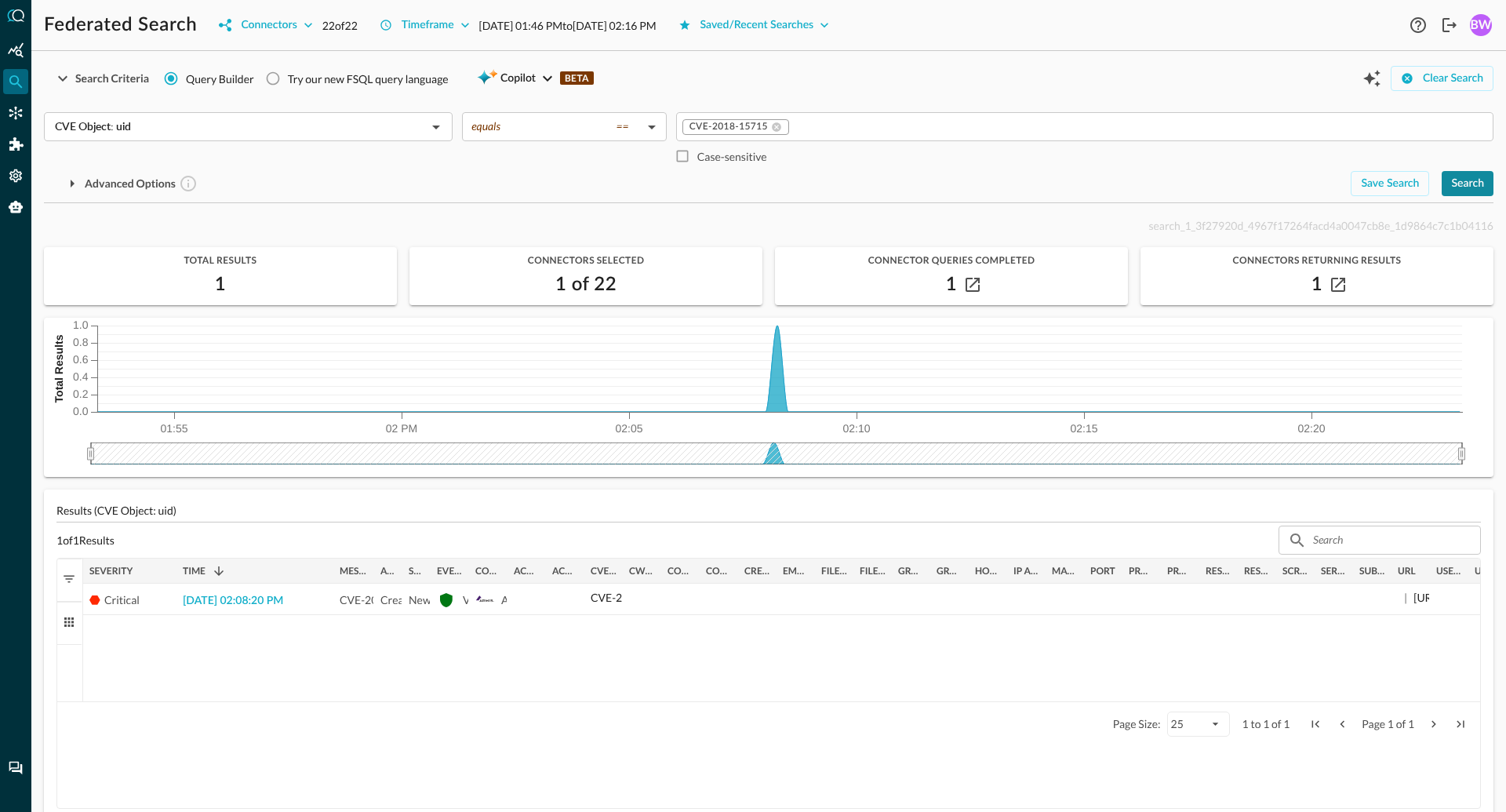
click at [1480, 181] on div "Search" at bounding box center [1467, 183] width 33 height 20
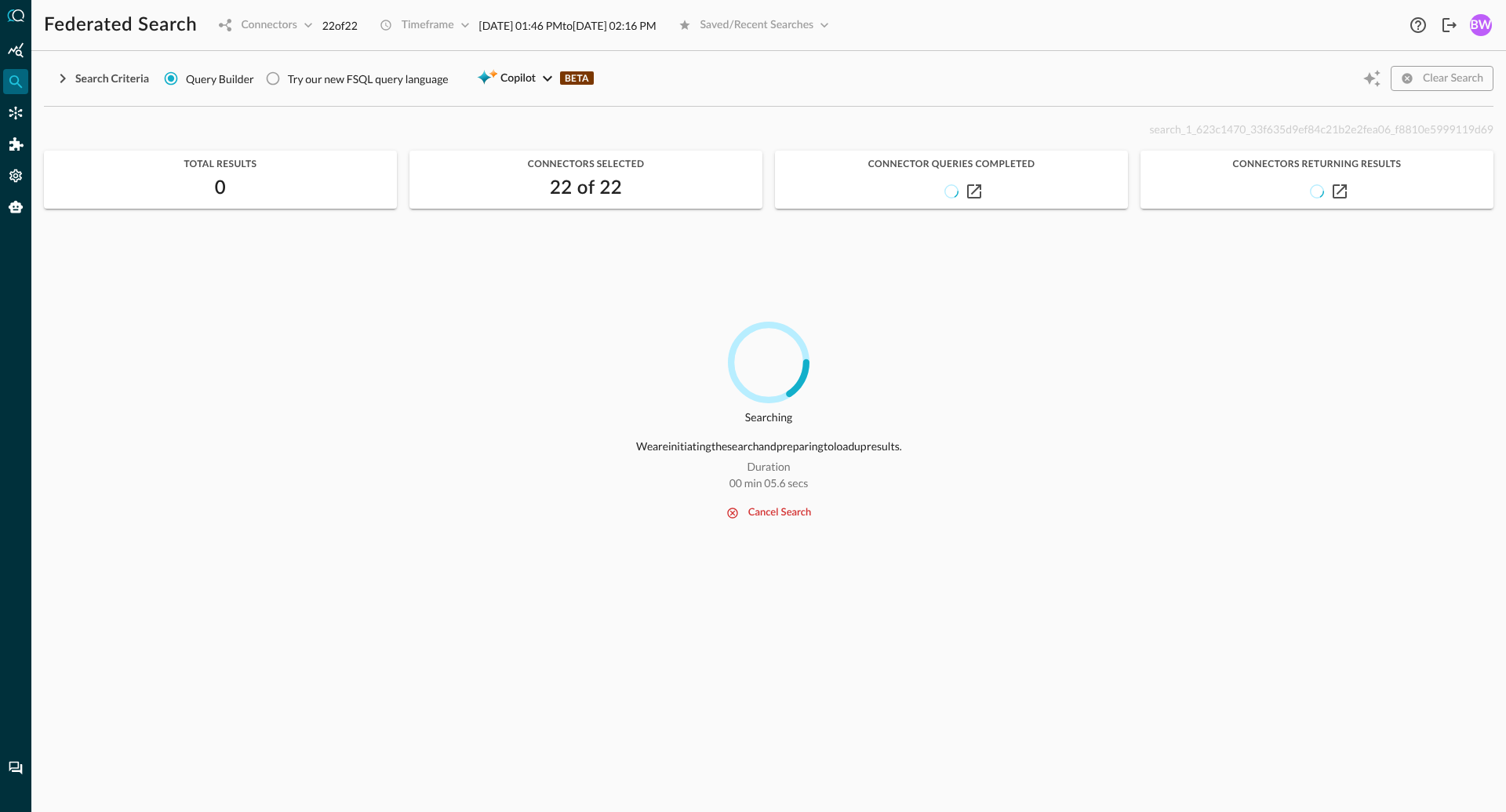
click at [62, 74] on icon "button" at bounding box center [63, 78] width 19 height 19
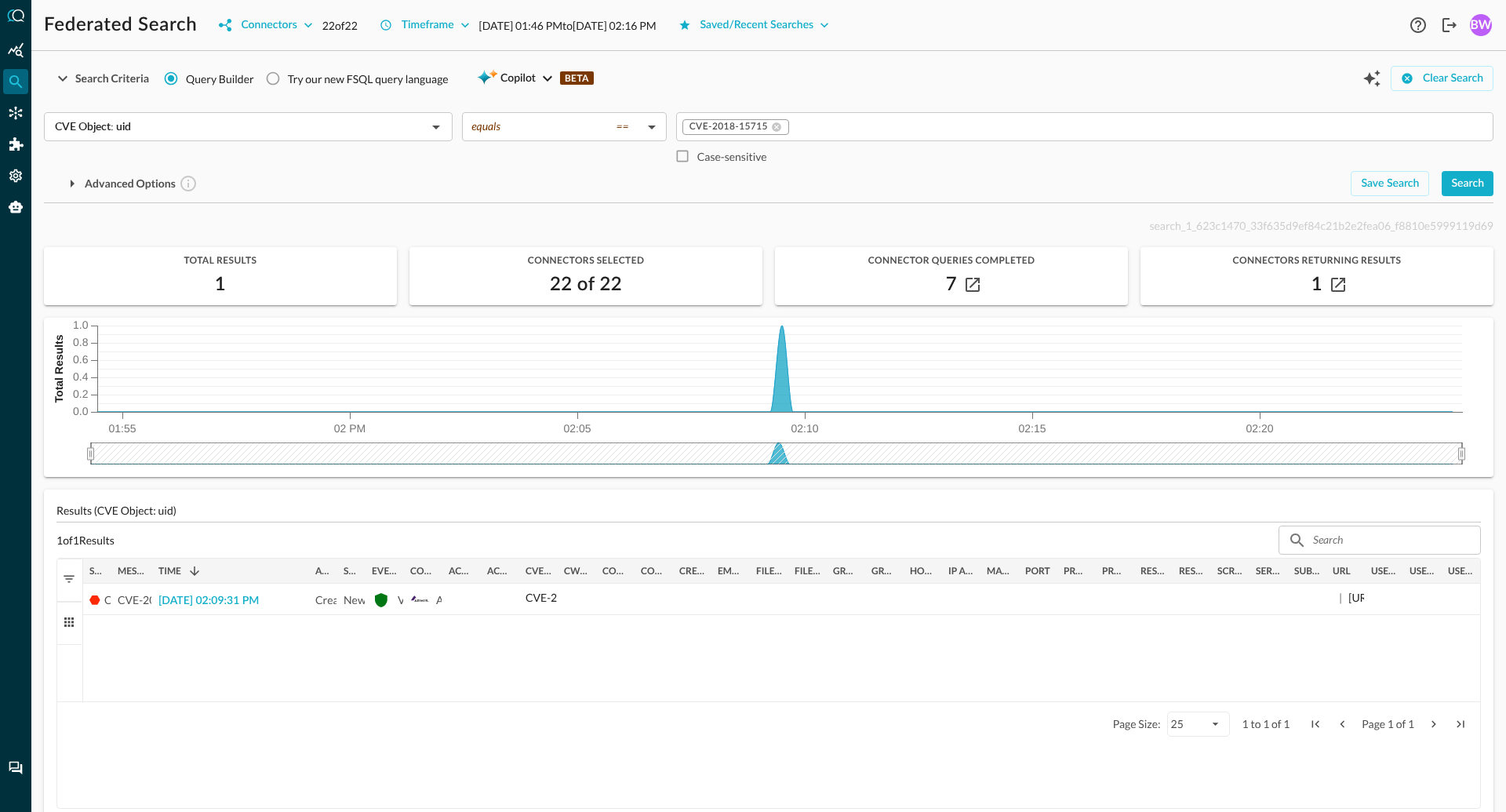
click at [219, 154] on div "CVE Object: uid ​" at bounding box center [248, 141] width 409 height 59
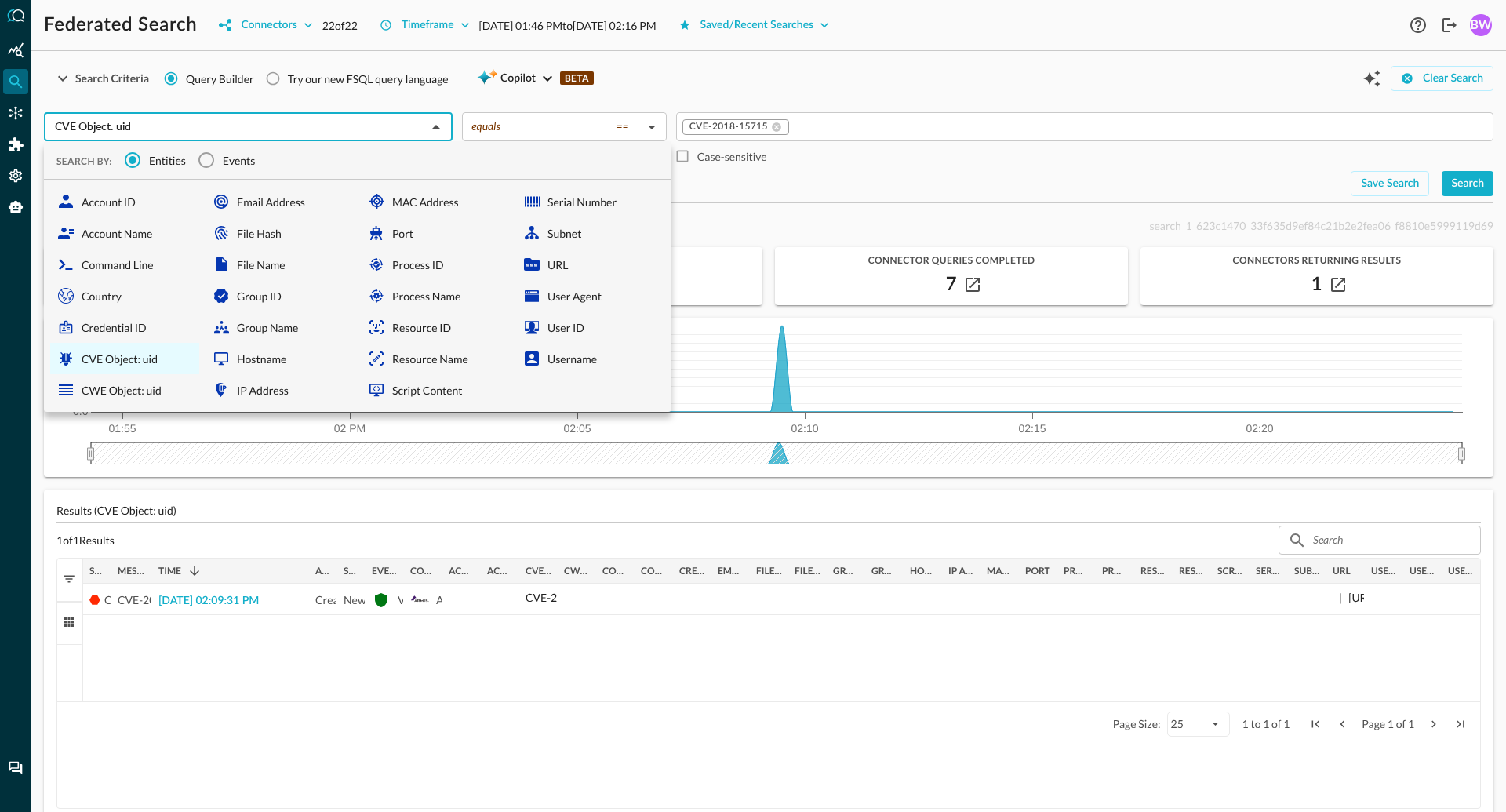
click at [728, 207] on div "Search Criteria Query Builder Try our new FSQL query language Copilot BETA Clea…" at bounding box center [768, 437] width 1449 height 748
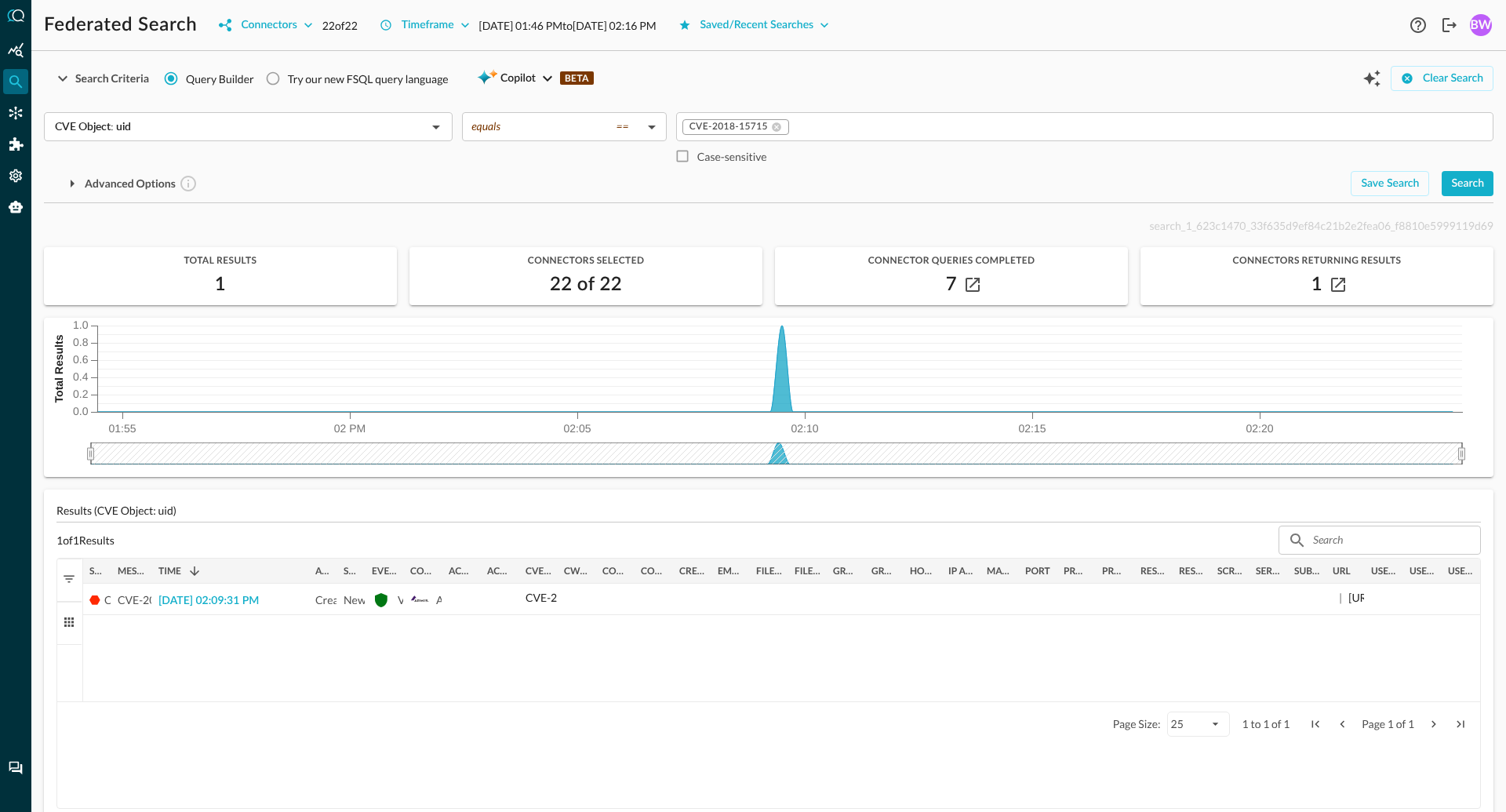
click at [292, 174] on div "Advanced Options" at bounding box center [691, 183] width 1294 height 25
click at [234, 165] on div "CVE Object: uid ​" at bounding box center [248, 141] width 409 height 59
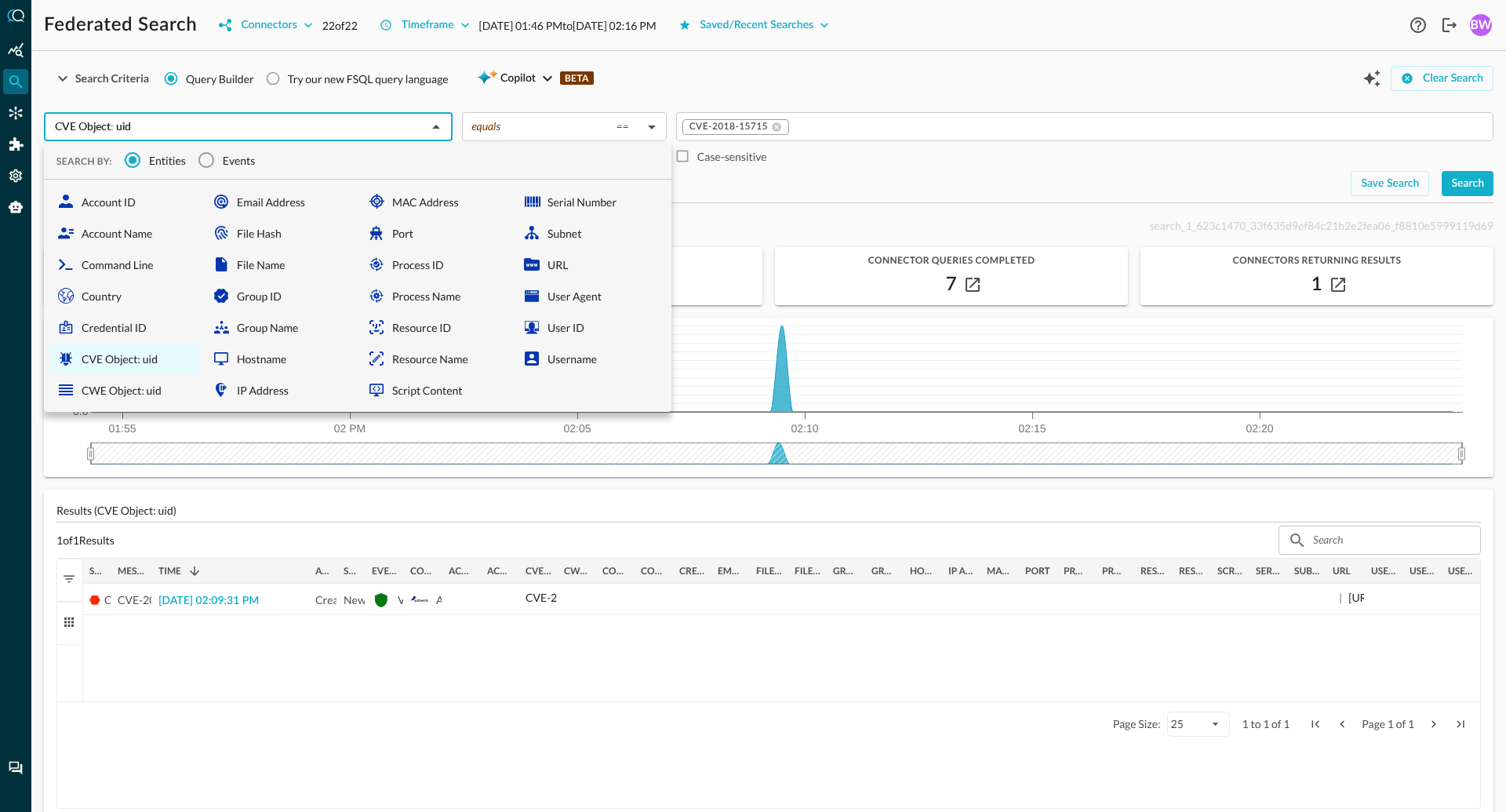
click at [754, 172] on div "Advanced Options" at bounding box center [691, 183] width 1294 height 25
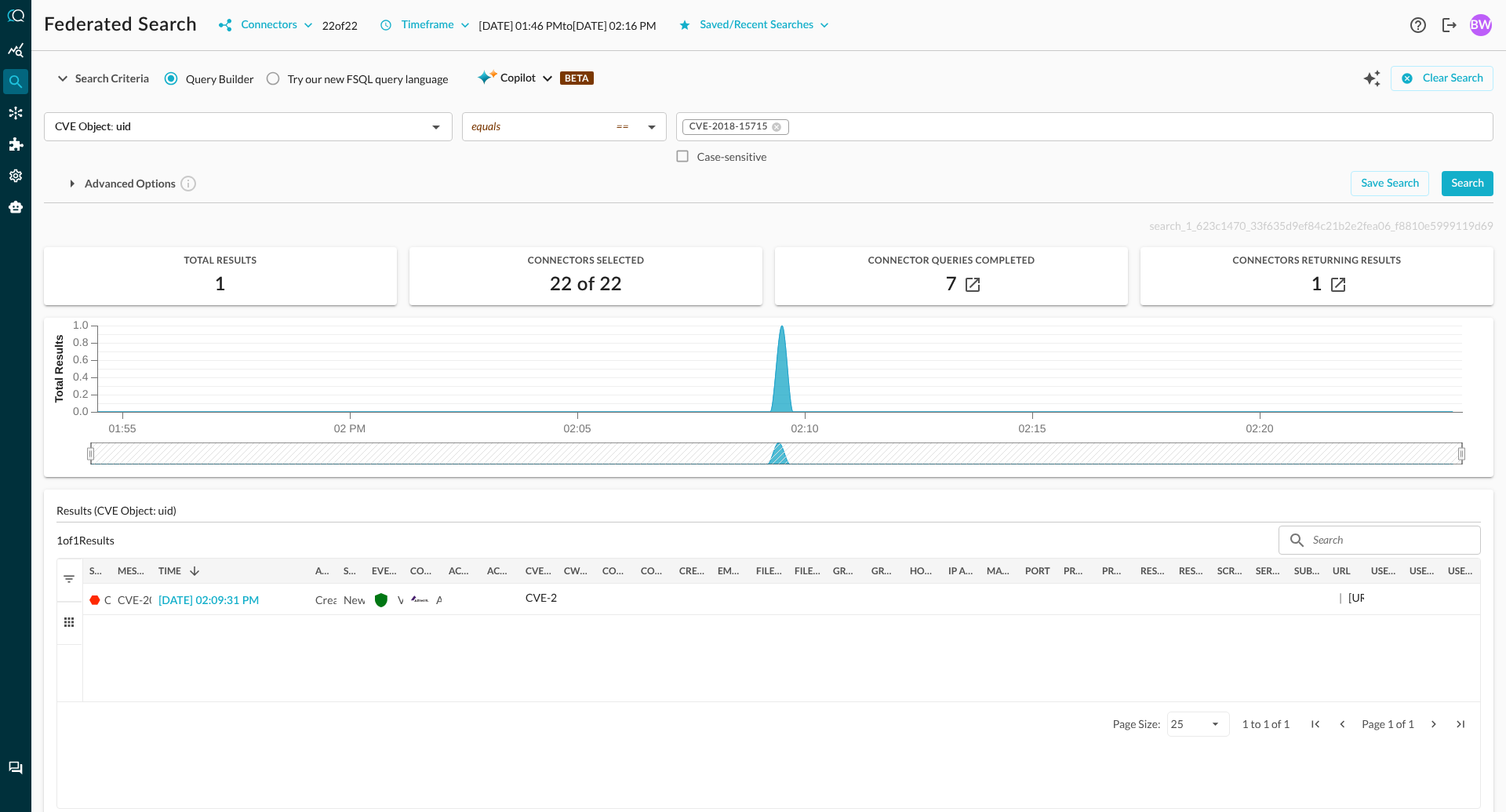
click at [325, 197] on div "Search Criteria Query Builder Try our new FSQL query language Copilot BETA Clea…" at bounding box center [768, 133] width 1449 height 139
click at [201, 135] on input "CVE Object: uid" at bounding box center [235, 127] width 374 height 20
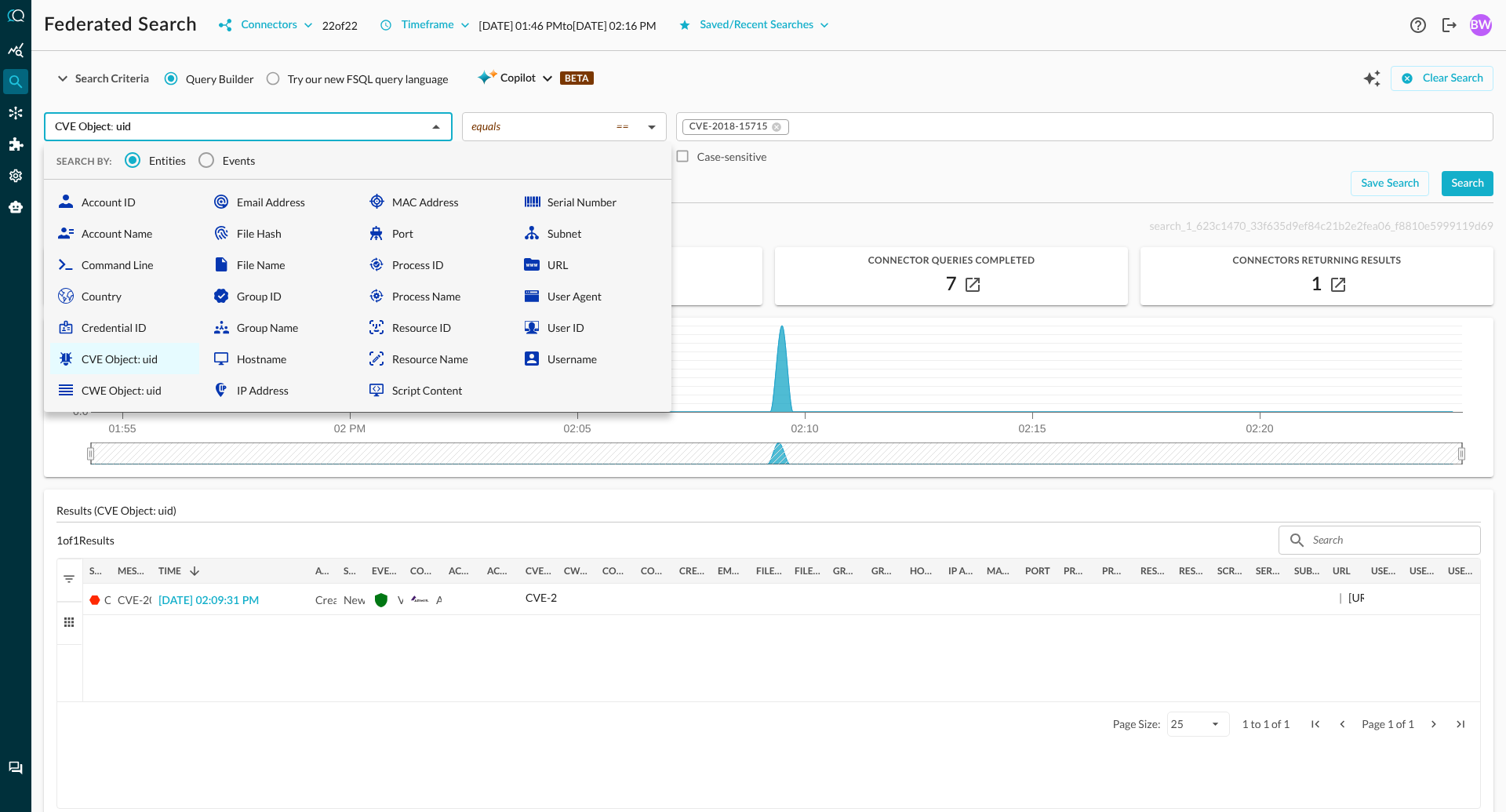
click at [288, 100] on div "CVE Object: uid ​ SEARCH BY: Entities Events Account ID Account Name Command Li…" at bounding box center [768, 148] width 1449 height 96
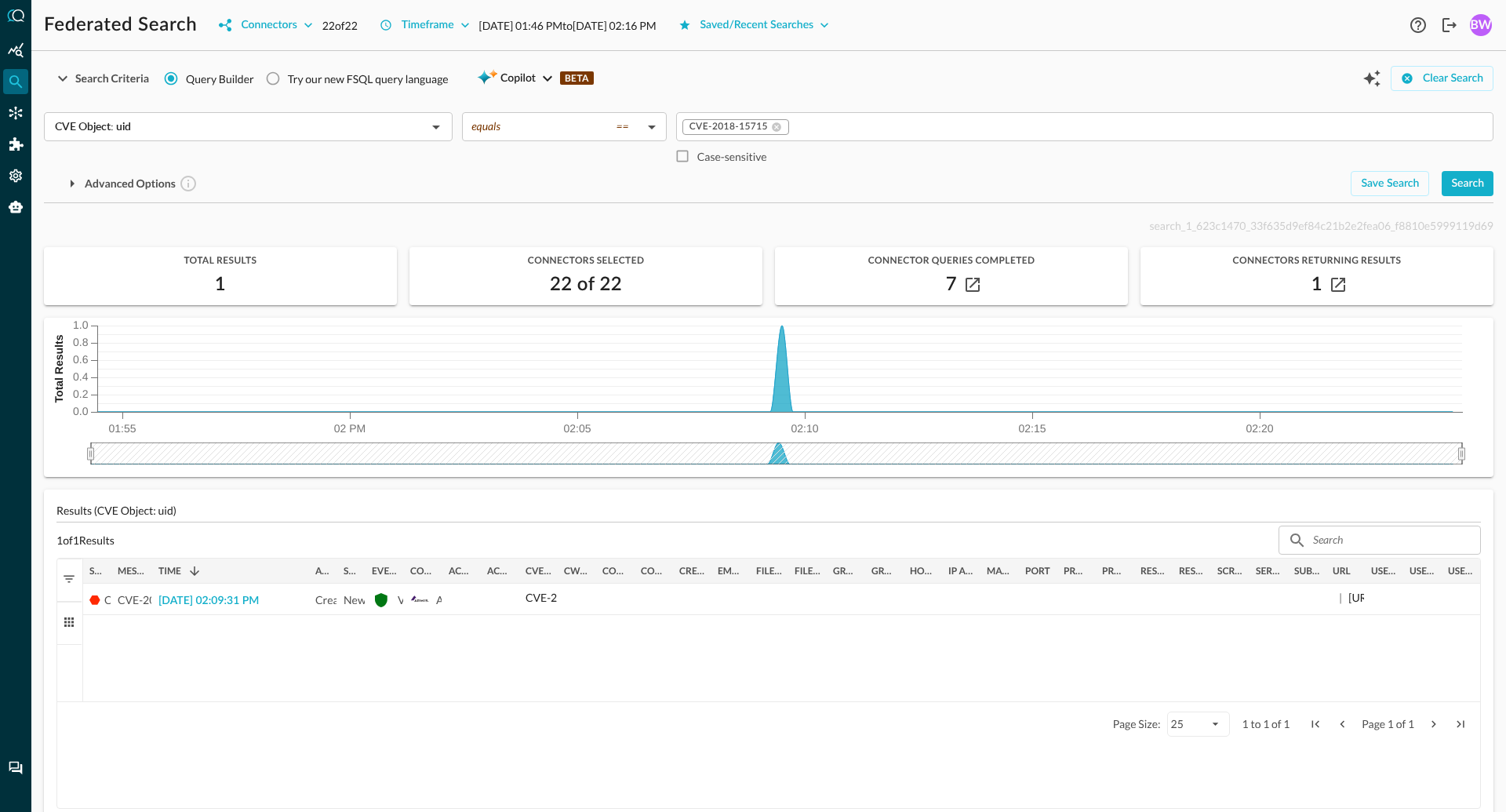
click at [310, 158] on div "CVE Object: uid ​" at bounding box center [248, 141] width 409 height 59
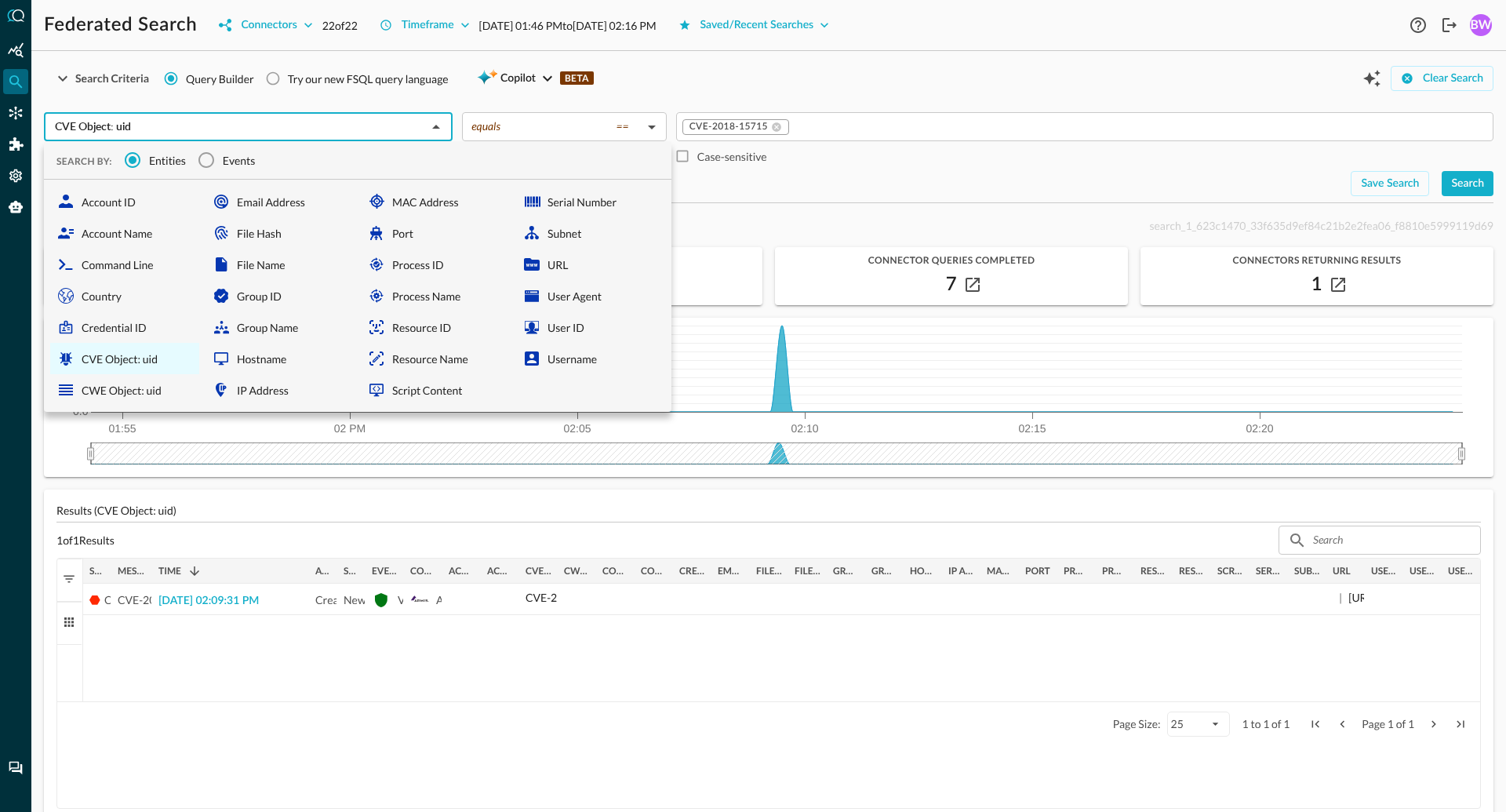
click at [700, 177] on div "Advanced Options" at bounding box center [691, 183] width 1294 height 25
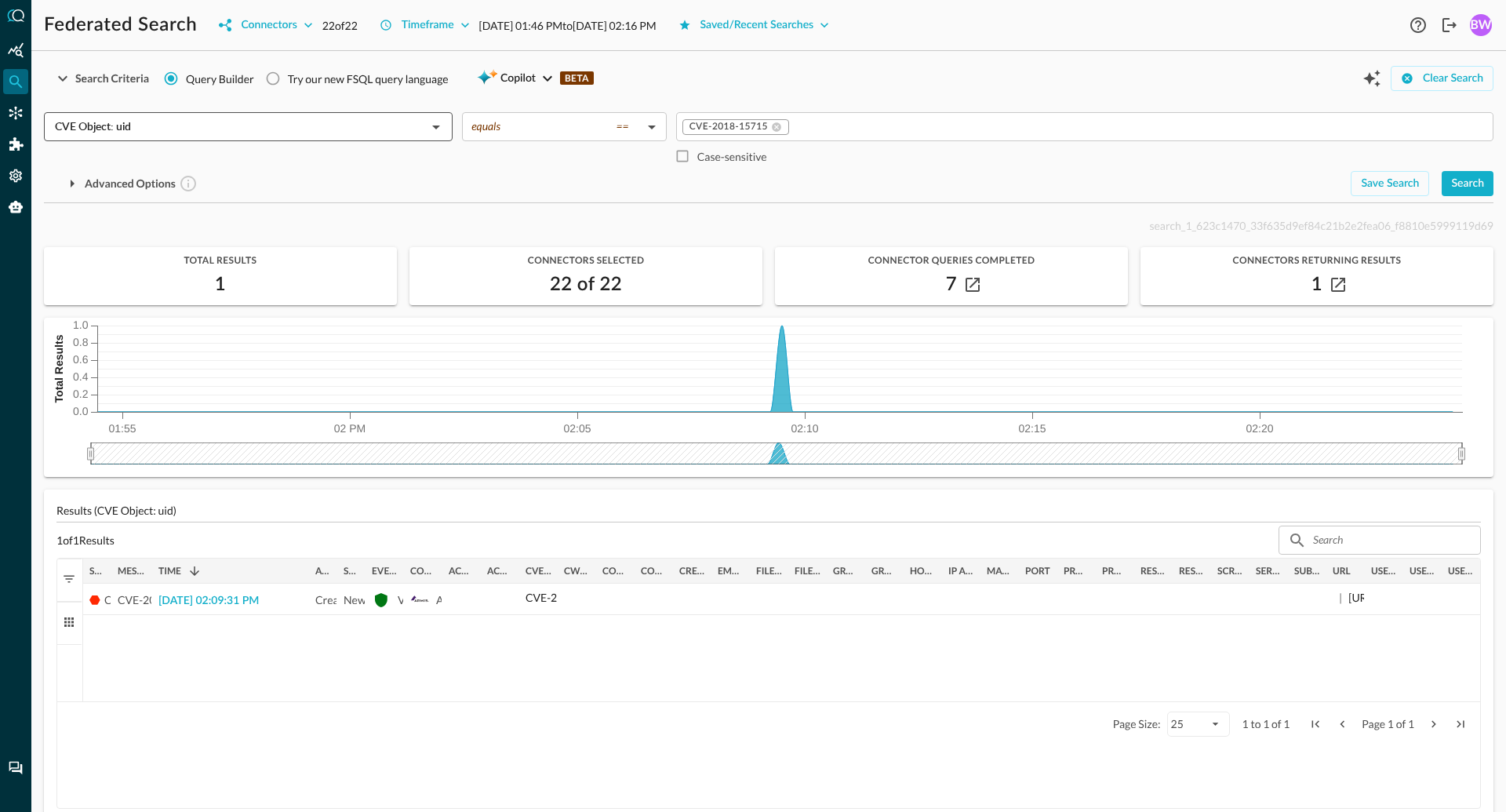
click at [234, 124] on input "CVE Object: uid" at bounding box center [235, 127] width 374 height 20
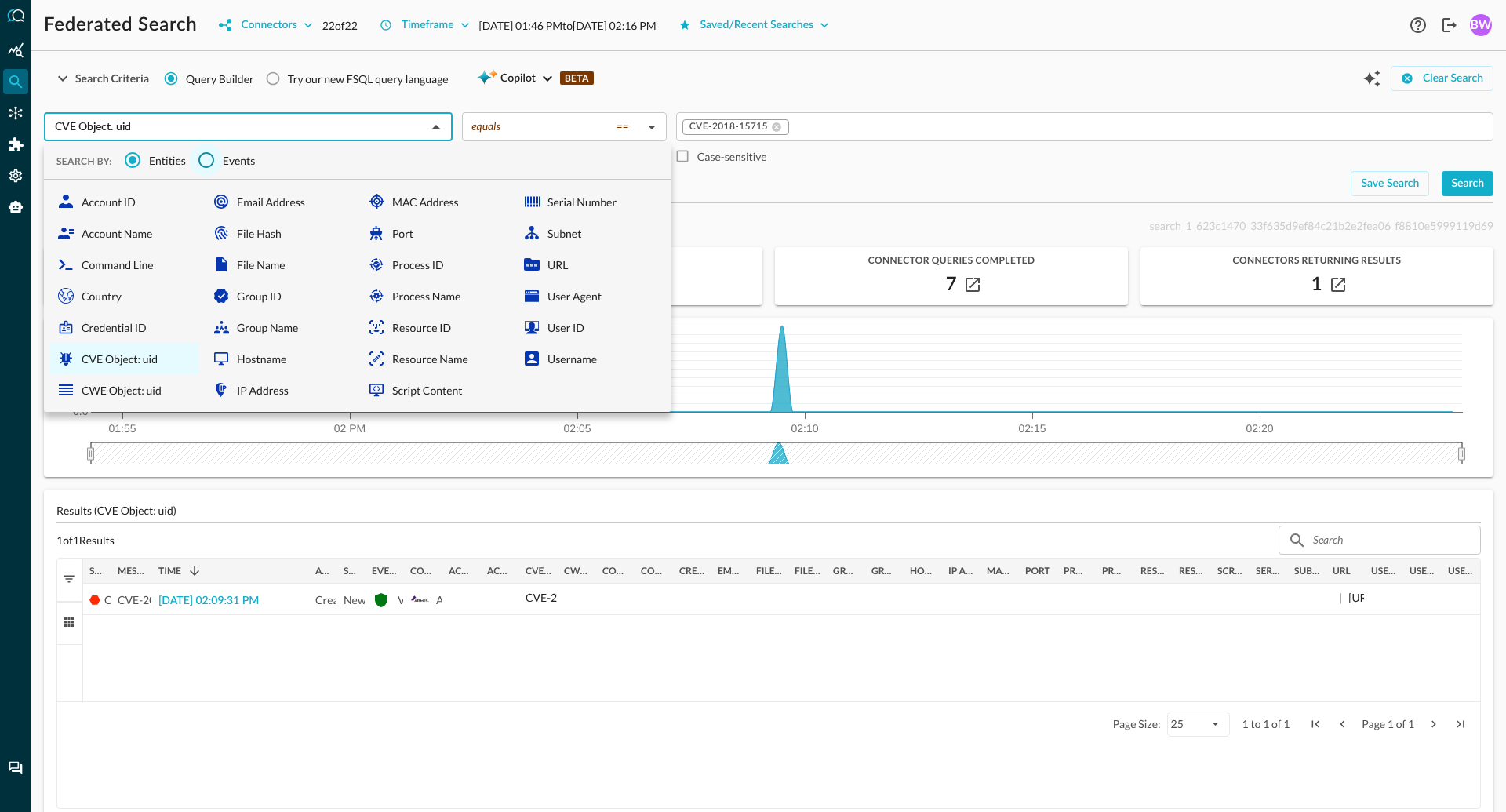
click at [216, 154] on input "Events" at bounding box center [206, 160] width 33 height 33
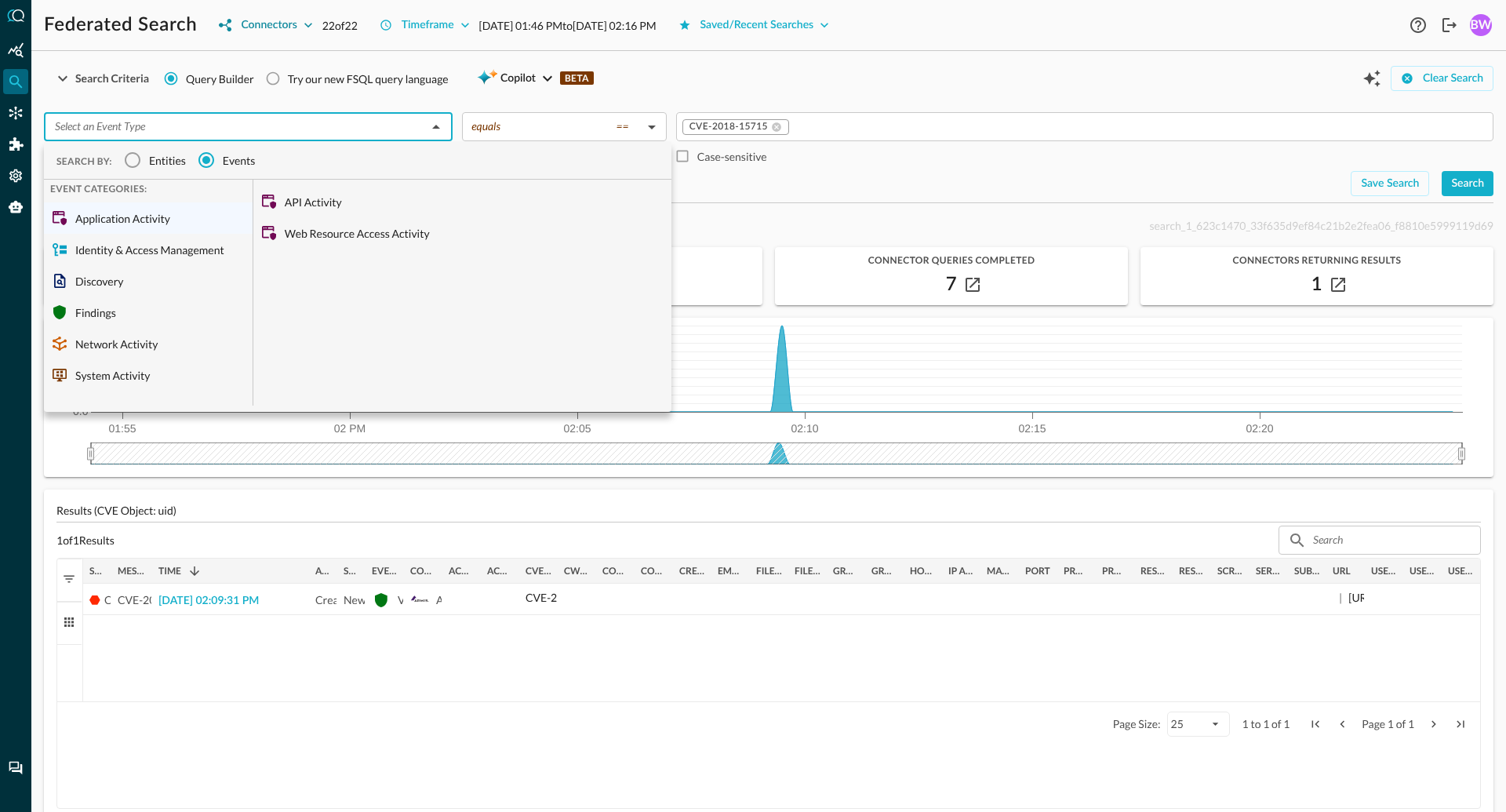
click at [250, 24] on div "Connectors" at bounding box center [269, 25] width 56 height 20
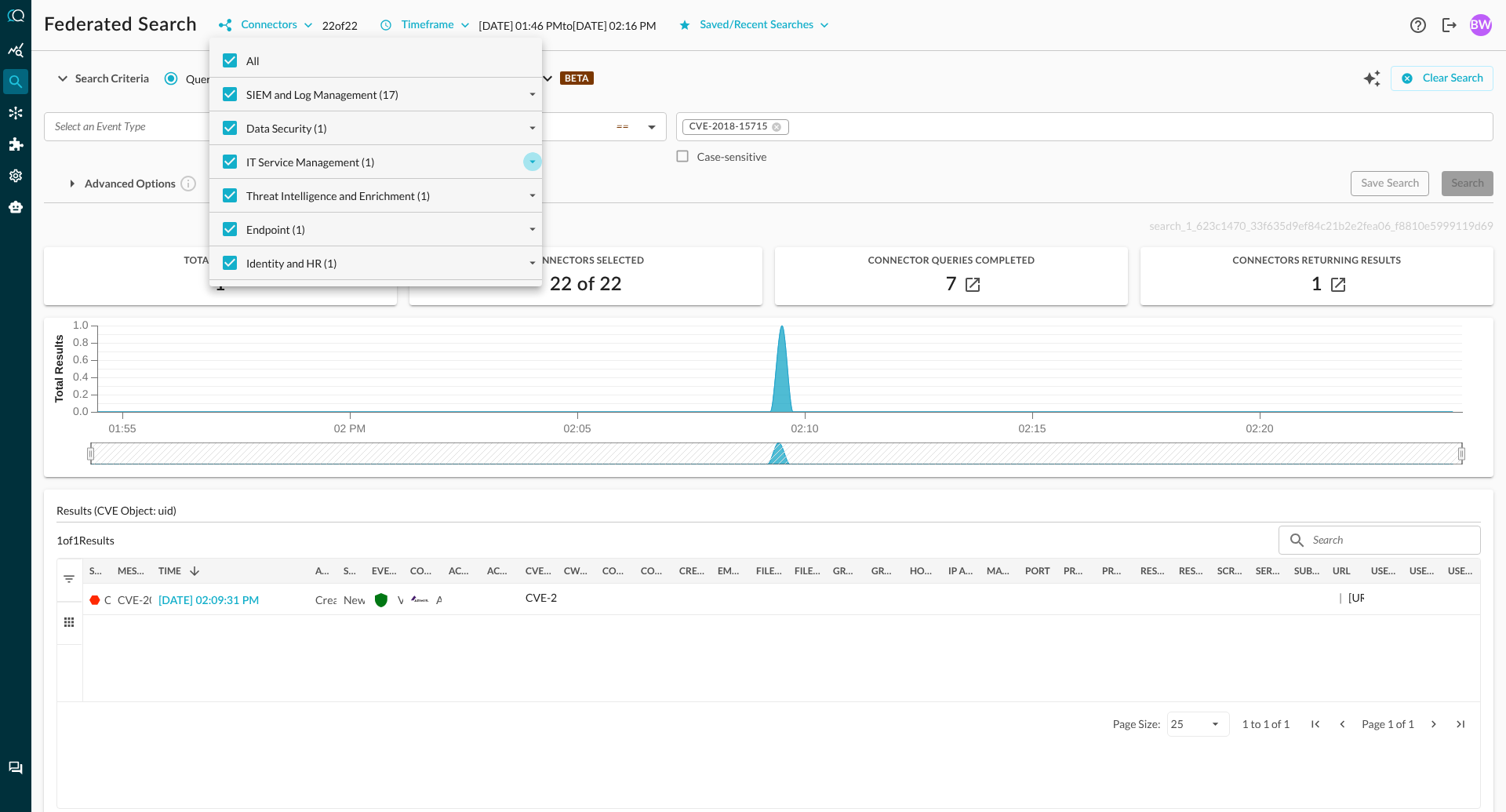
click at [532, 163] on icon "expand" at bounding box center [532, 163] width 6 height 3
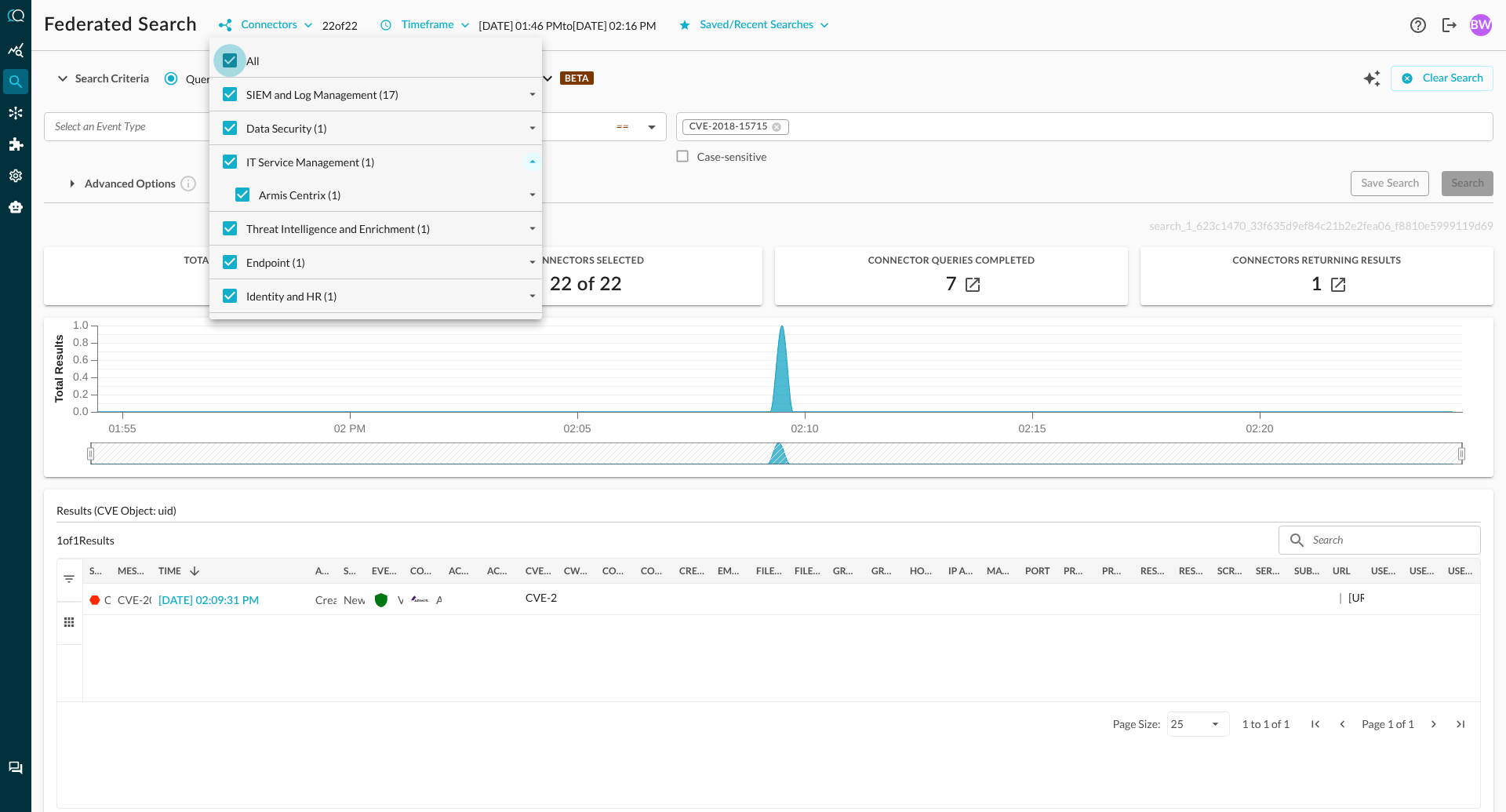
click at [229, 58] on input "All" at bounding box center [230, 60] width 33 height 33
checkbox input "false"
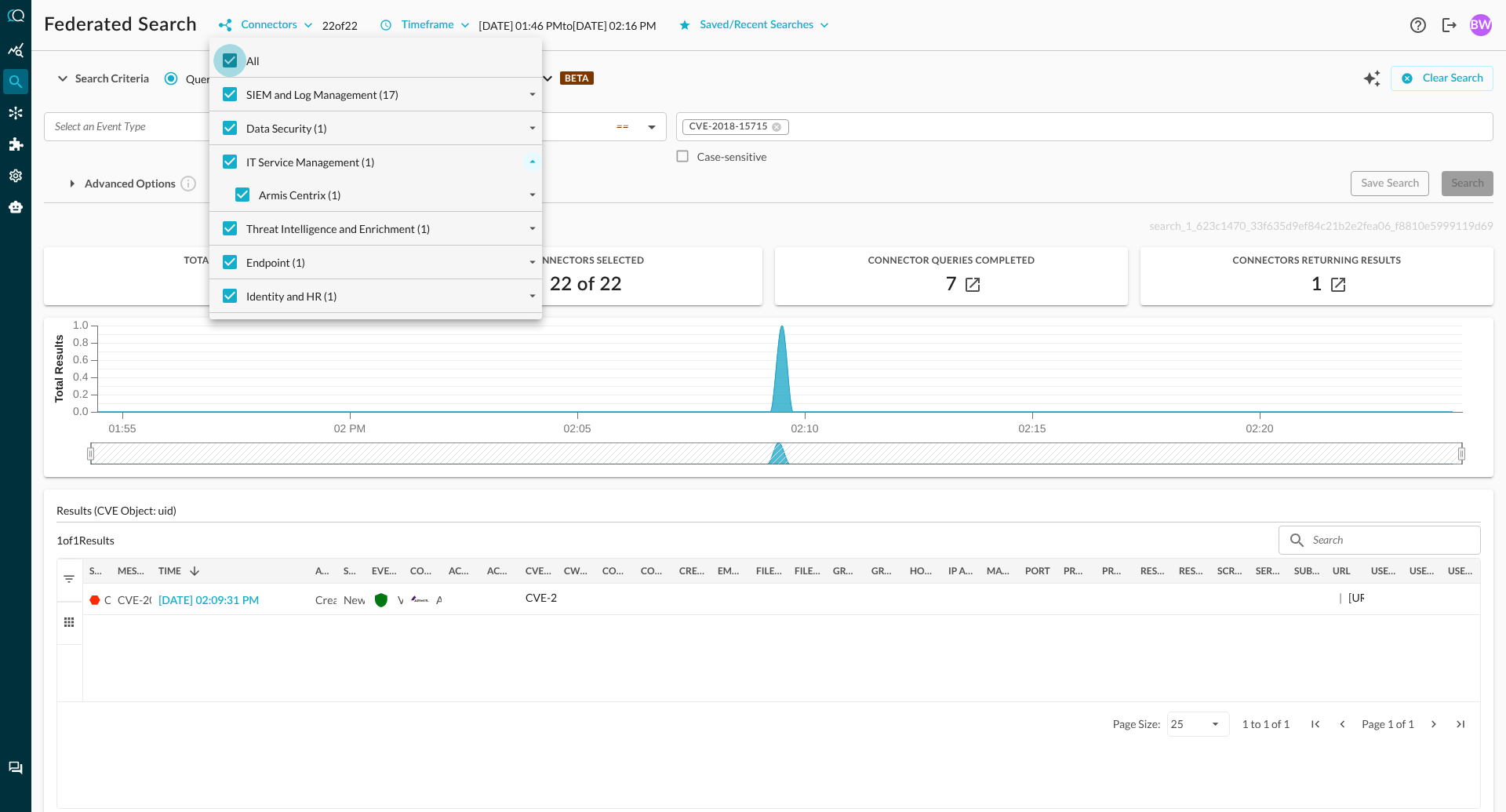
checkbox input "false"
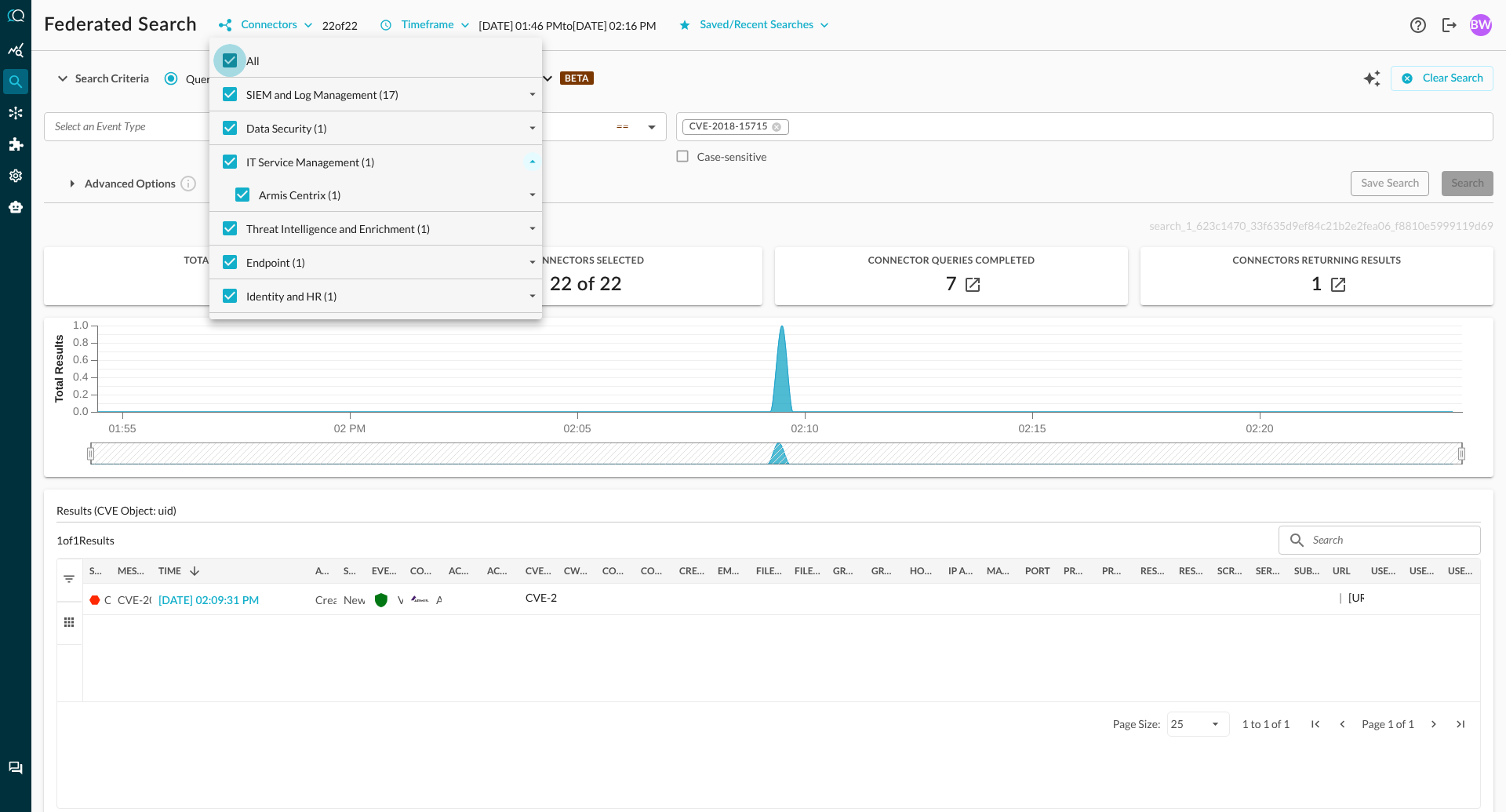
checkbox input "false"
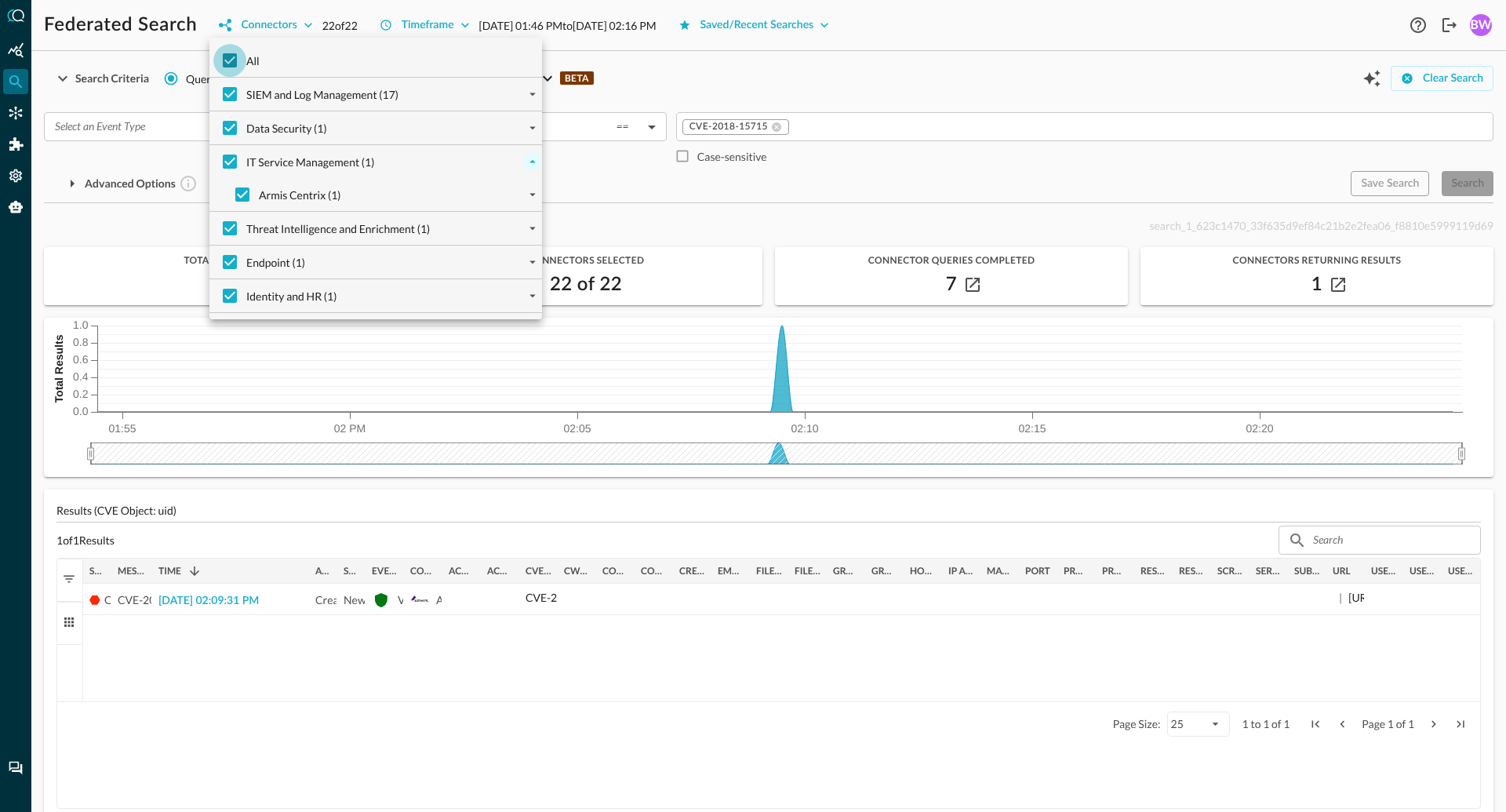
checkbox input "false"
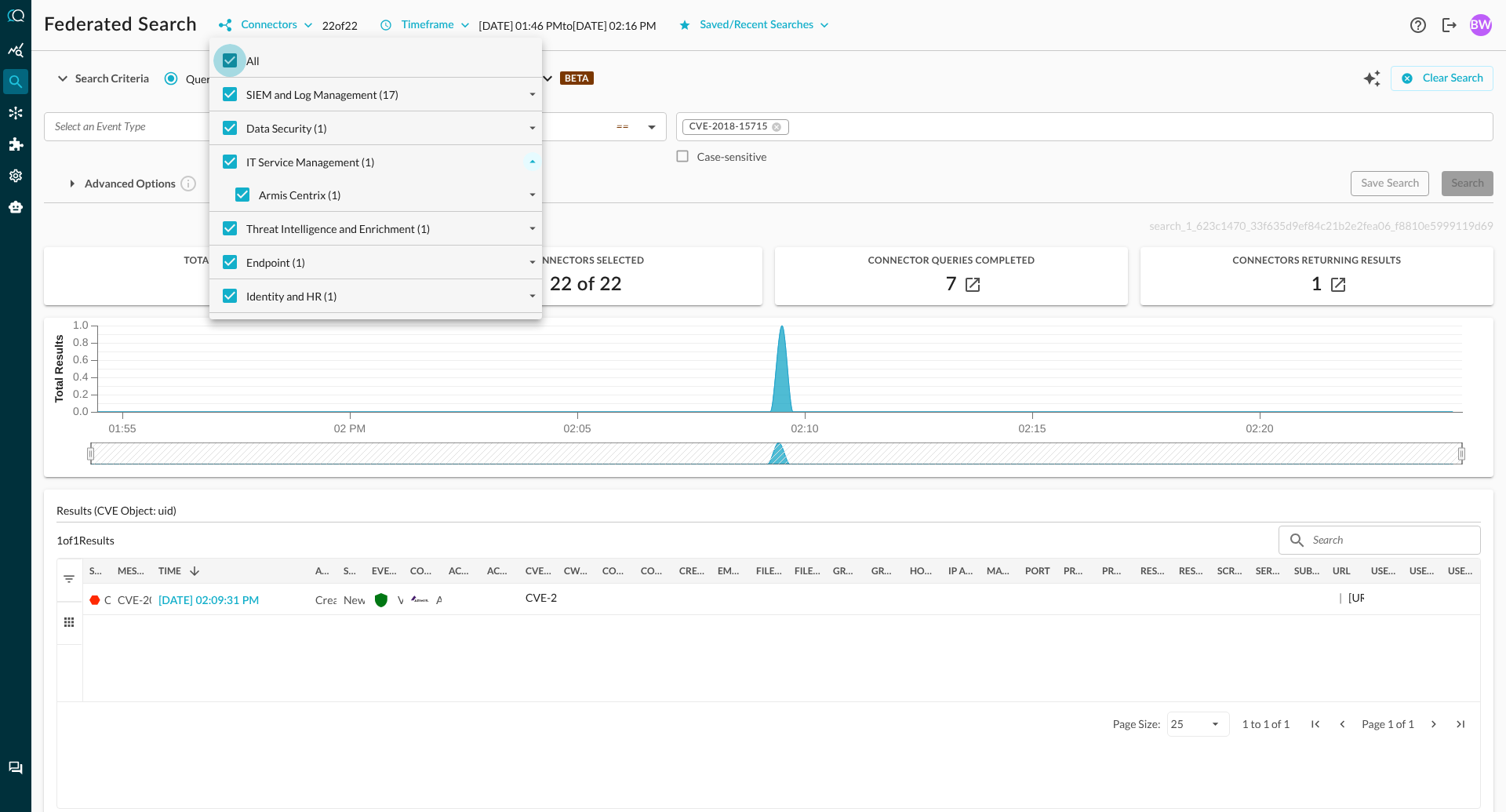
checkbox input "false"
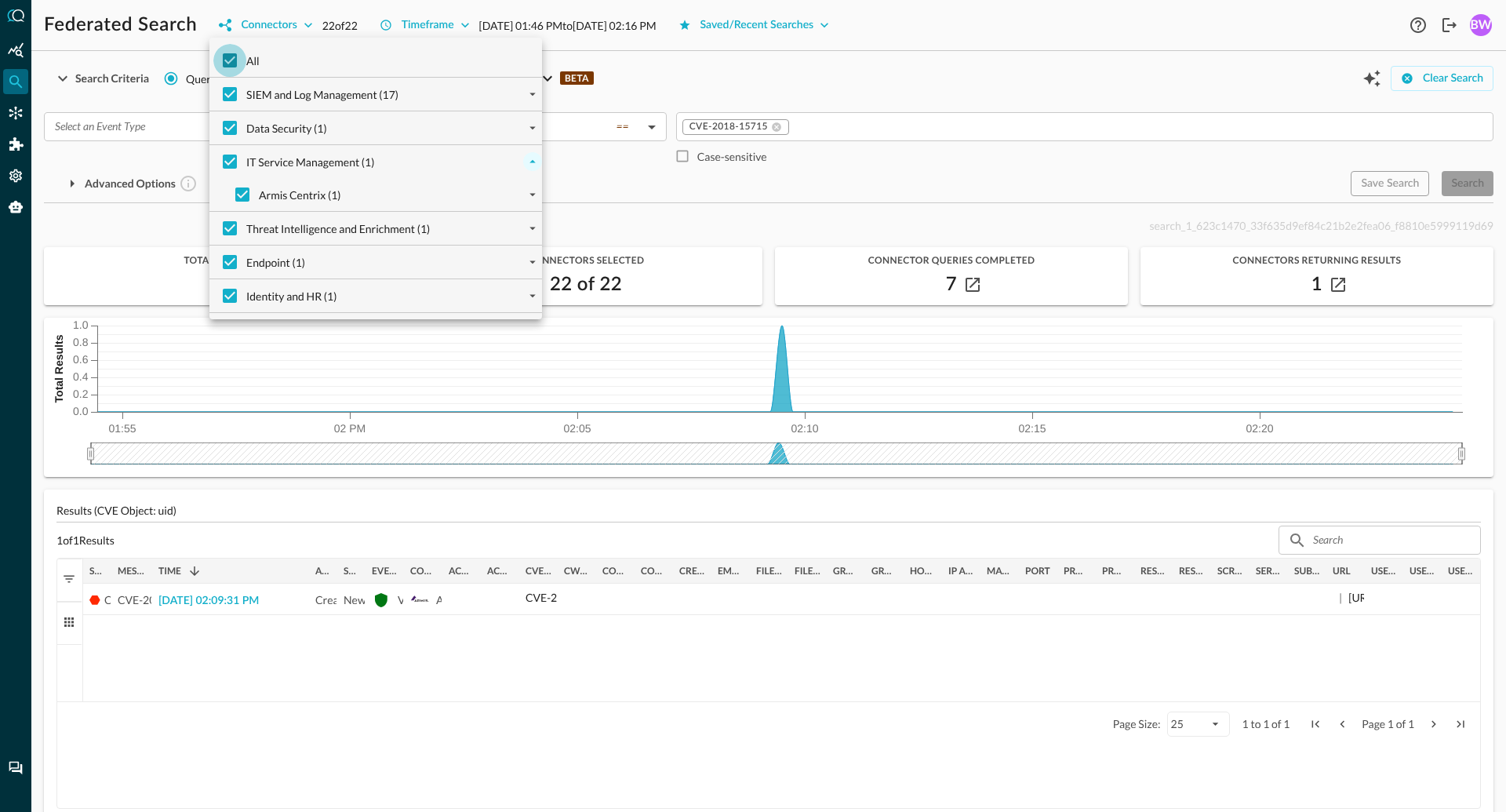
checkbox input "false"
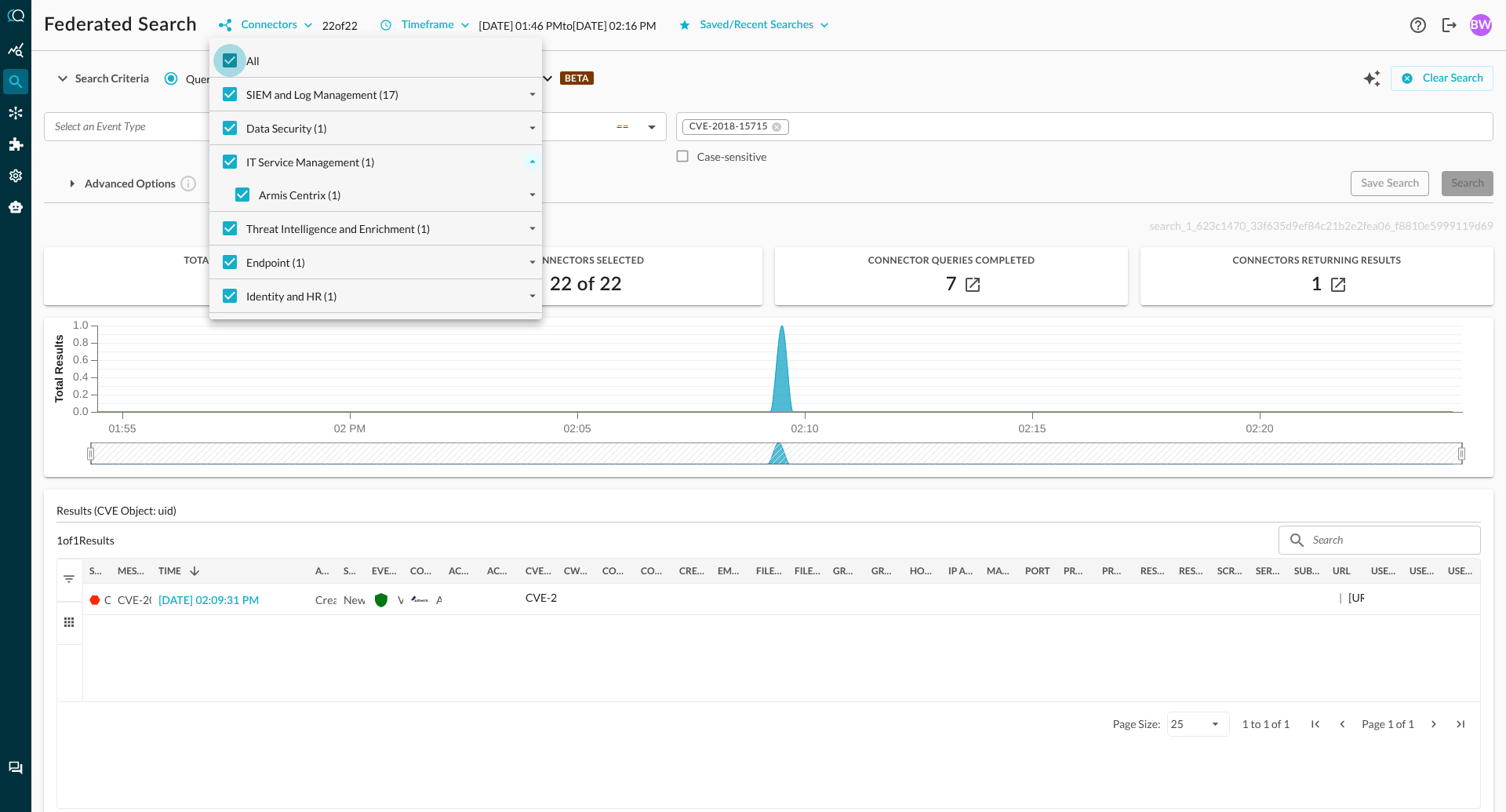
checkbox input "false"
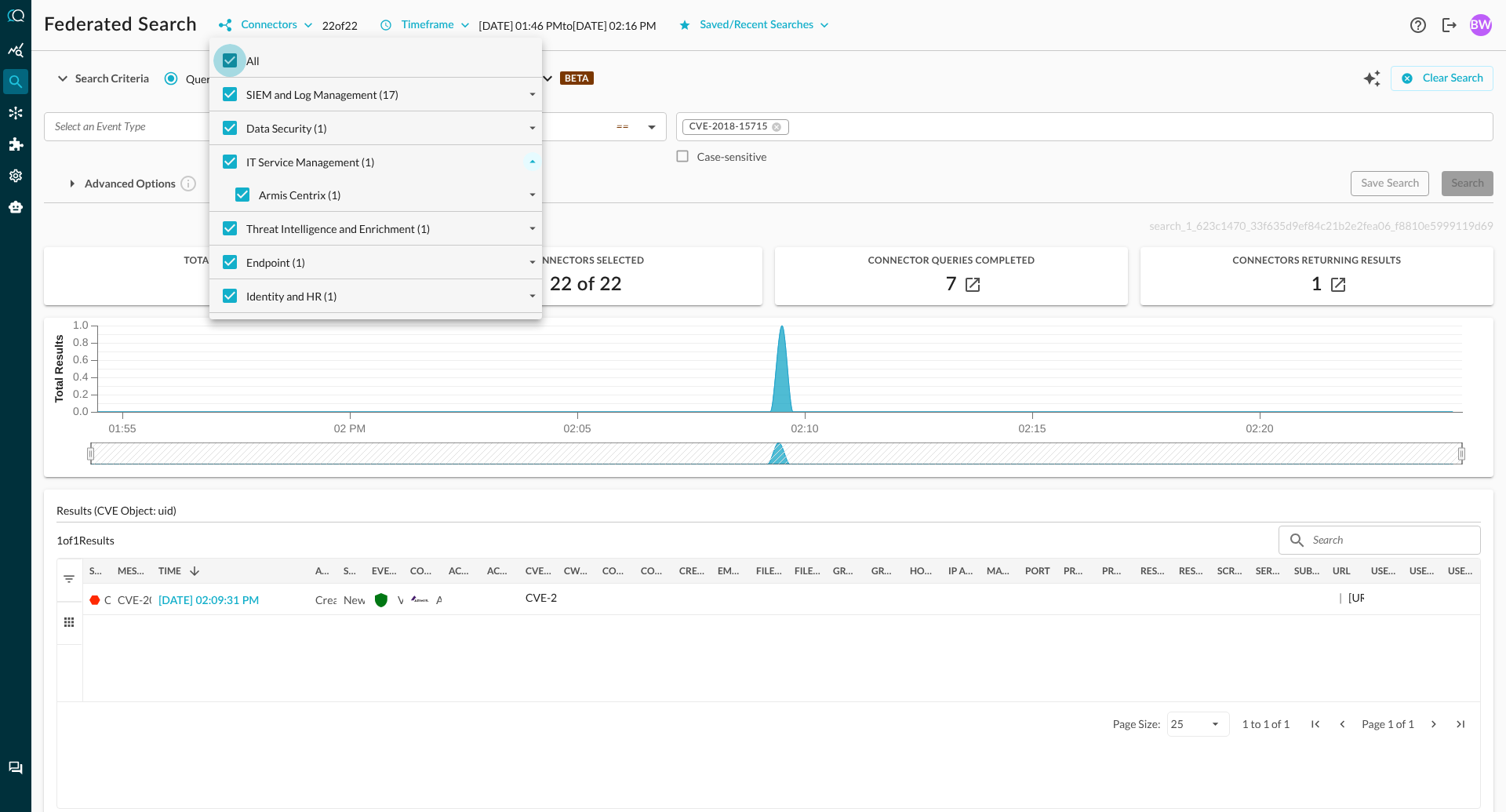
checkbox input "false"
click at [240, 198] on input "Armis Centrix (1)" at bounding box center [242, 195] width 33 height 33
checkbox input "true"
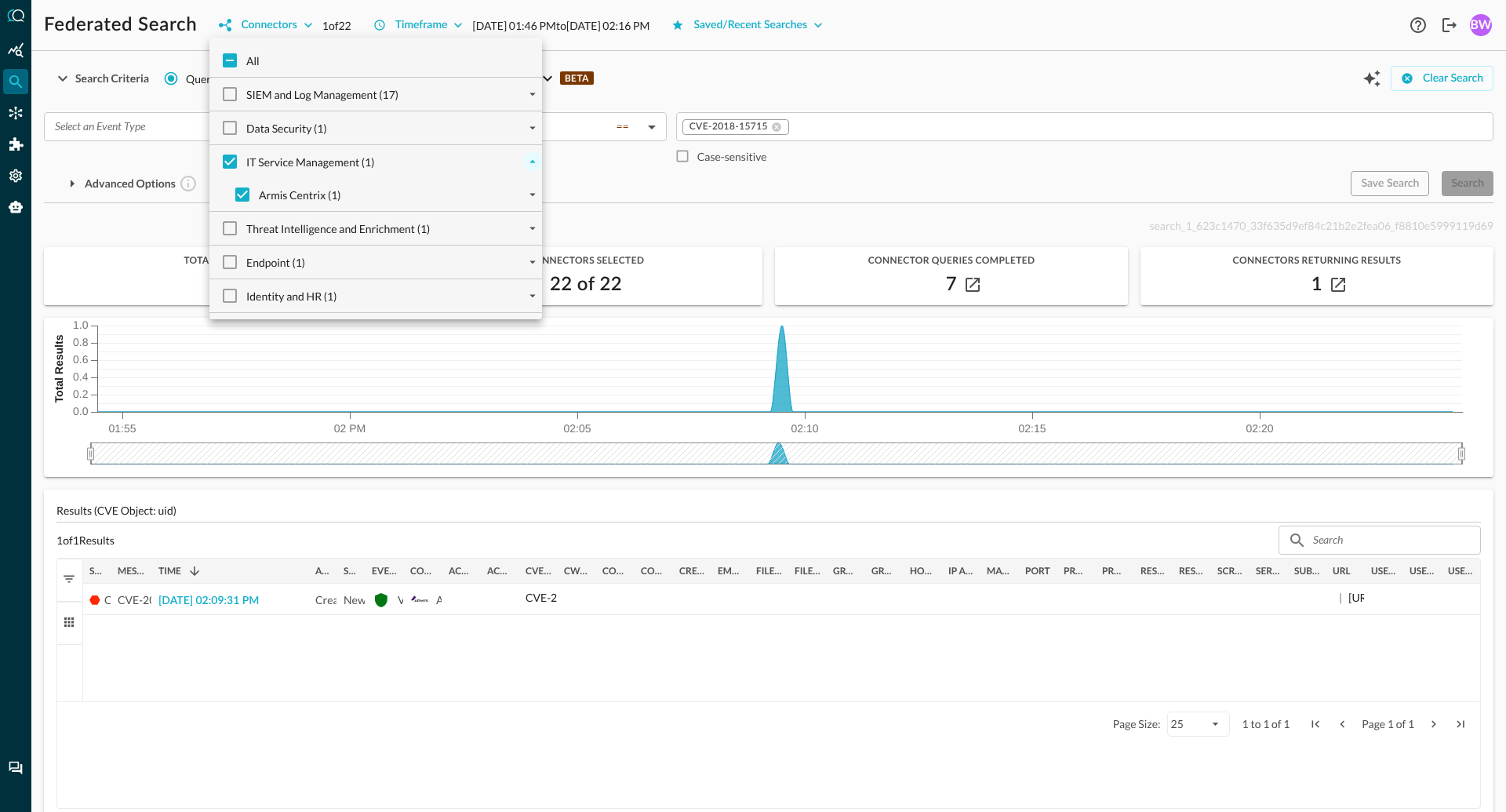
click at [625, 183] on div at bounding box center [753, 406] width 1506 height 812
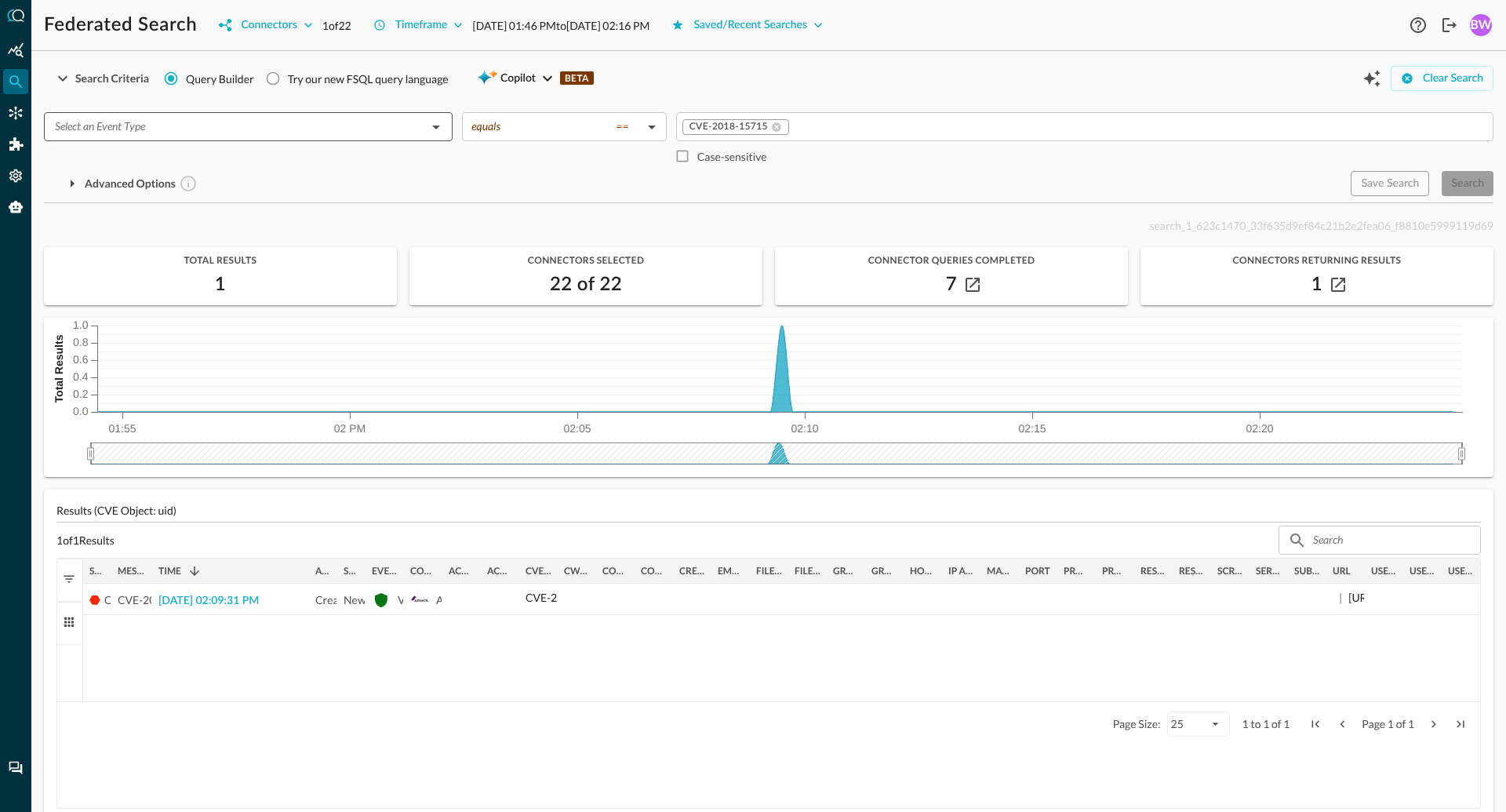
click at [251, 130] on input "text" at bounding box center [235, 127] width 374 height 20
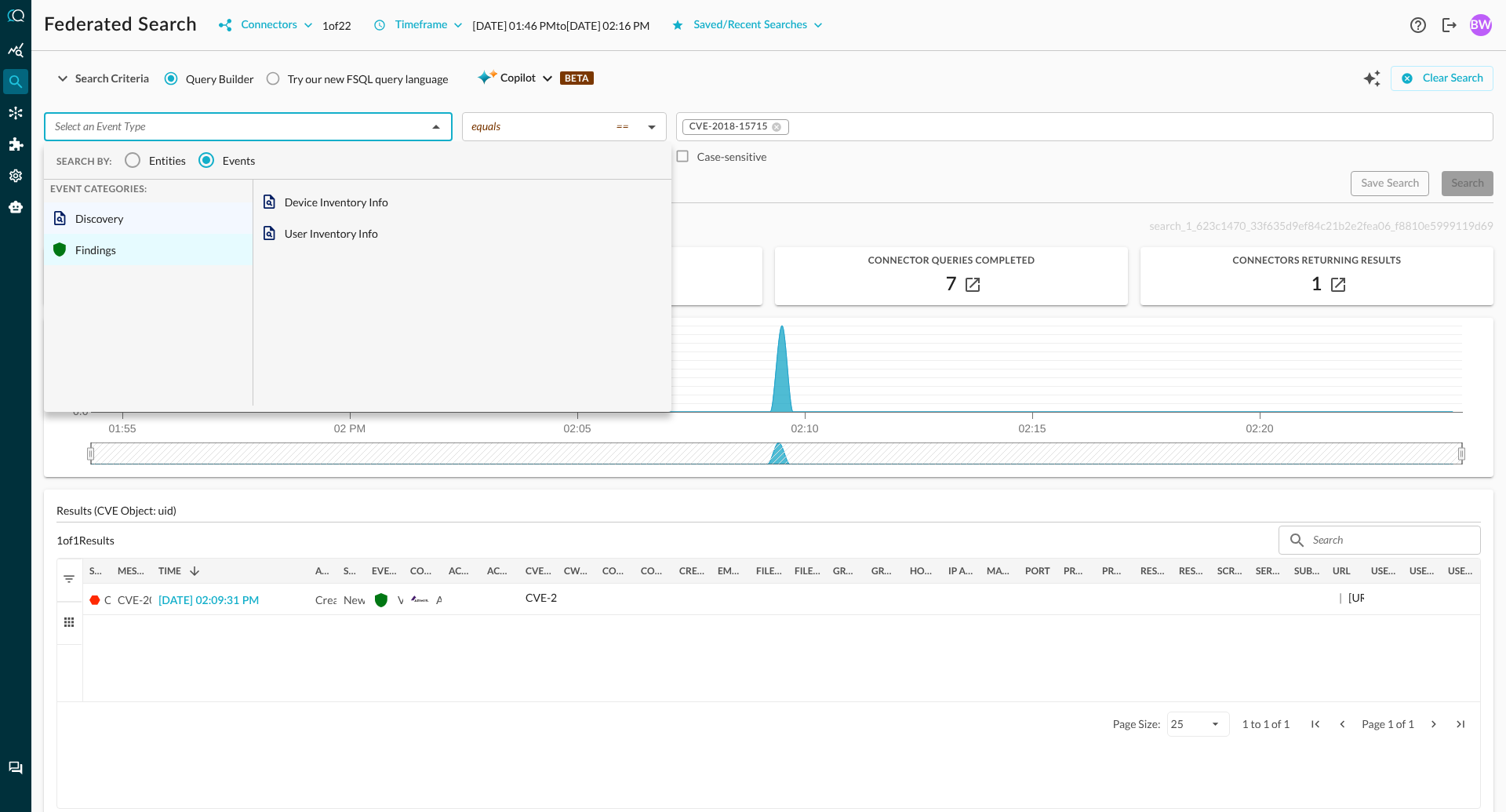
click at [92, 262] on div "Findings" at bounding box center [148, 249] width 208 height 31
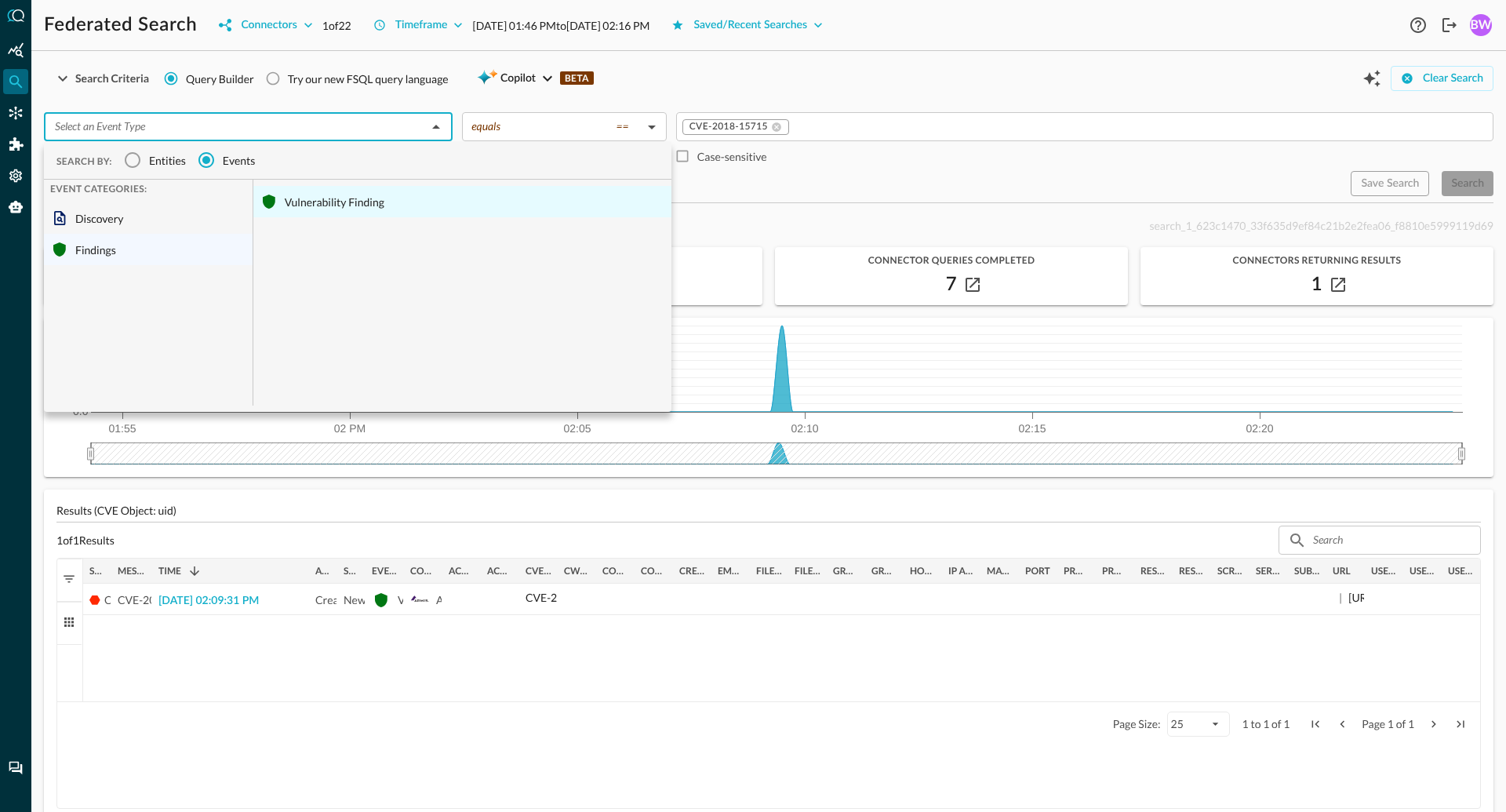
click at [354, 205] on div "Vulnerability Finding" at bounding box center [462, 201] width 418 height 31
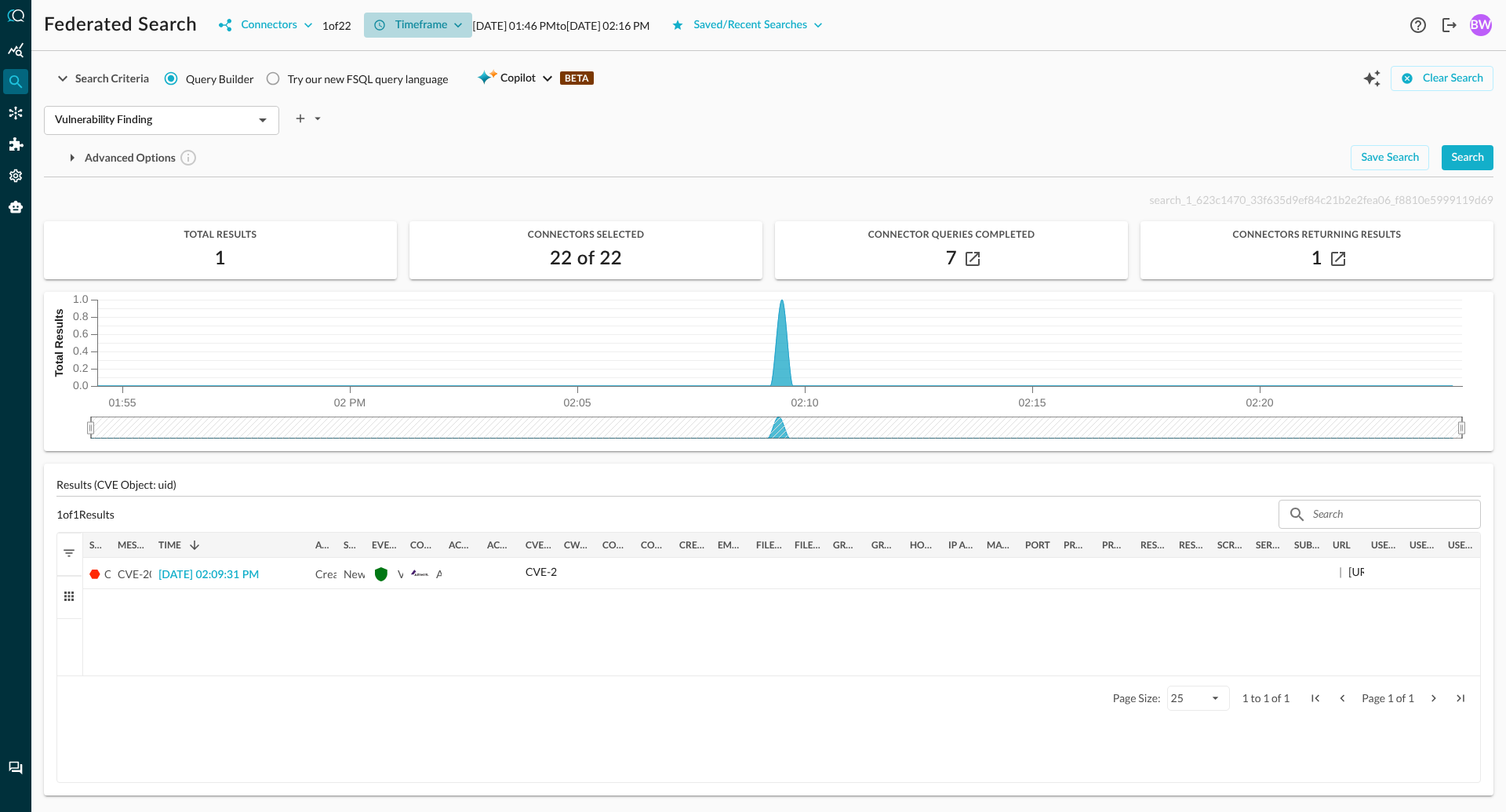
click at [431, 23] on div "Timeframe" at bounding box center [421, 25] width 53 height 20
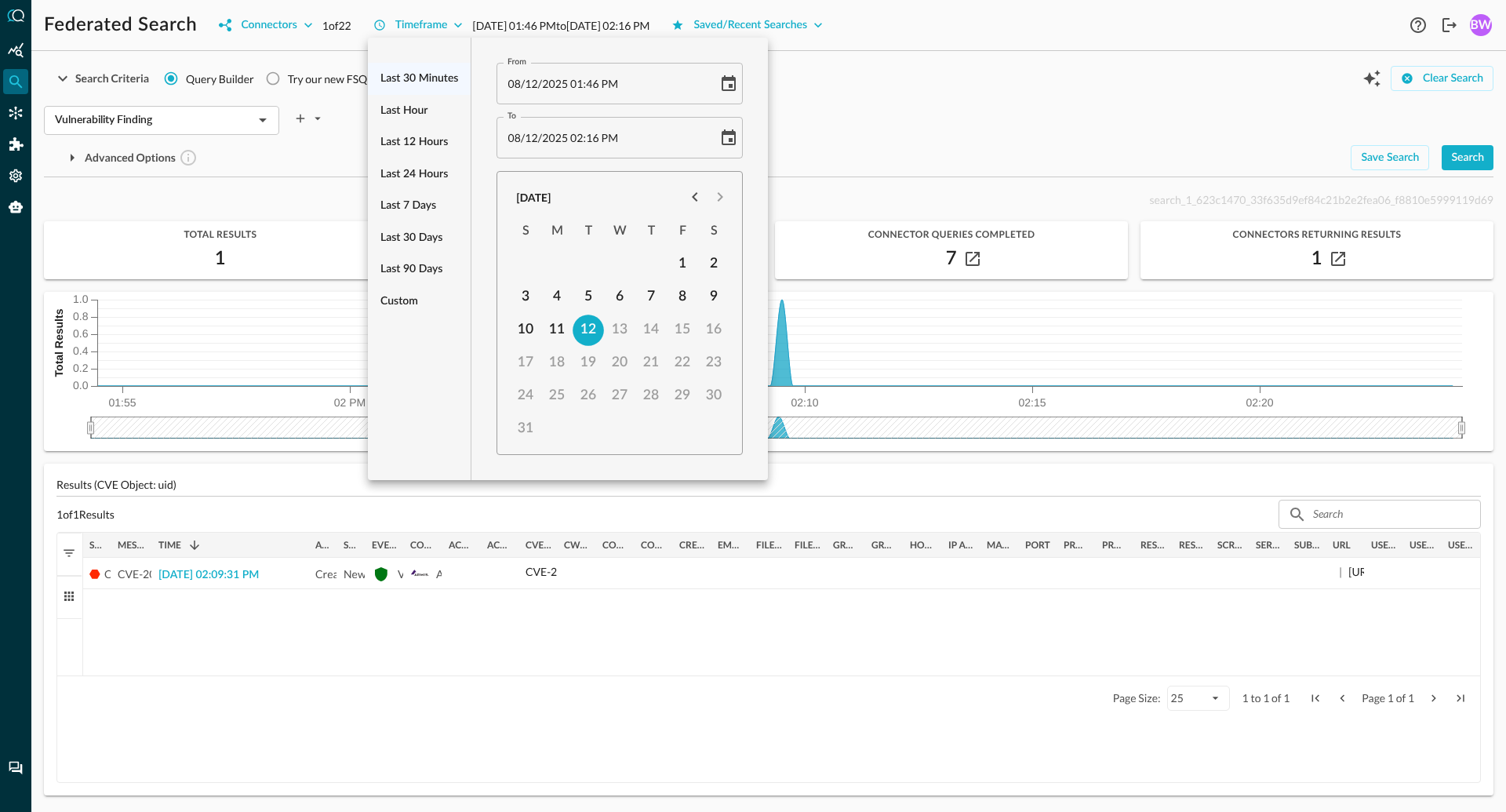
click at [883, 81] on div at bounding box center [753, 406] width 1506 height 812
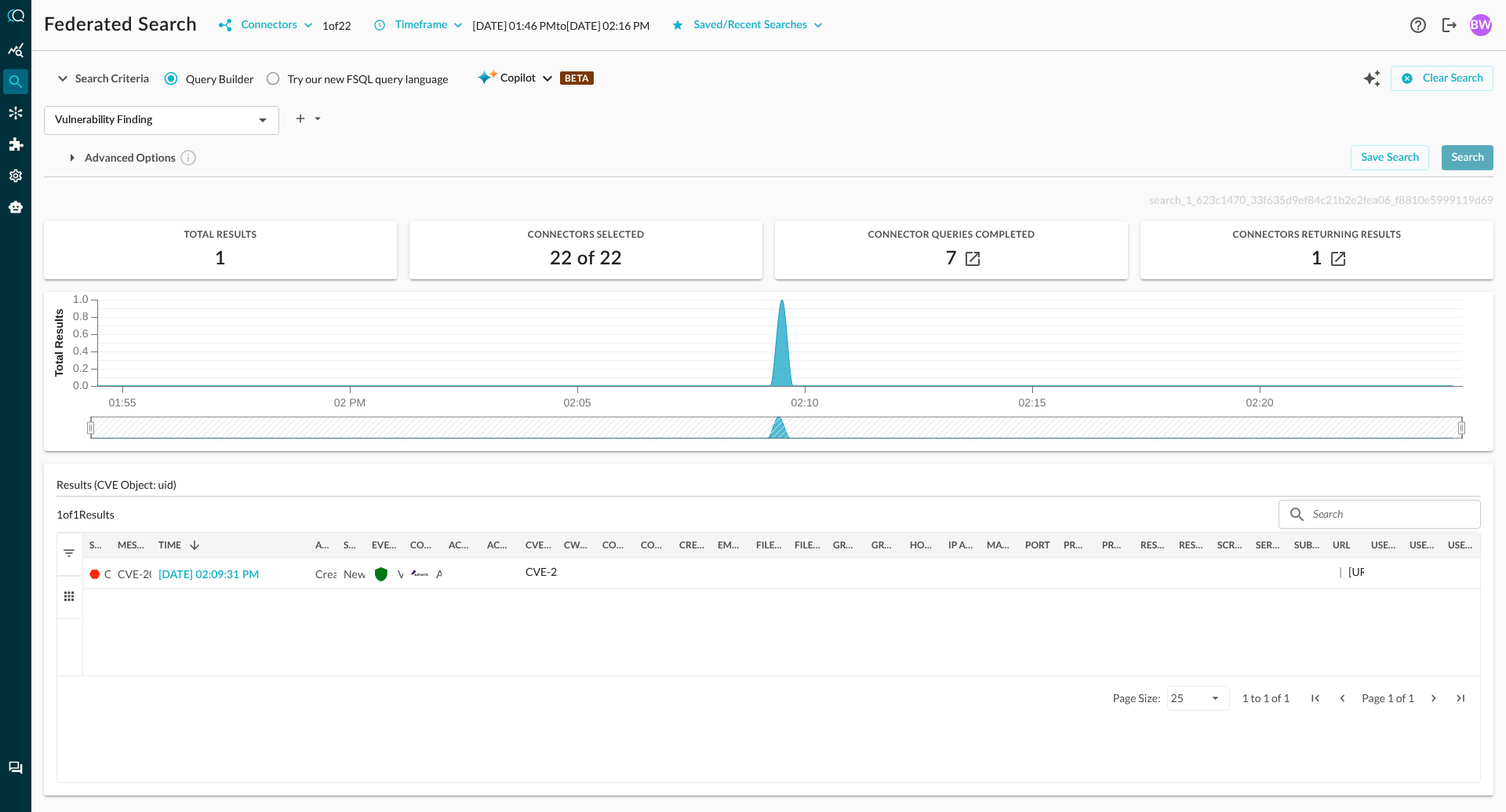
click at [1475, 158] on div "Search" at bounding box center [1467, 158] width 33 height 20
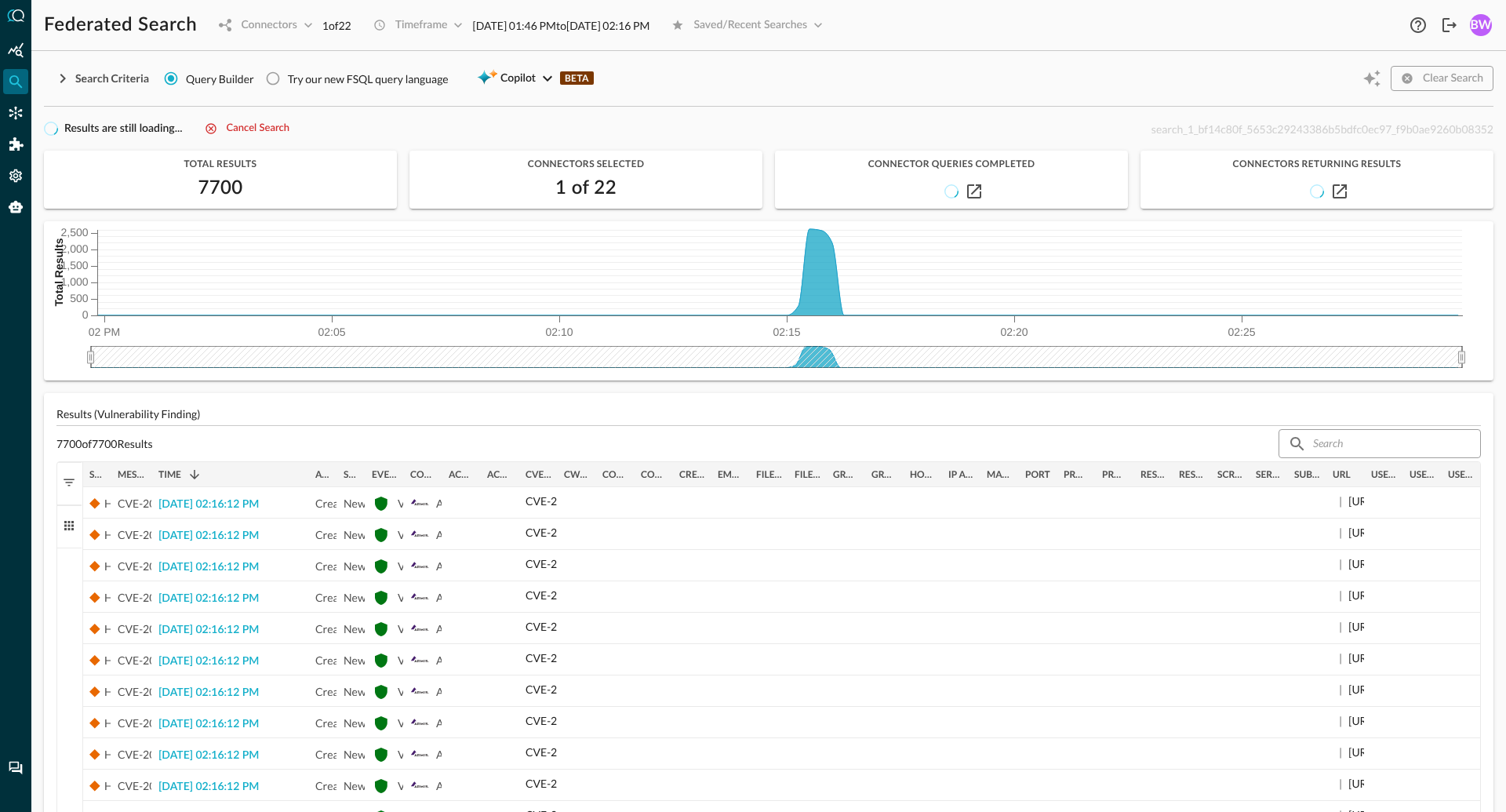
drag, startPoint x: 555, startPoint y: 474, endPoint x: 686, endPoint y: 484, distance: 131.4
click at [686, 484] on div "Severity Message Time 1 Activity" at bounding box center [782, 474] width 1397 height 25
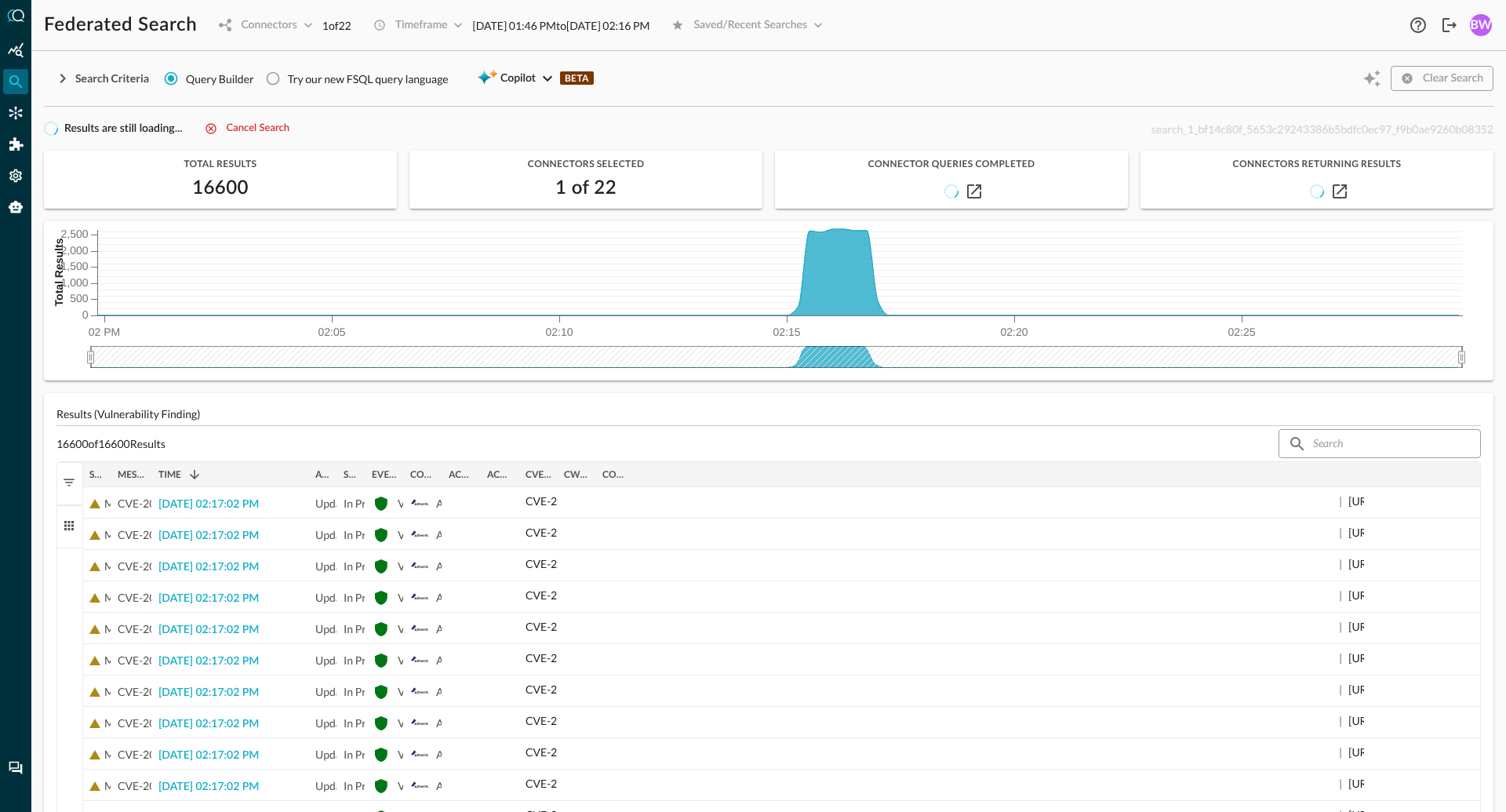
click at [66, 527] on span "button" at bounding box center [69, 525] width 14 height 14
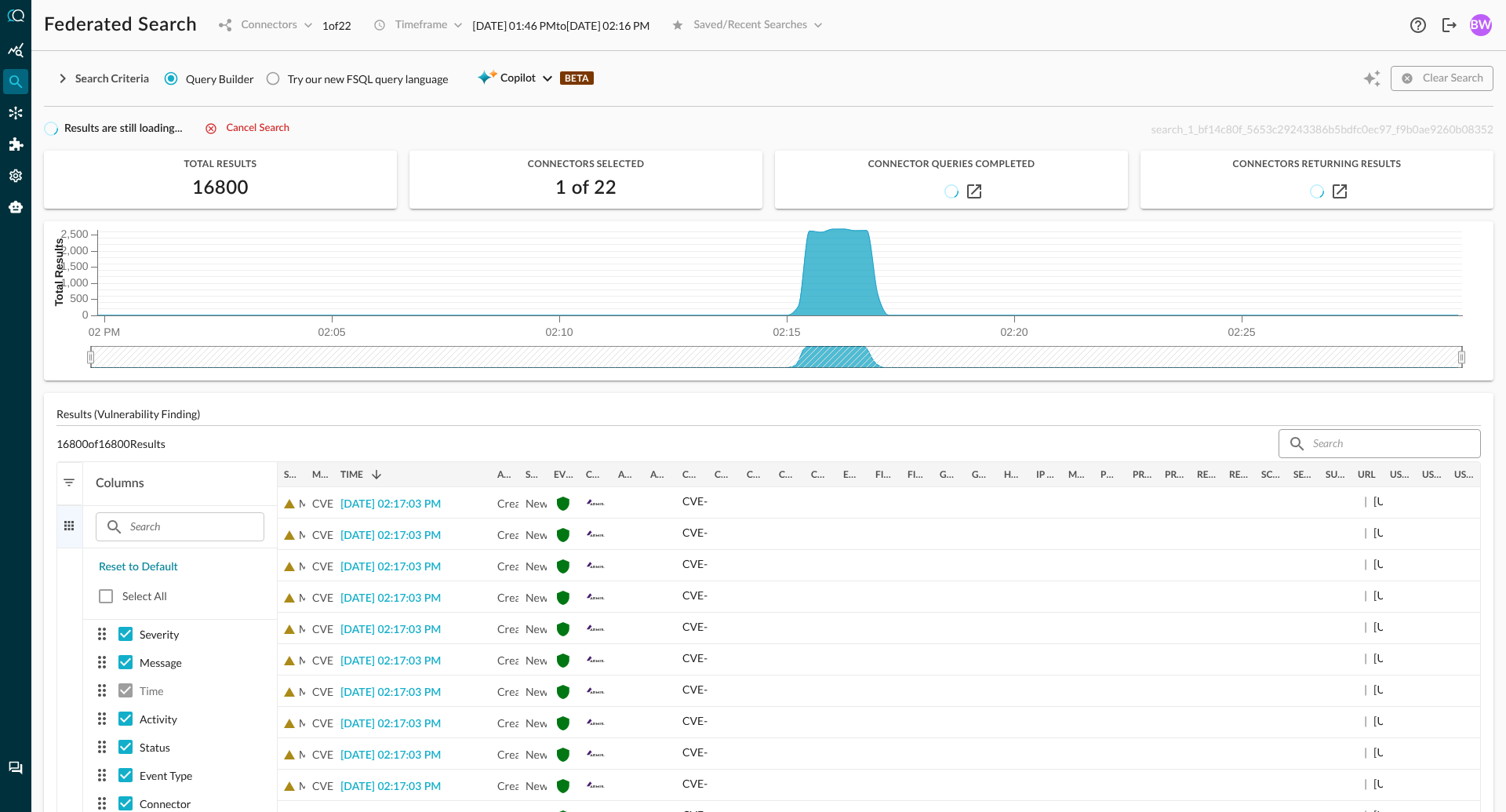
click at [119, 572] on div "Reset to Default" at bounding box center [139, 567] width 79 height 20
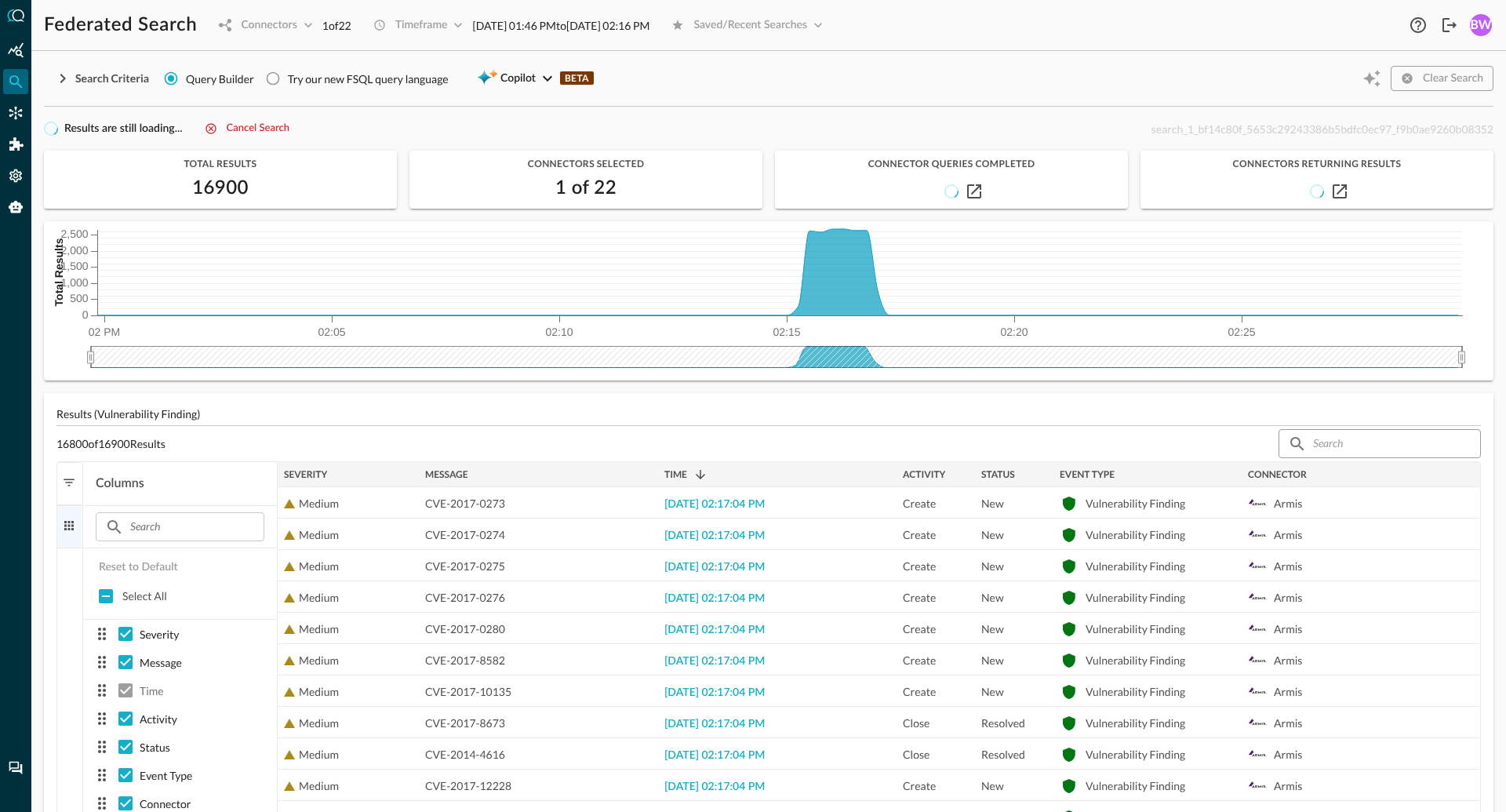
checkbox input "false"
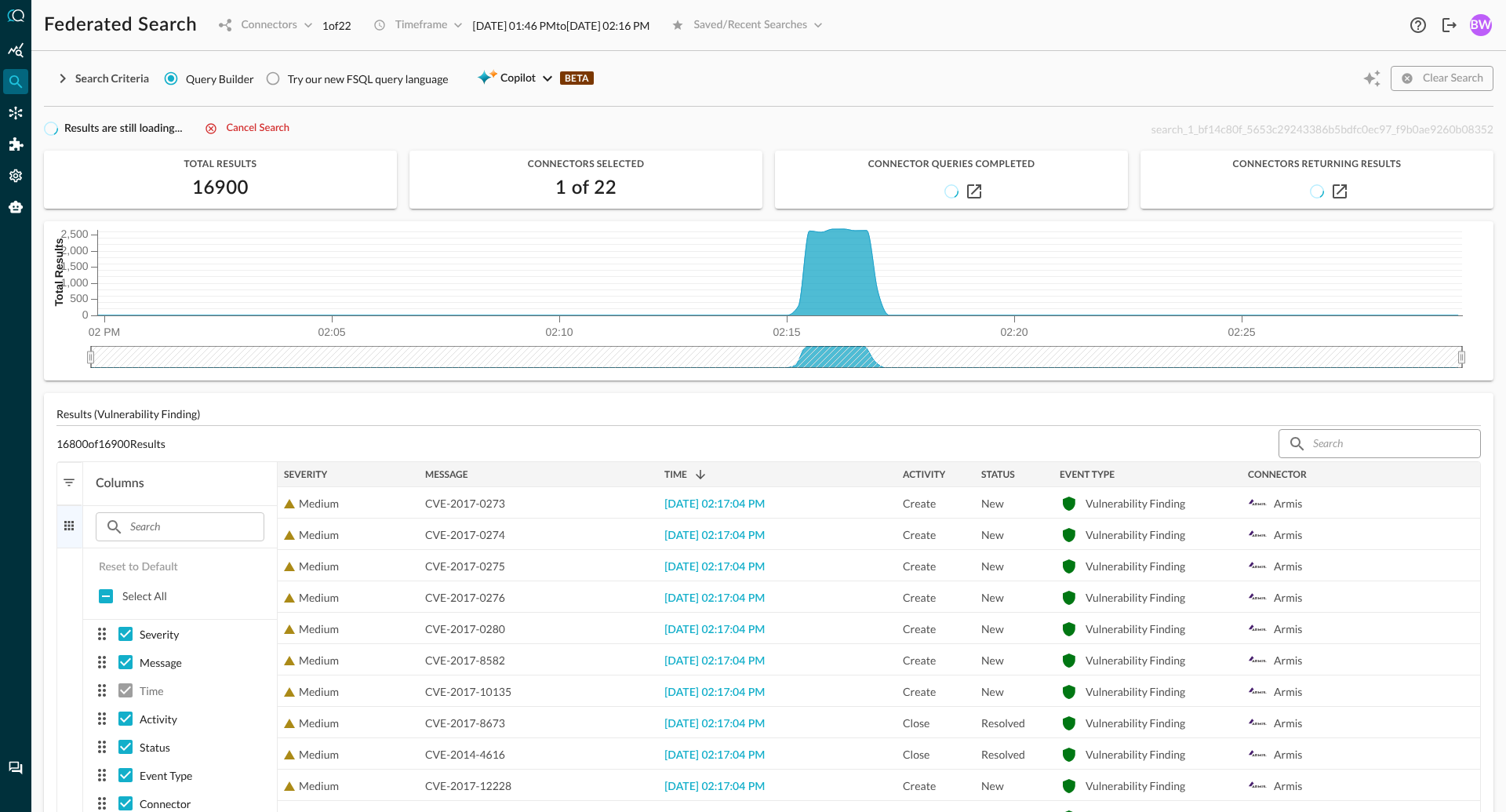
checkbox input "false"
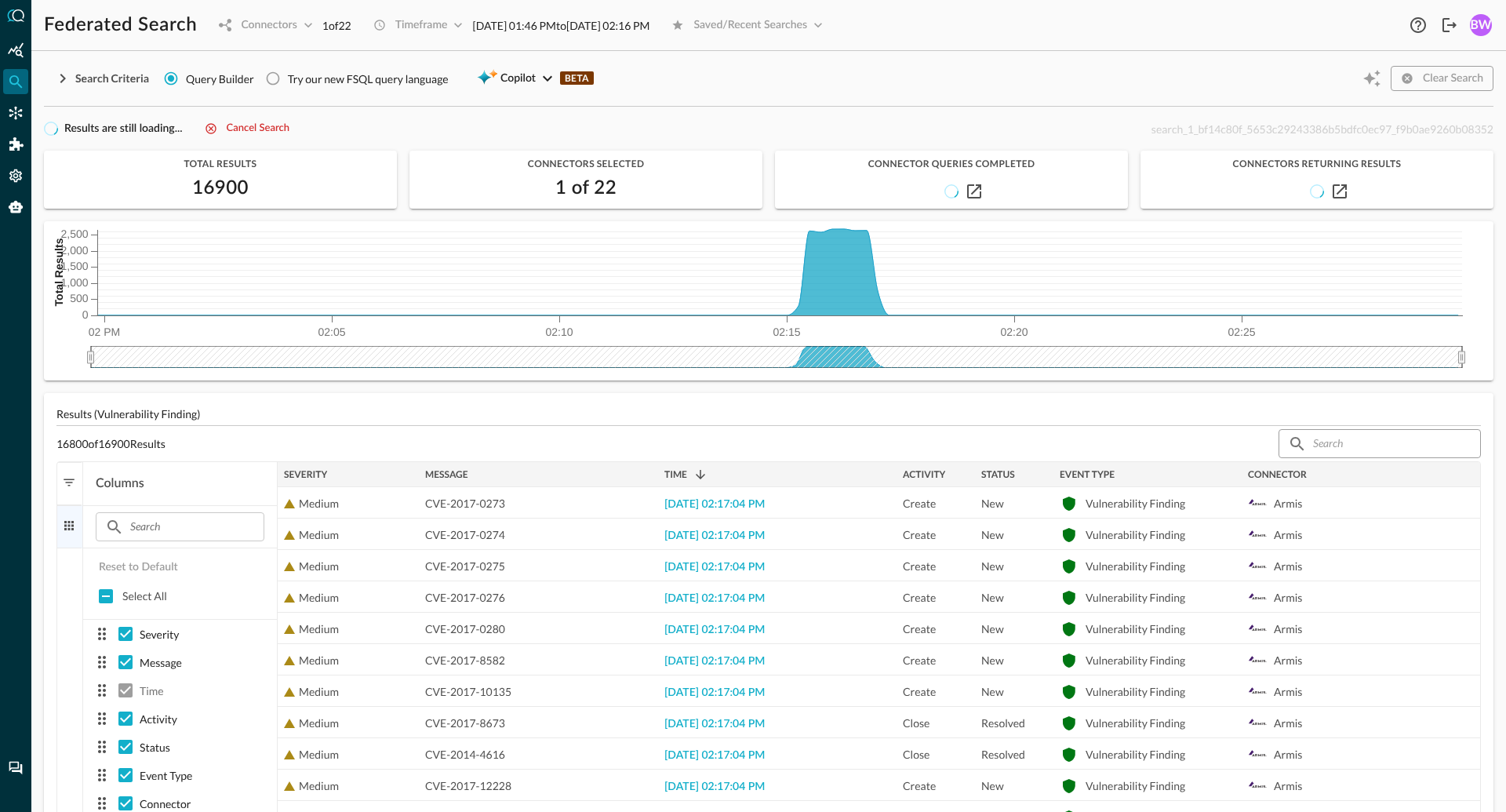
checkbox input "false"
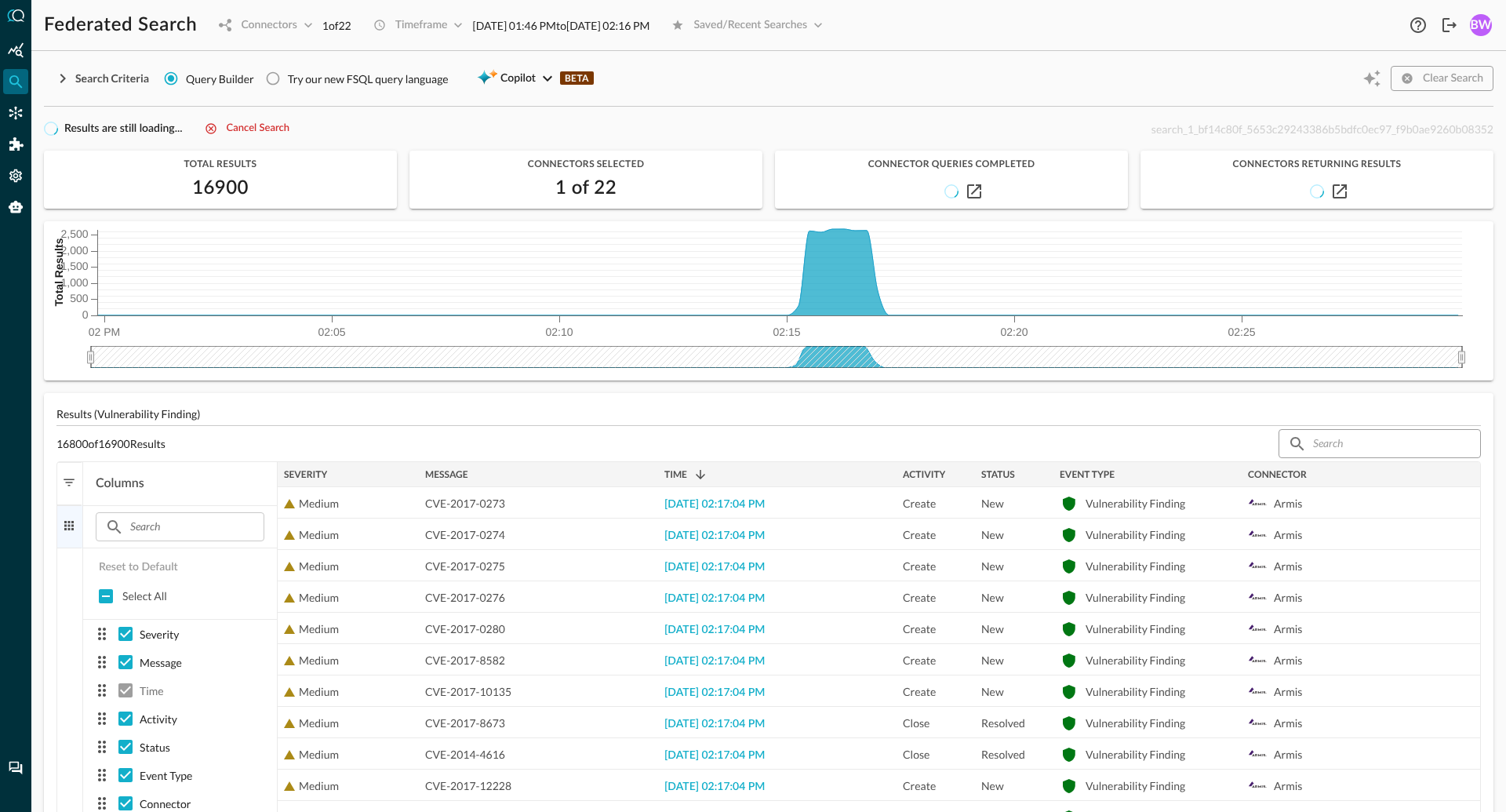
checkbox input "false"
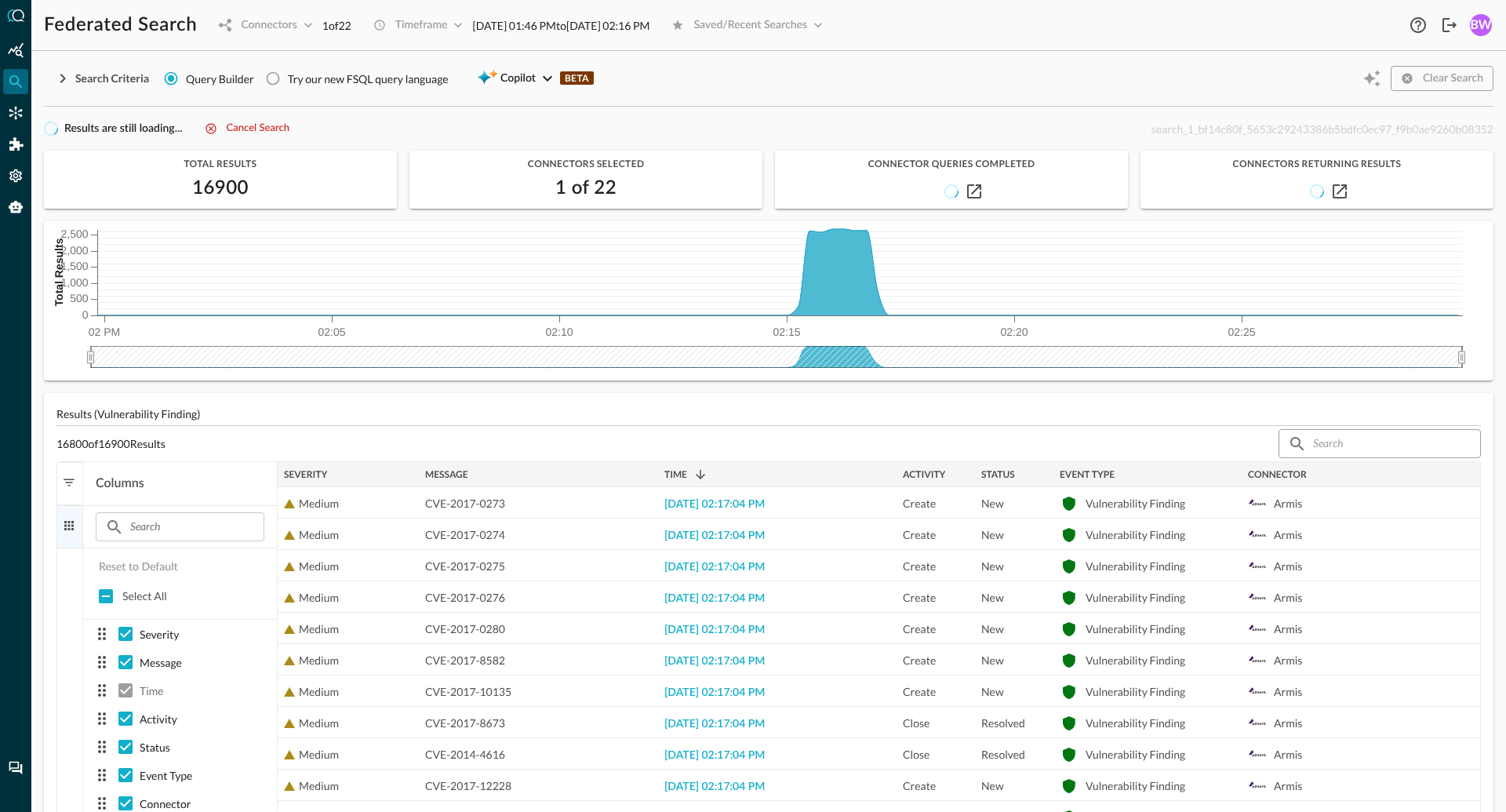
checkbox input "false"
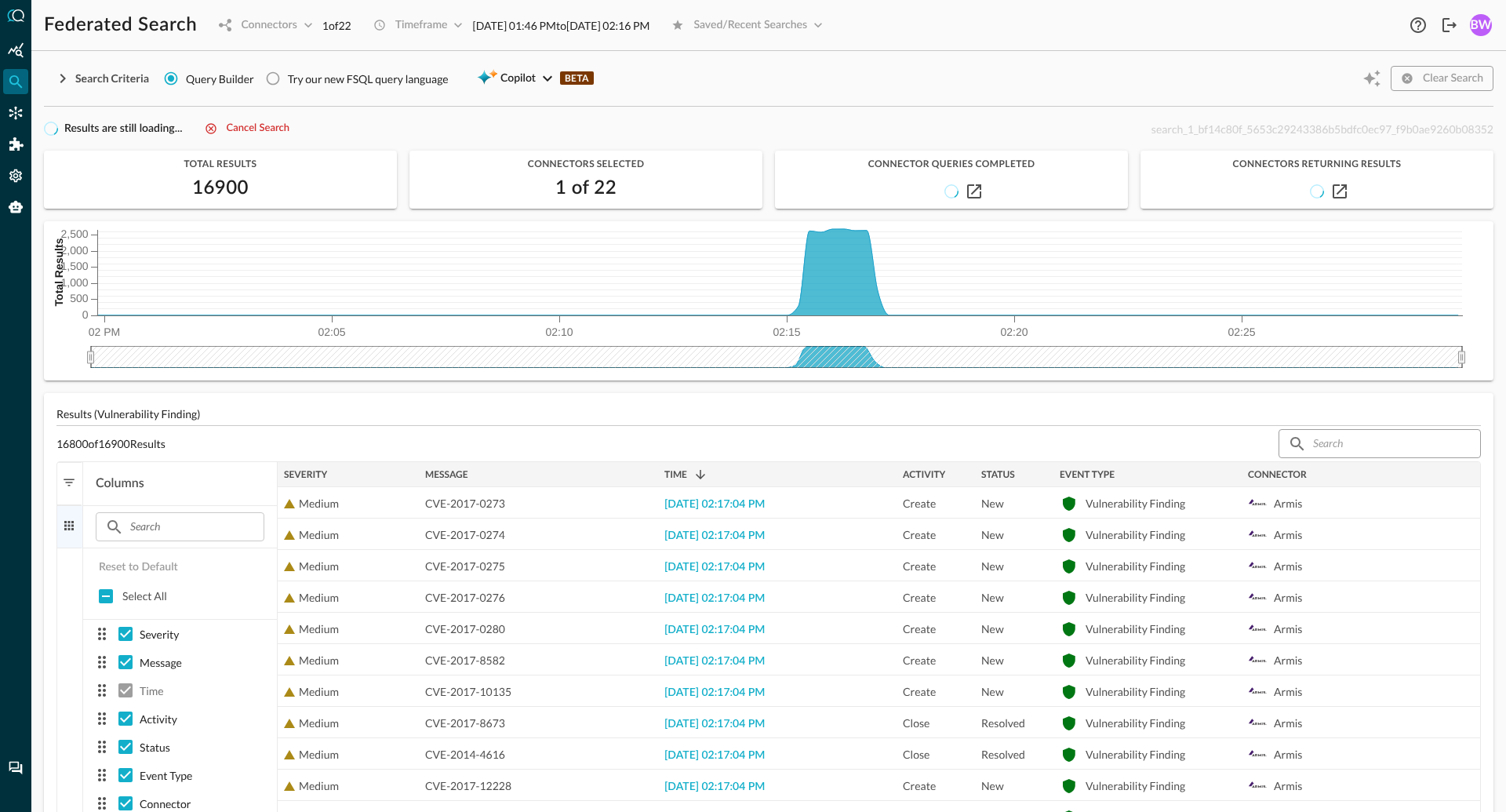
checkbox input "false"
click at [71, 528] on span "button" at bounding box center [69, 525] width 14 height 14
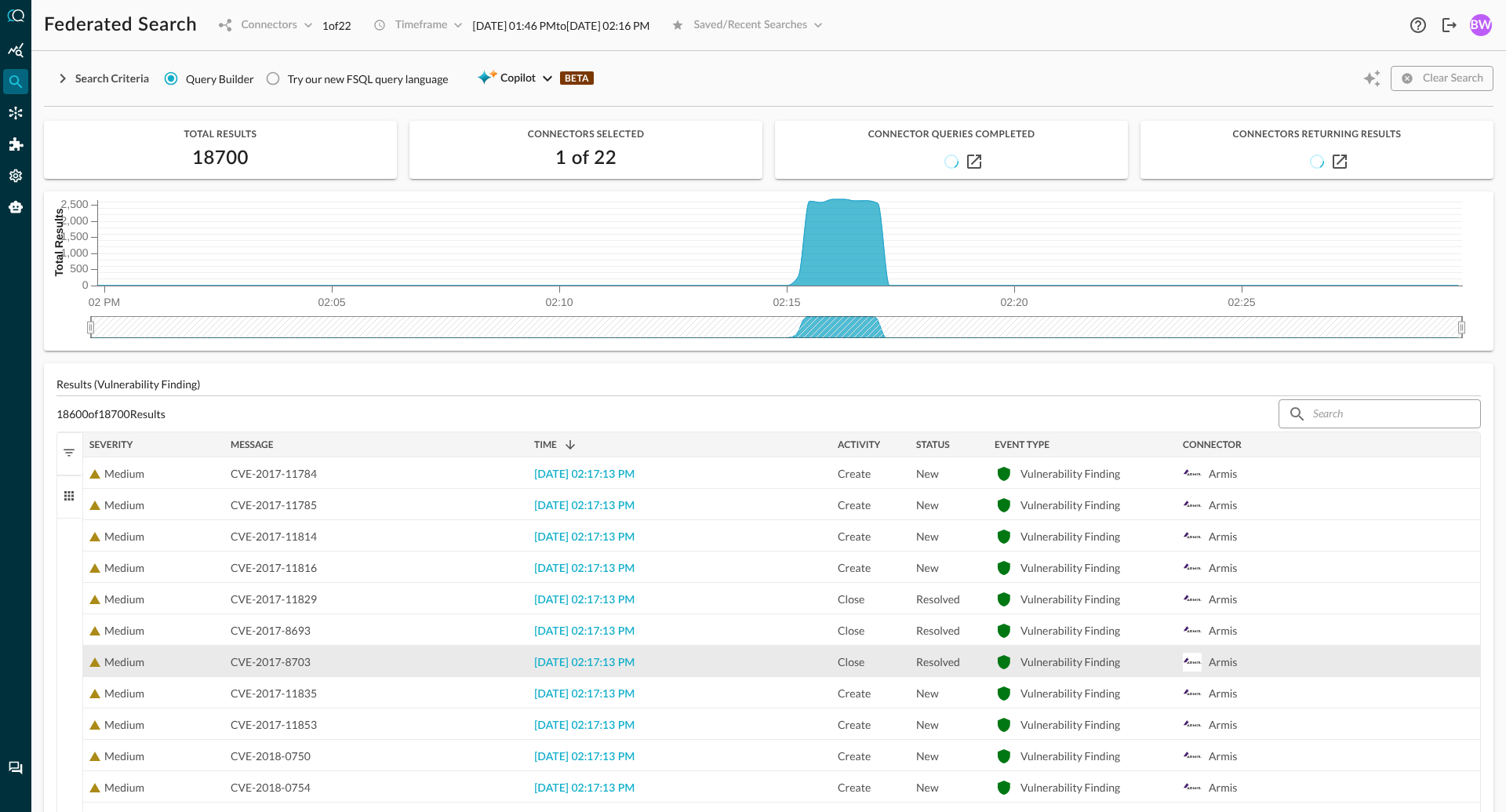
scroll to position [129, 0]
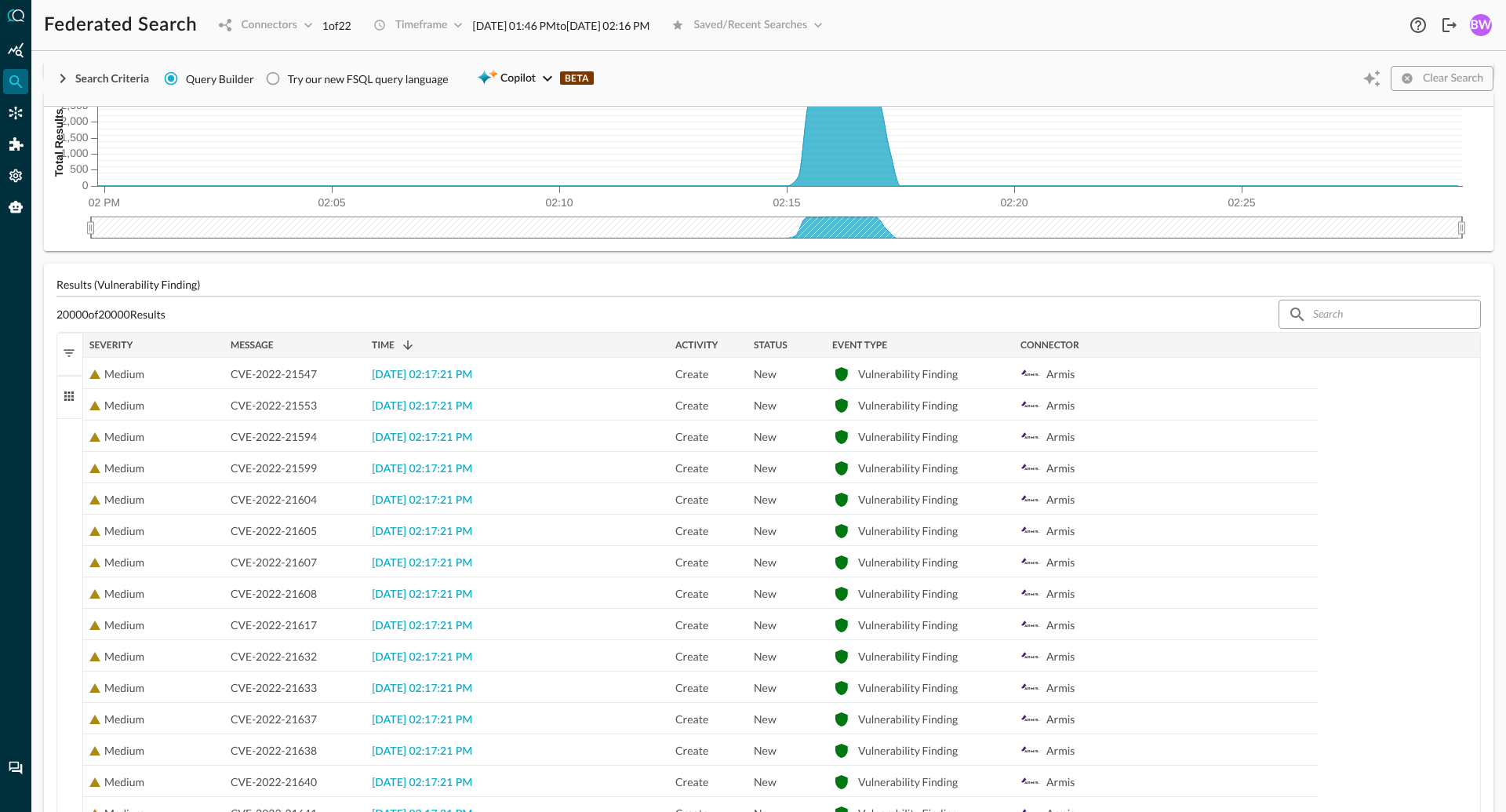
drag, startPoint x: 527, startPoint y: 344, endPoint x: 366, endPoint y: 350, distance: 161.1
click at [366, 350] on div at bounding box center [364, 344] width 6 height 25
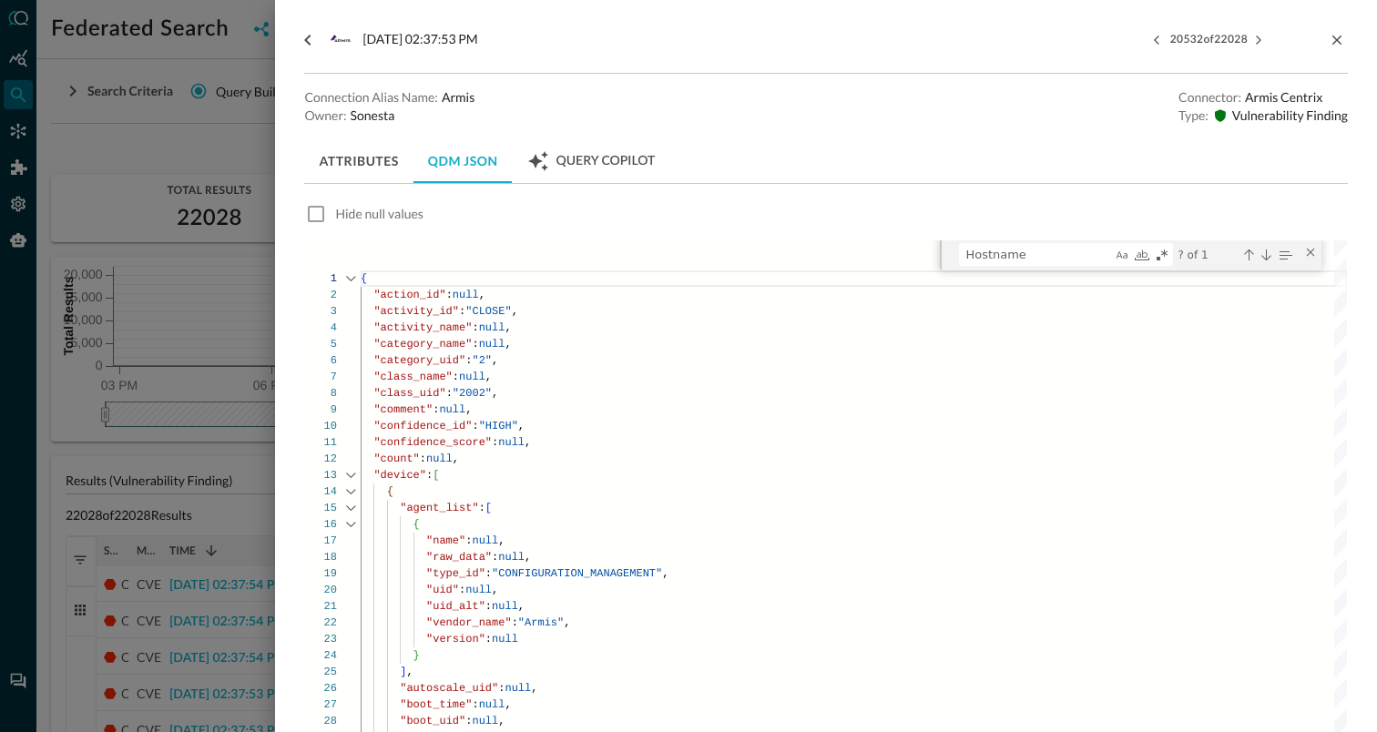
scroll to position [164, 0]
